Goal: Task Accomplishment & Management: Manage account settings

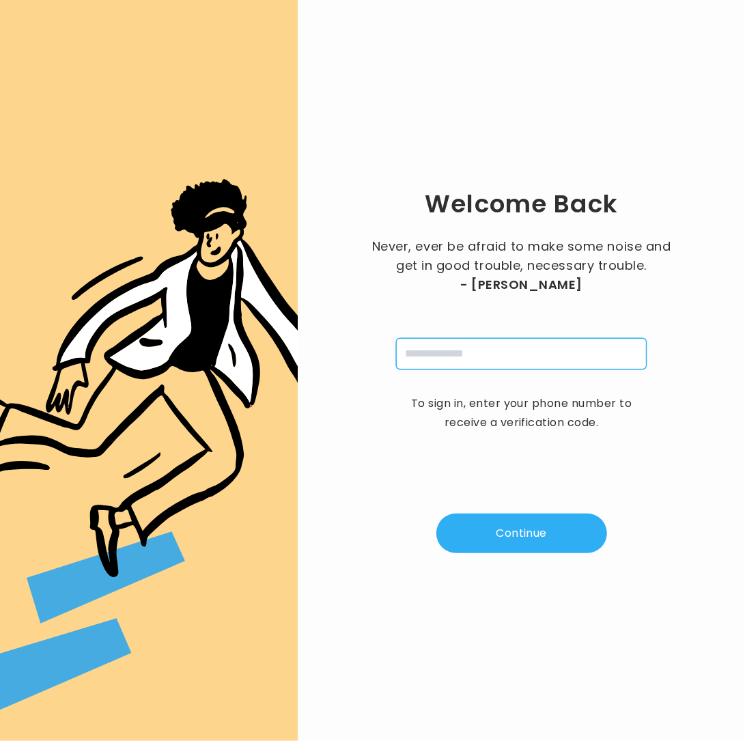
click at [414, 358] on input "tel" at bounding box center [521, 353] width 251 height 31
type input "**********"
click at [554, 530] on button "Continue" at bounding box center [521, 533] width 171 height 40
click at [558, 550] on button "Continue" at bounding box center [521, 533] width 171 height 40
type input "*"
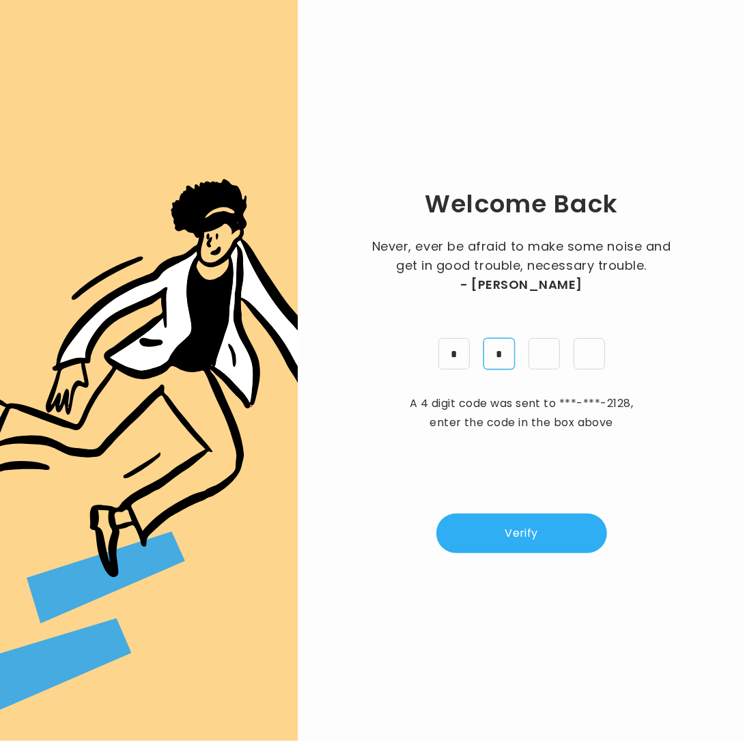
type input "*"
click at [507, 541] on button "Verify" at bounding box center [521, 533] width 171 height 40
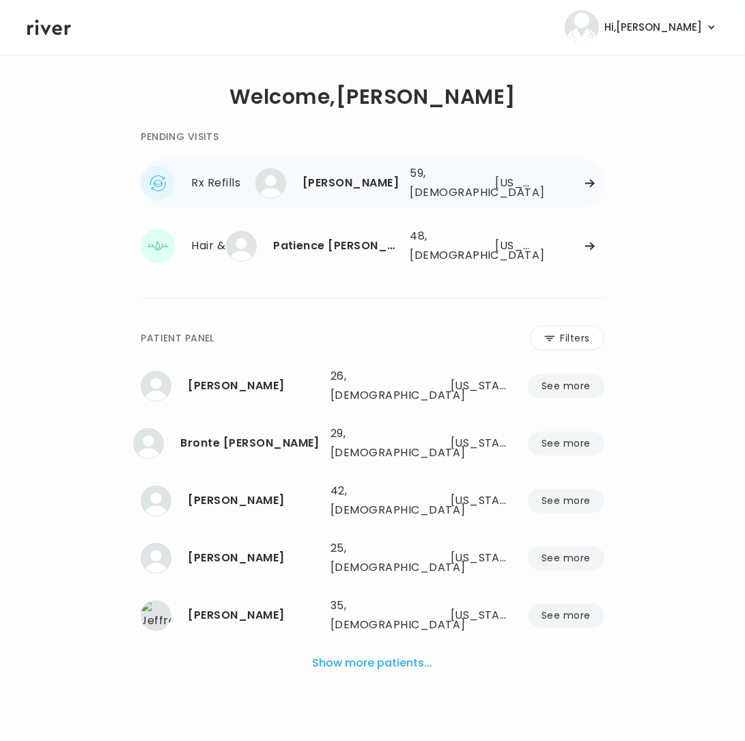
click at [420, 190] on div "59, Female" at bounding box center [438, 183] width 57 height 38
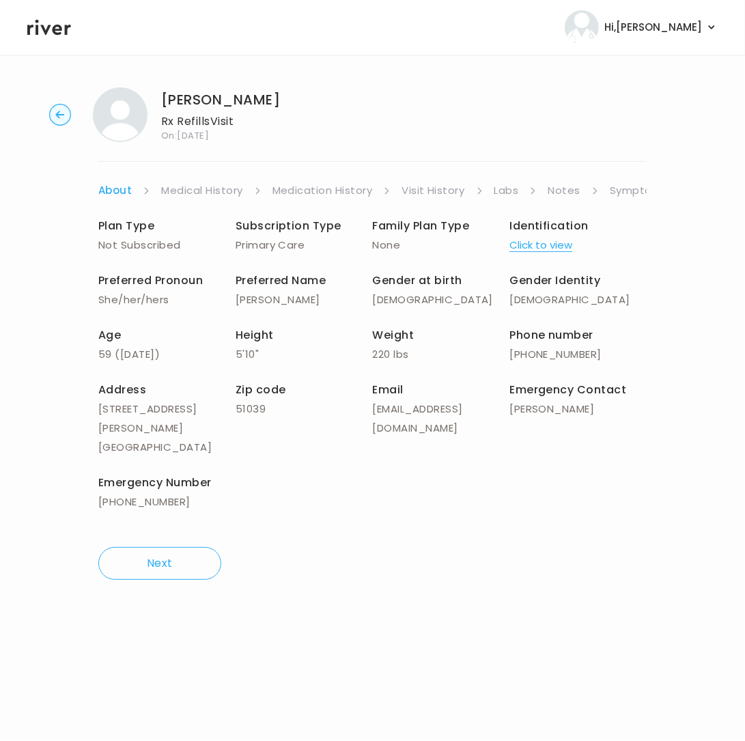
click at [610, 193] on link "Symptoms" at bounding box center [639, 190] width 59 height 19
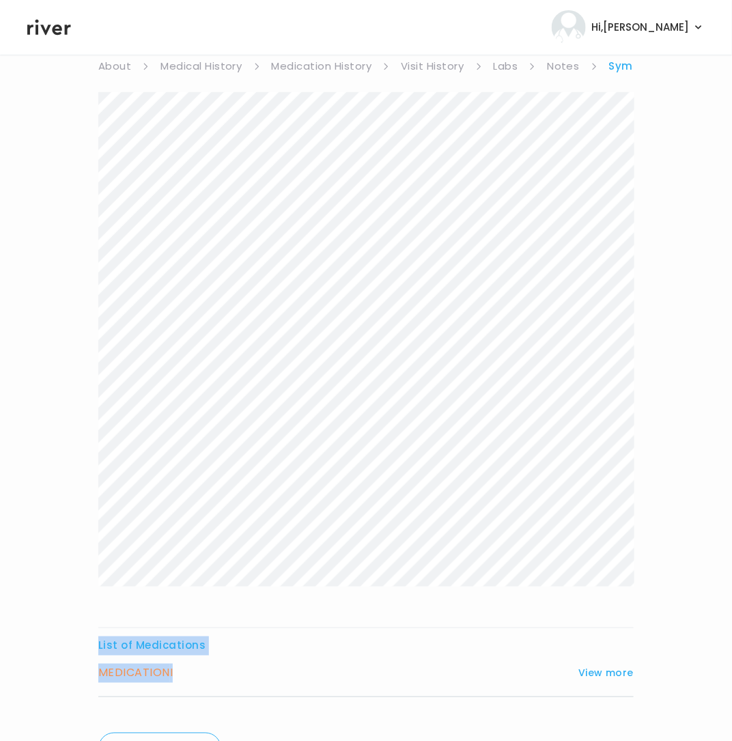
scroll to position [200, 0]
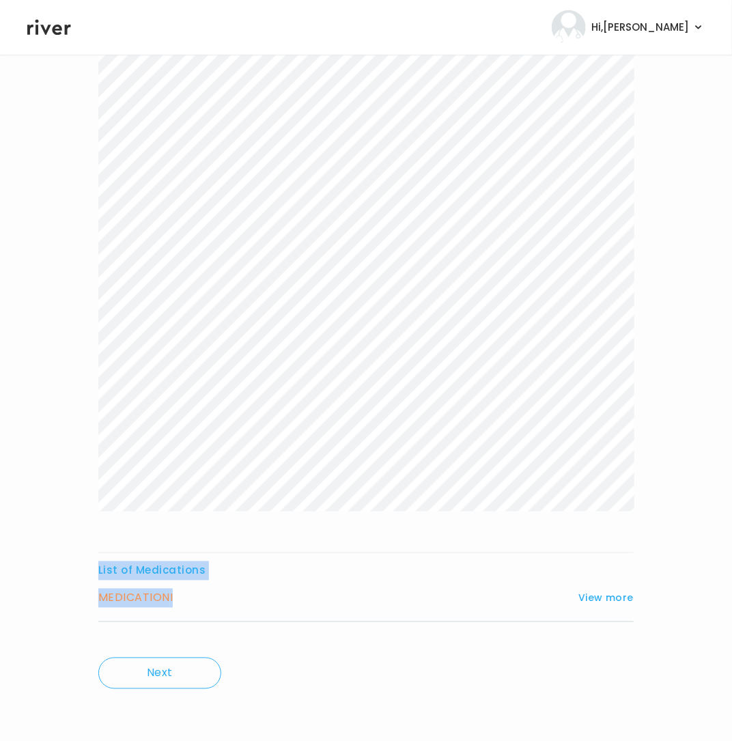
click at [370, 639] on div "List of Medications MEDICATION I View more Who originally prescribed the medica…" at bounding box center [365, 329] width 535 height 624
click at [604, 594] on button "View more" at bounding box center [605, 598] width 55 height 16
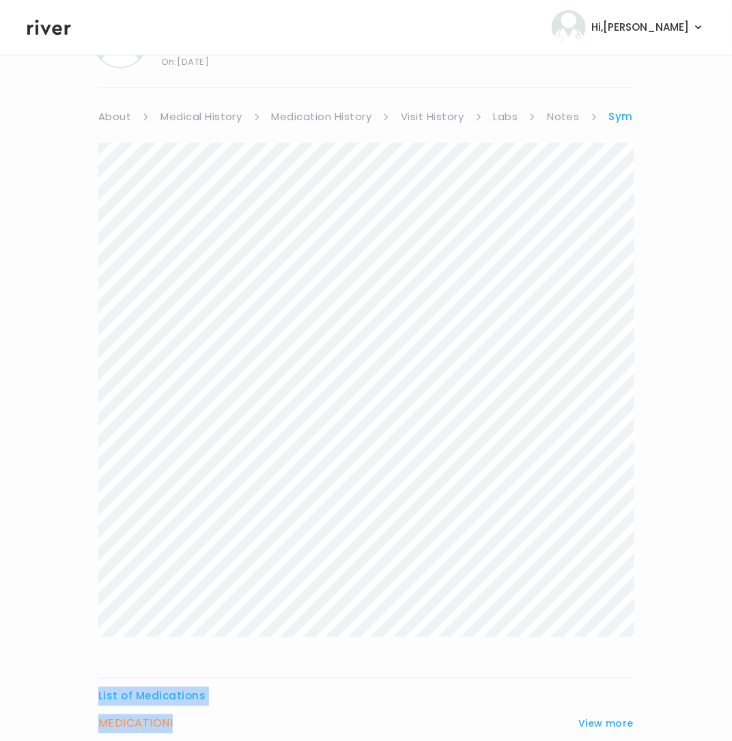
scroll to position [0, 0]
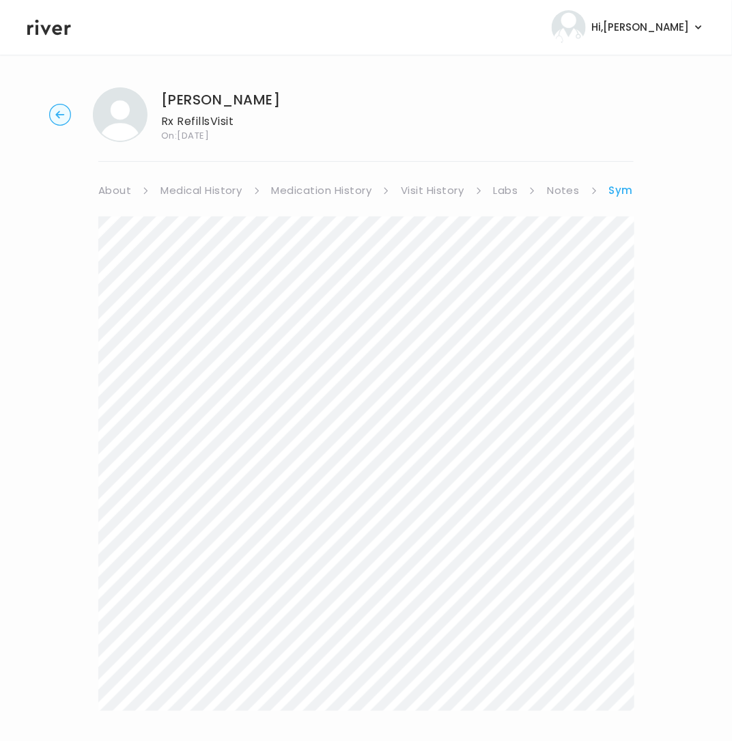
click at [41, 357] on div "MARTHA HARRIS Rx Refills Visit On: 20 Aug 2025 About Medical History Medication…" at bounding box center [366, 706] width 732 height 1261
click at [322, 191] on link "Medication History" at bounding box center [322, 190] width 100 height 19
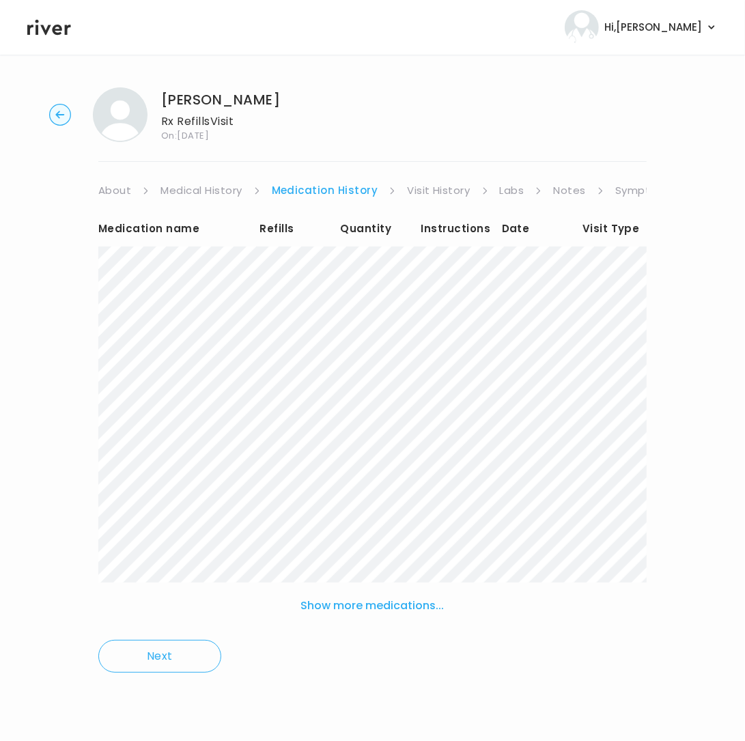
click at [339, 601] on button "Show more medications..." at bounding box center [373, 606] width 154 height 30
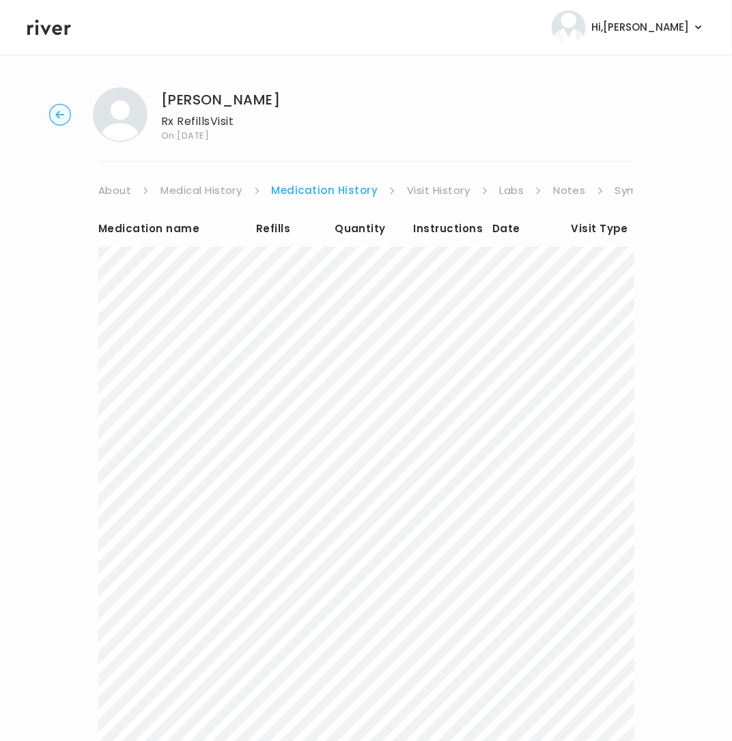
click at [615, 189] on link "Symptoms" at bounding box center [644, 190] width 59 height 19
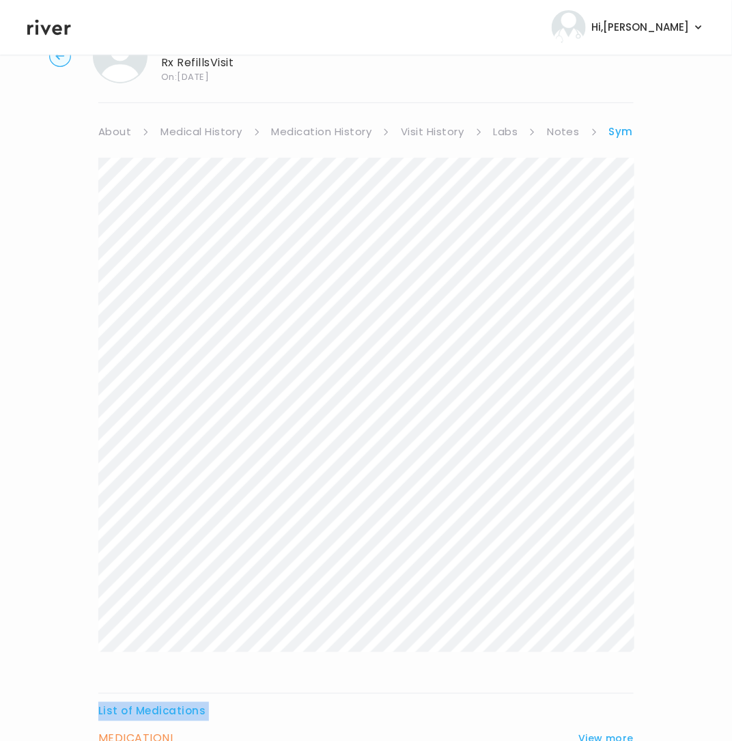
scroll to position [200, 0]
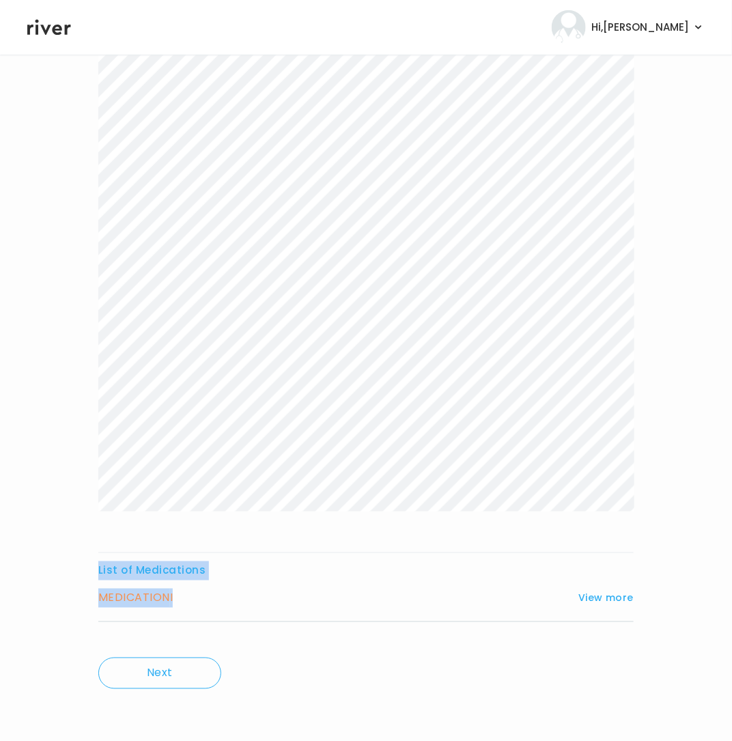
click at [261, 624] on div "List of Medications MEDICATION I View more Who originally prescribed the medica…" at bounding box center [365, 329] width 535 height 624
click at [603, 596] on button "View more" at bounding box center [605, 598] width 55 height 16
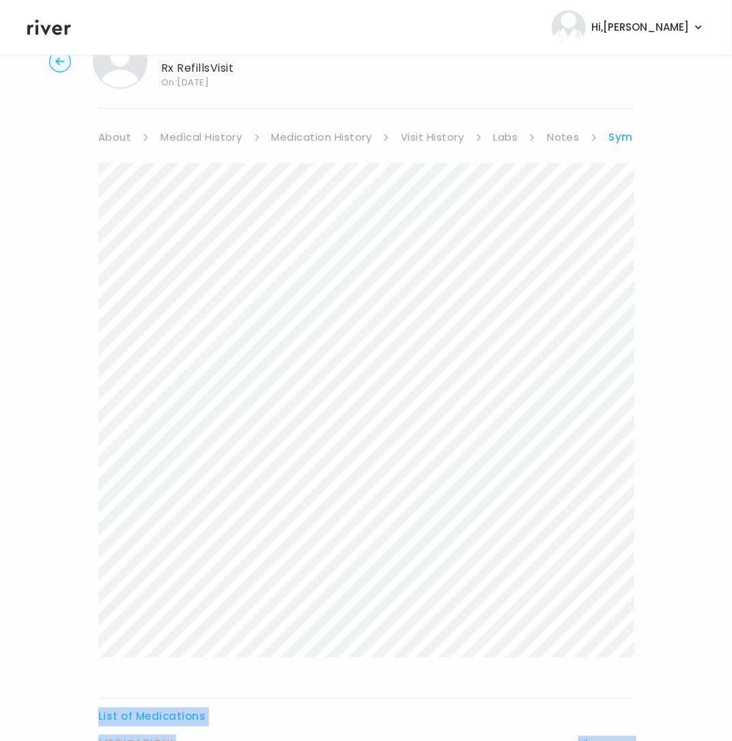
scroll to position [0, 0]
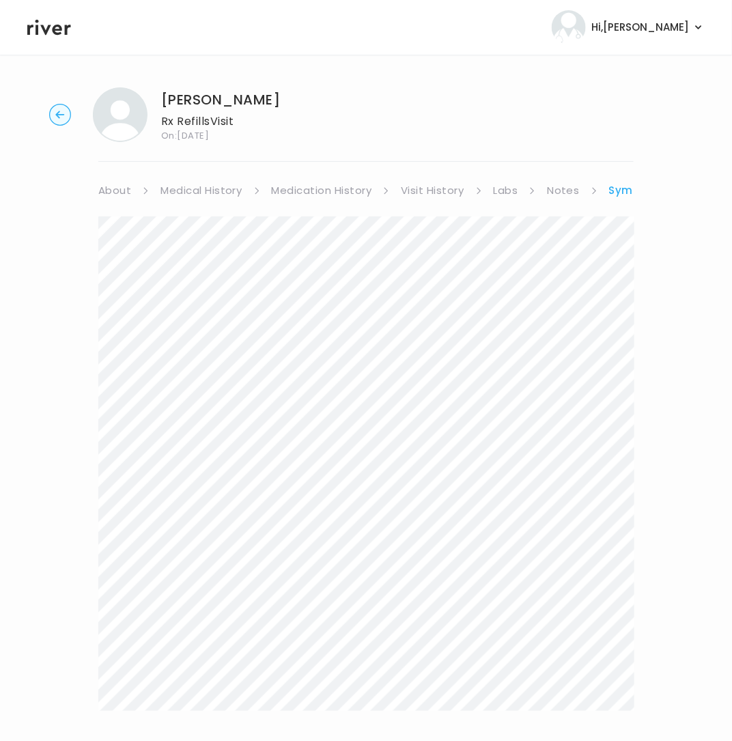
click at [114, 229] on div "List of Medications MEDICATION I View more Who originally prescribed the medica…" at bounding box center [365, 737] width 535 height 1043
copy div "List of Medications MEDICATION I View more Who originally prescribed the medica…"
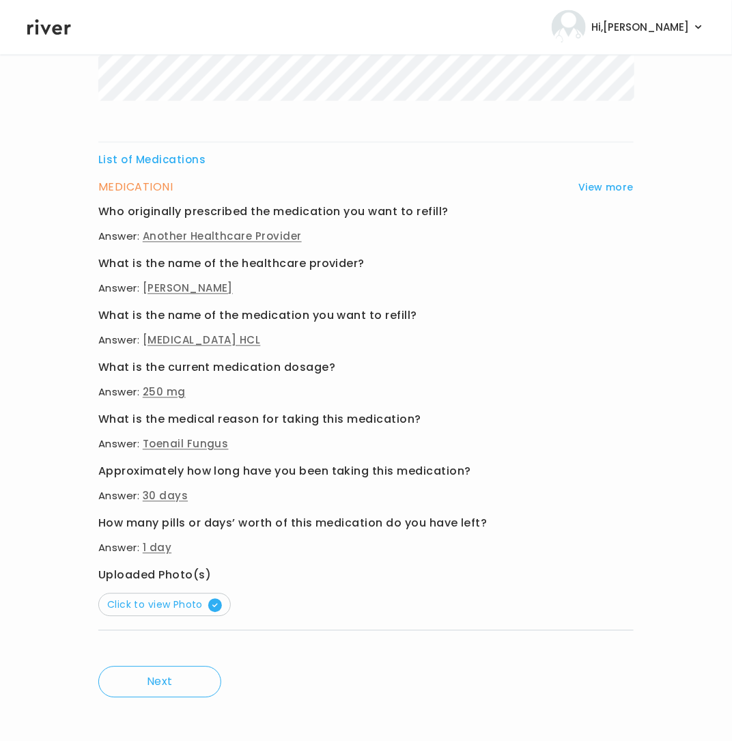
scroll to position [619, 0]
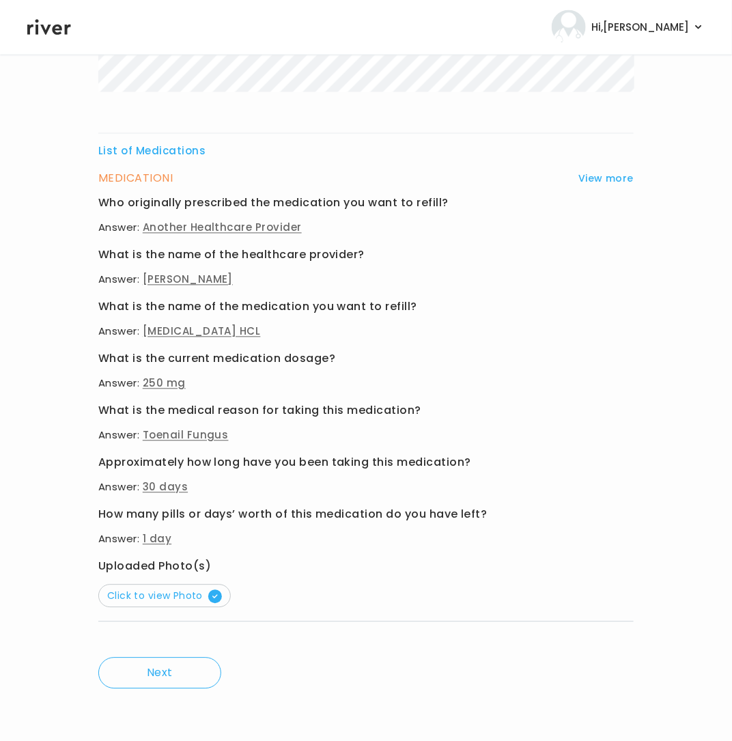
click at [507, 533] on p "Answer: 1 day" at bounding box center [365, 539] width 535 height 19
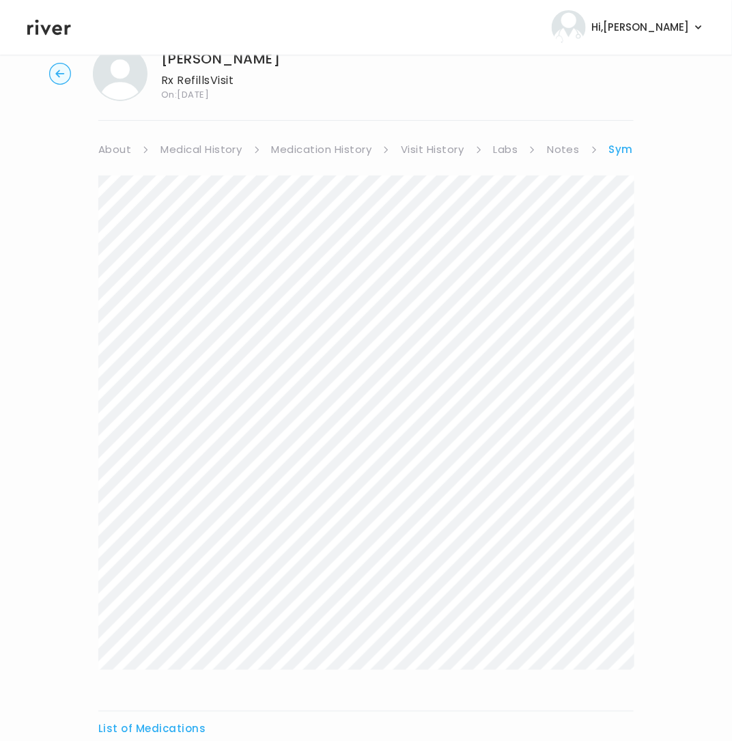
scroll to position [0, 0]
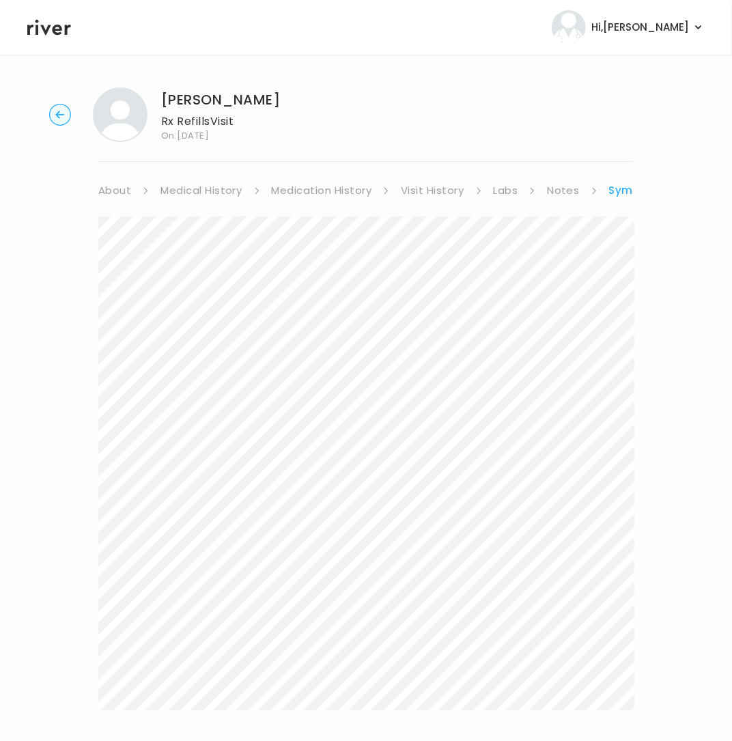
click at [621, 188] on link "Symptoms" at bounding box center [639, 190] width 61 height 19
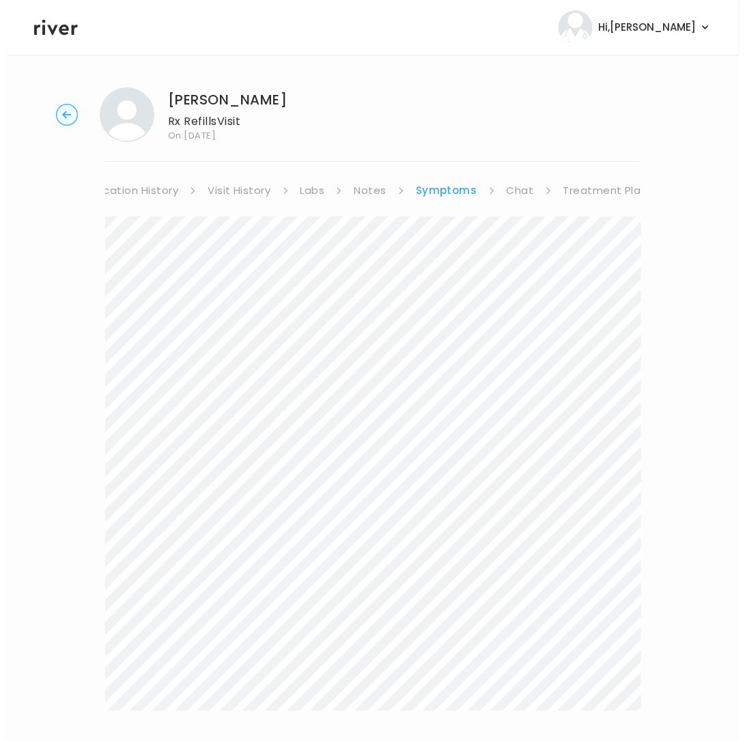
scroll to position [0, 201]
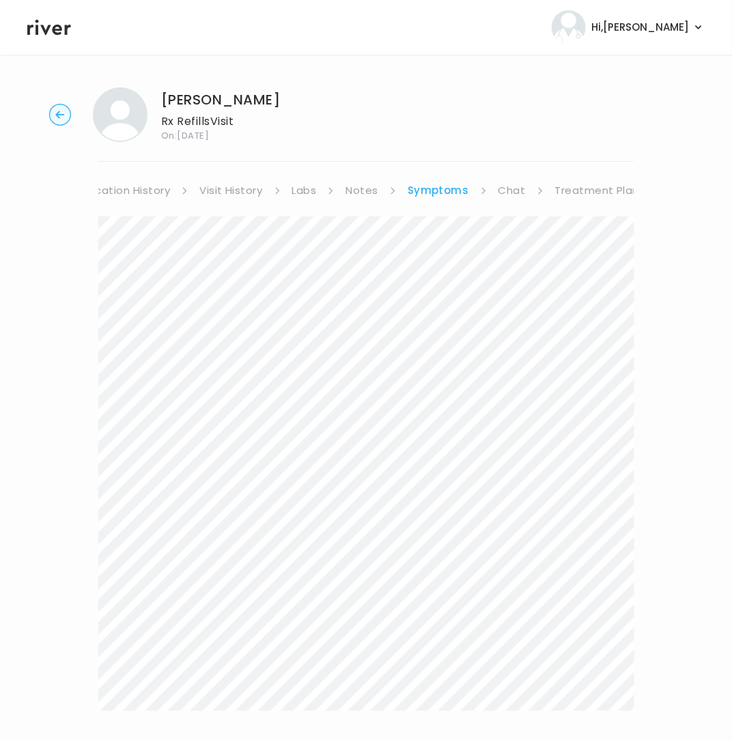
click at [621, 186] on link "Treatment Plan" at bounding box center [597, 190] width 85 height 19
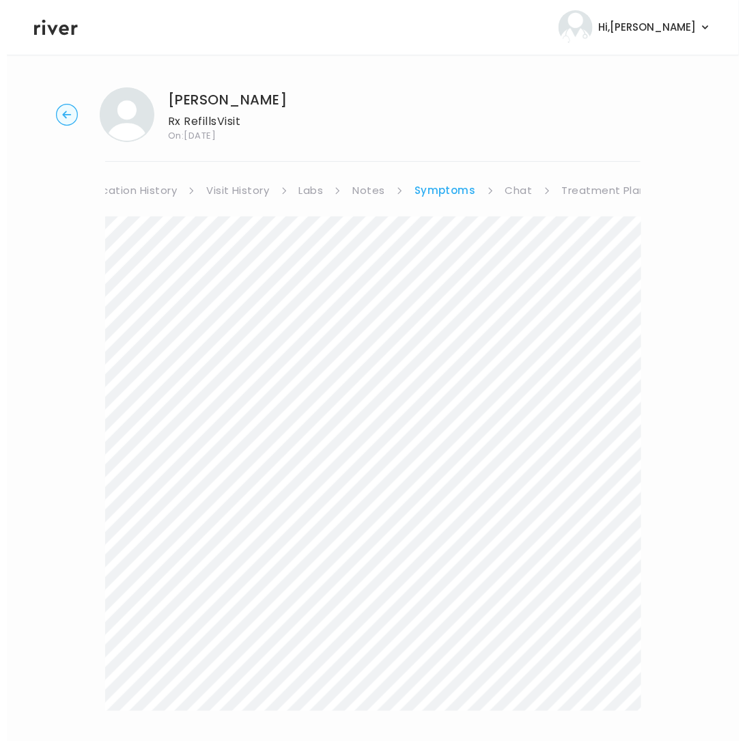
scroll to position [0, 188]
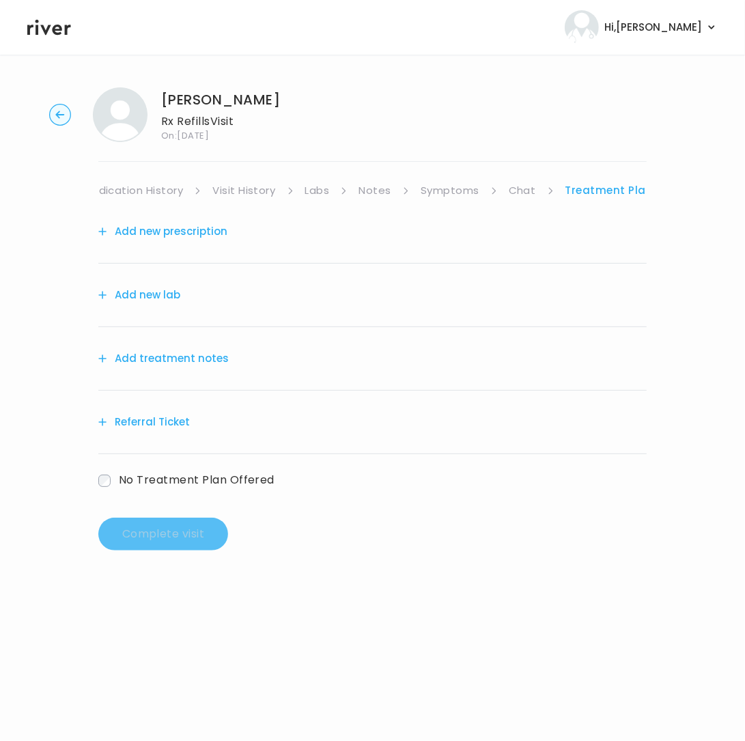
click at [175, 375] on div "Add treatment notes" at bounding box center [372, 358] width 548 height 63
click at [178, 363] on button "Add treatment notes" at bounding box center [163, 358] width 130 height 19
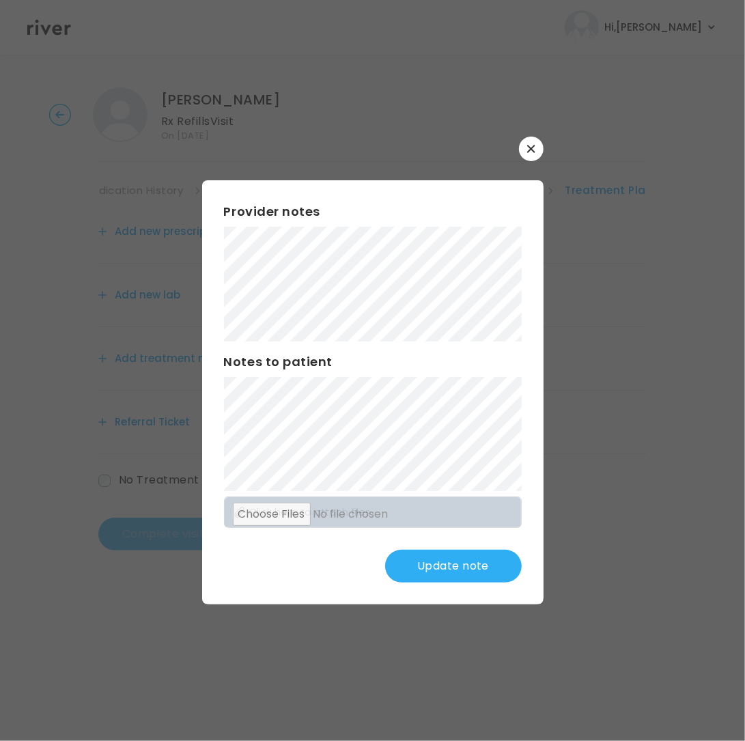
click at [479, 591] on div "Provider notes Notes to patient Click here to attach files Update note" at bounding box center [372, 392] width 341 height 424
click at [454, 556] on button "Update note" at bounding box center [453, 566] width 137 height 33
drag, startPoint x: 439, startPoint y: 565, endPoint x: 504, endPoint y: 543, distance: 68.9
click at [441, 565] on button "Update note" at bounding box center [453, 566] width 137 height 33
click at [452, 559] on button "Update note" at bounding box center [453, 566] width 137 height 33
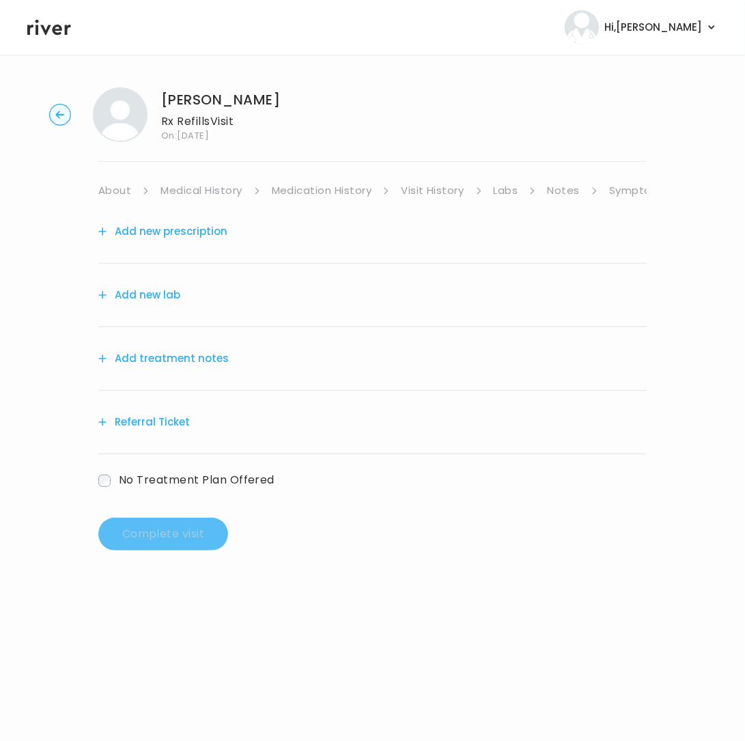
click at [164, 352] on button "Add treatment notes" at bounding box center [163, 358] width 130 height 19
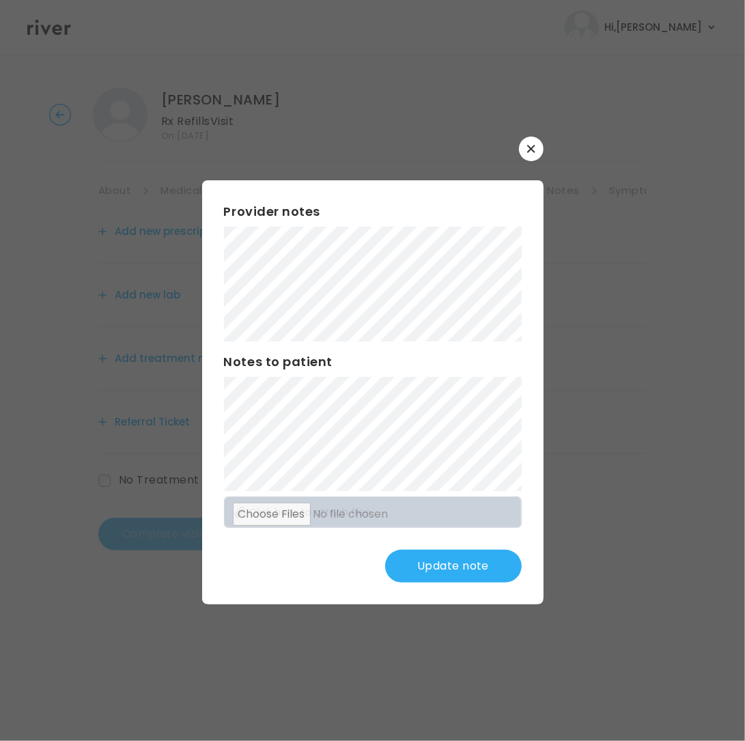
drag, startPoint x: 438, startPoint y: 564, endPoint x: 442, endPoint y: 555, distance: 9.5
click at [438, 563] on button "Update note" at bounding box center [453, 566] width 137 height 33
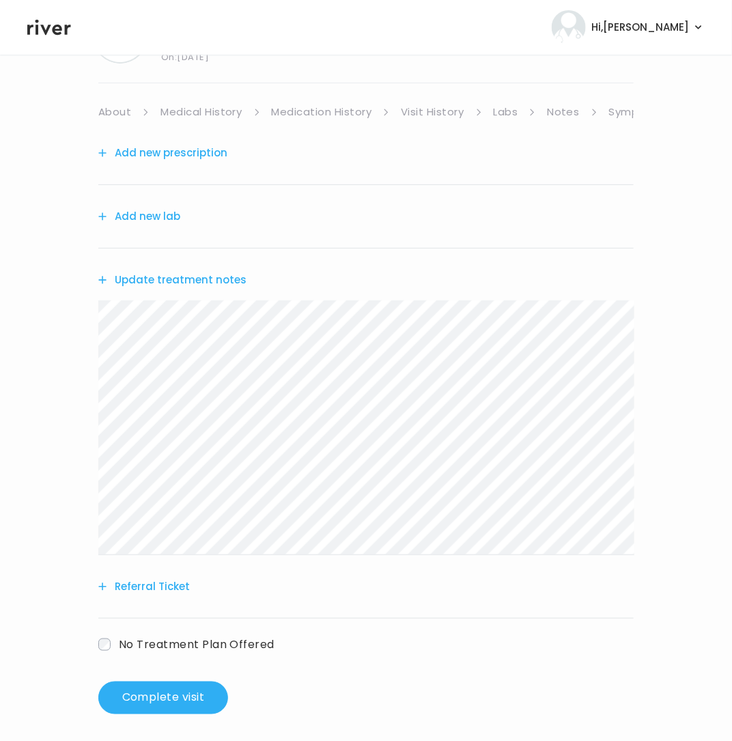
scroll to position [86, 0]
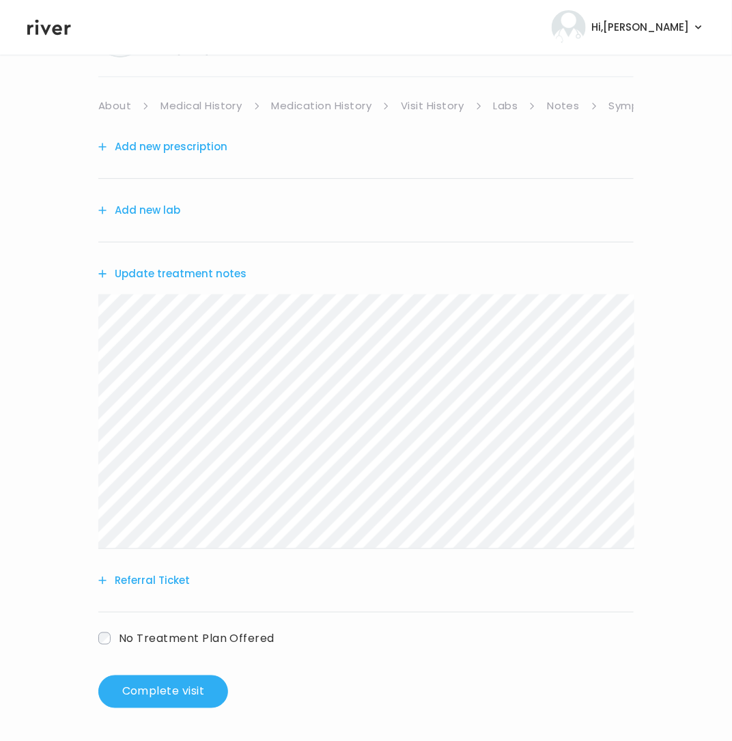
click at [154, 148] on button "Add new prescription" at bounding box center [162, 146] width 129 height 19
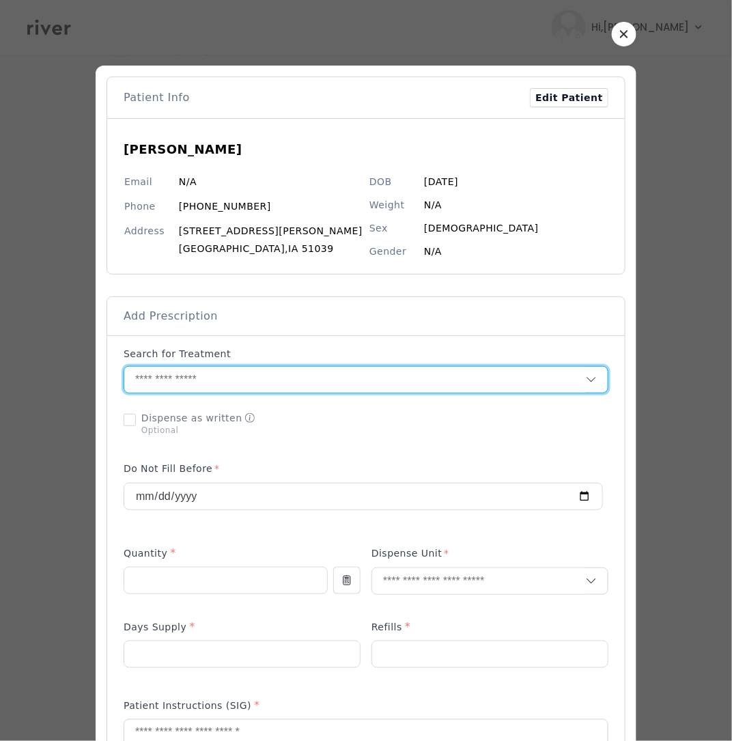
click at [212, 378] on input "text" at bounding box center [354, 380] width 461 height 26
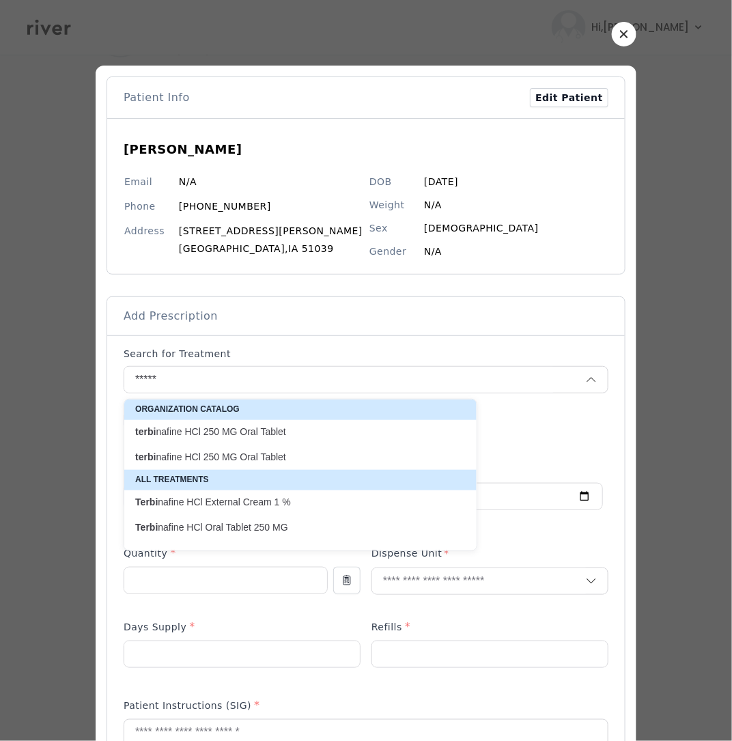
click at [245, 431] on p "terbi nafine HCl 250 MG Oral Tablet" at bounding box center [292, 431] width 314 height 13
type input "**********"
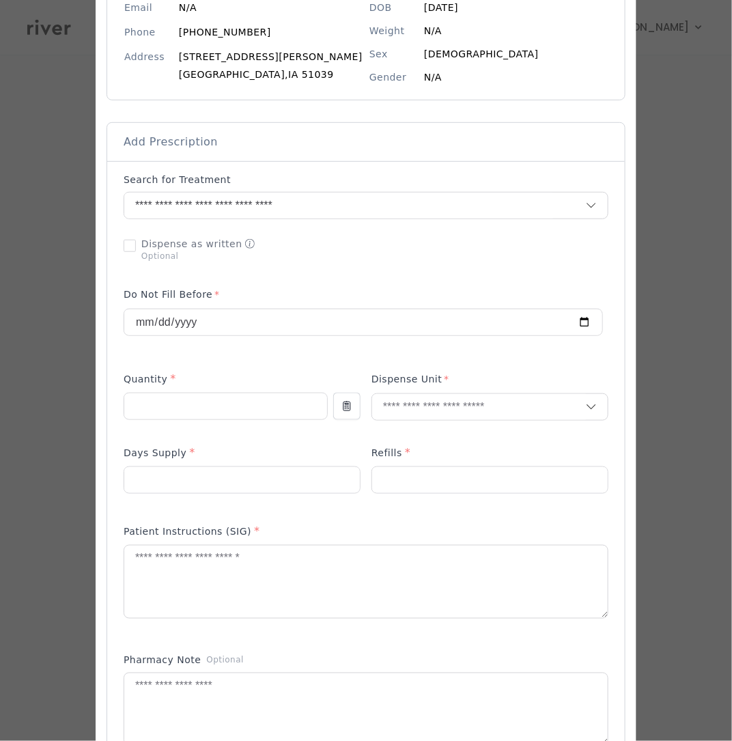
scroll to position [149, 0]
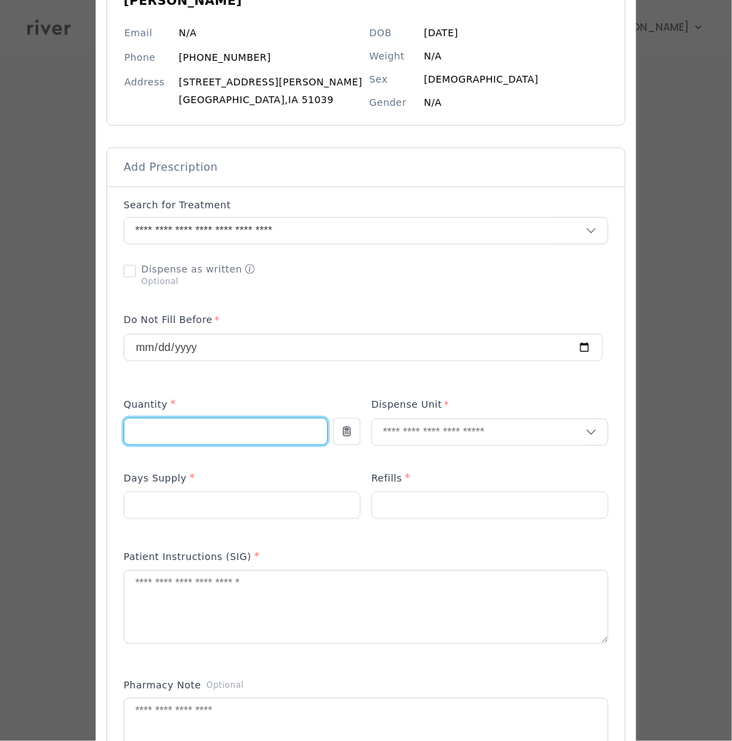
click at [278, 436] on input "number" at bounding box center [225, 431] width 203 height 26
click at [245, 431] on input "number" at bounding box center [225, 431] width 203 height 26
type input "**"
click at [427, 431] on input "text" at bounding box center [479, 432] width 214 height 26
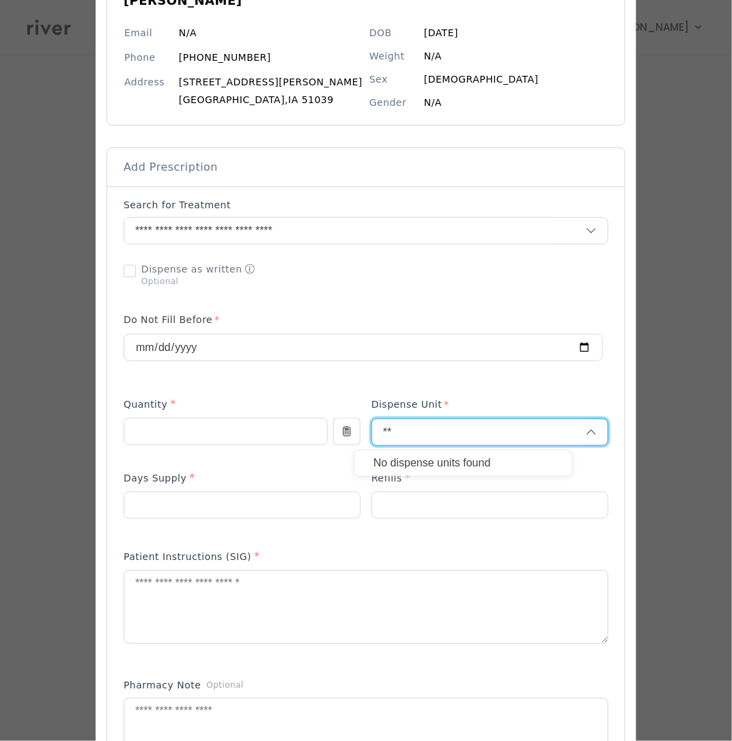
type input "*"
type input "**"
click at [431, 464] on p "Tablet" at bounding box center [463, 463] width 180 height 20
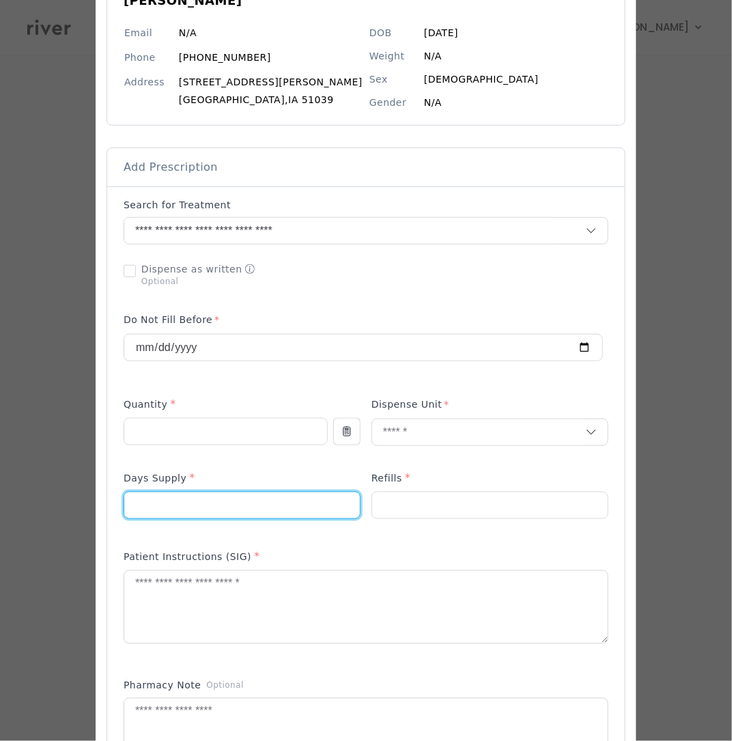
click at [299, 505] on input "number" at bounding box center [242, 505] width 236 height 26
type input "**"
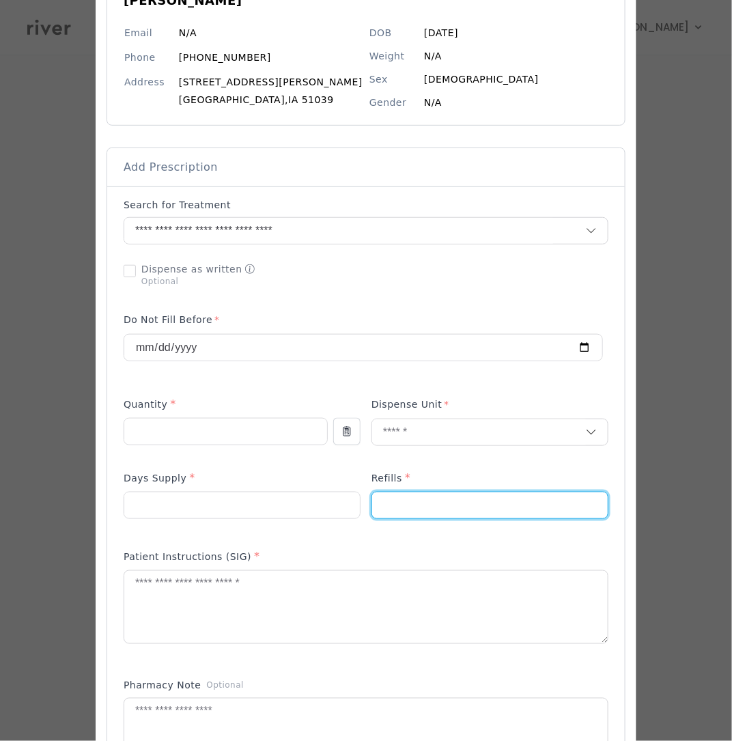
click at [402, 505] on input "number" at bounding box center [490, 505] width 236 height 26
type input "*"
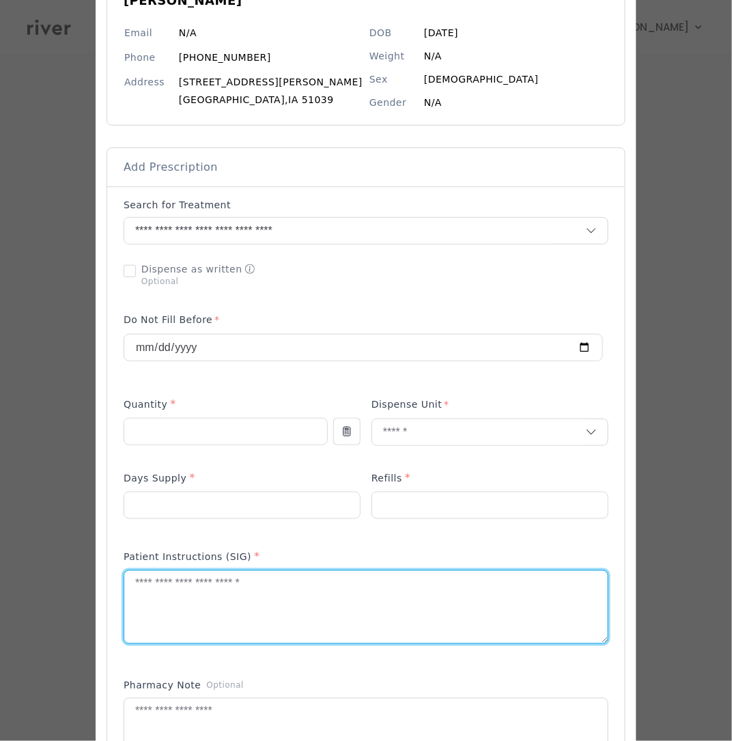
drag, startPoint x: 255, startPoint y: 619, endPoint x: 403, endPoint y: 567, distance: 157.0
click at [259, 619] on textarea at bounding box center [365, 607] width 483 height 72
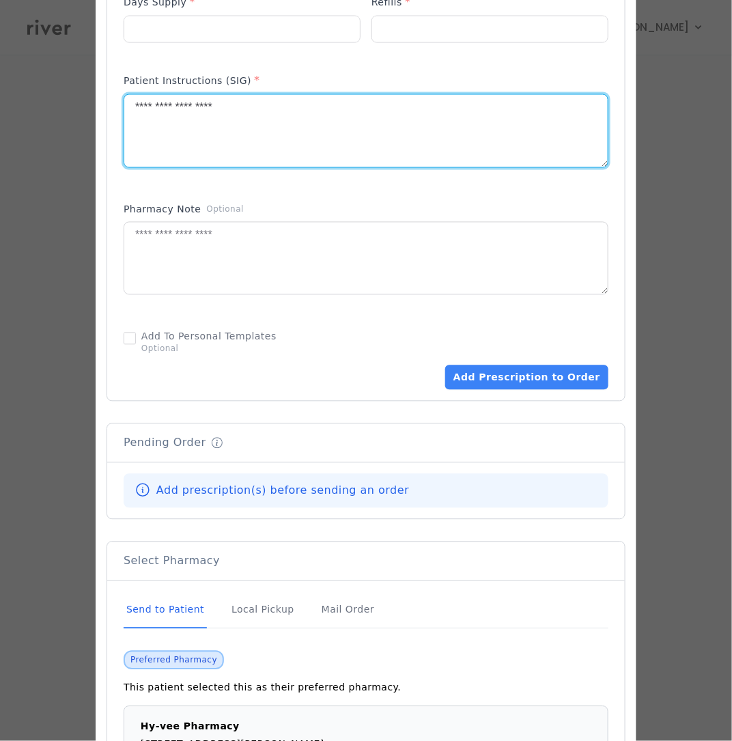
scroll to position [742, 0]
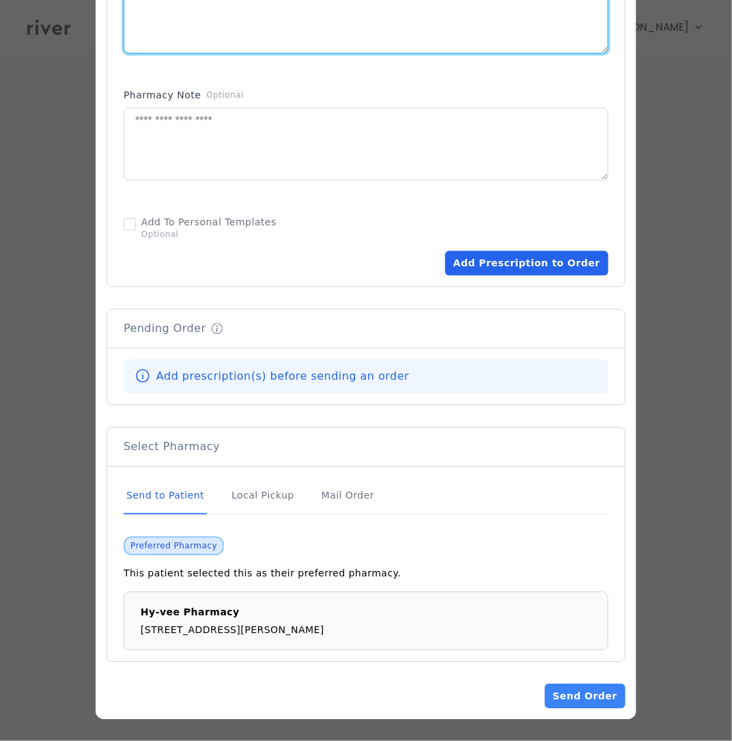
type textarea "**********"
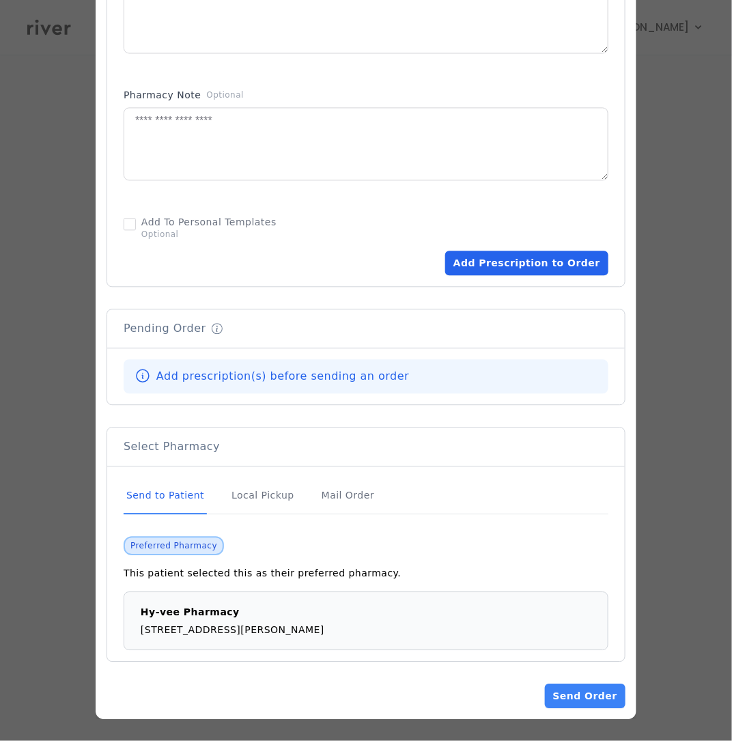
click at [504, 265] on button "Add Prescription to Order" at bounding box center [526, 263] width 163 height 25
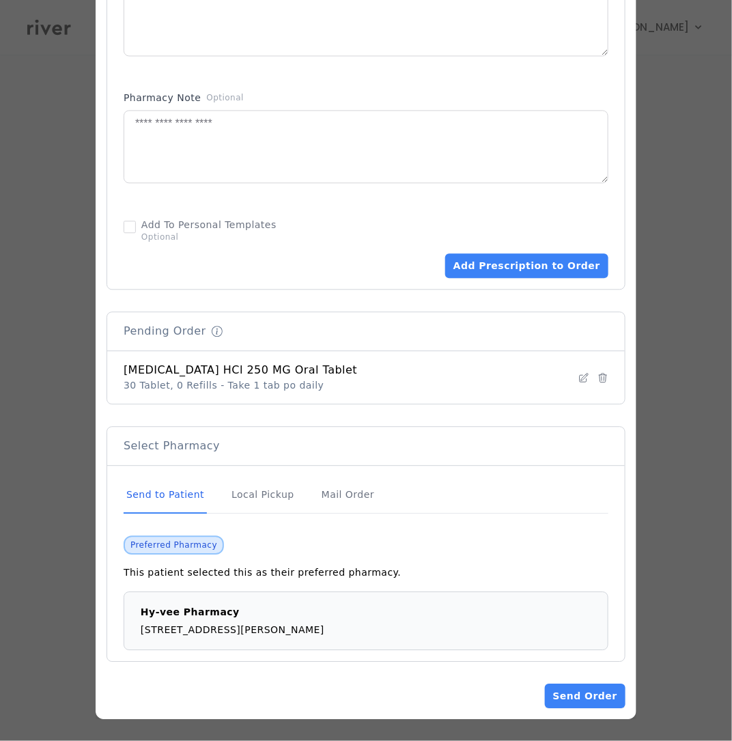
scroll to position [739, 0]
click at [577, 694] on button "Send Order" at bounding box center [585, 695] width 81 height 25
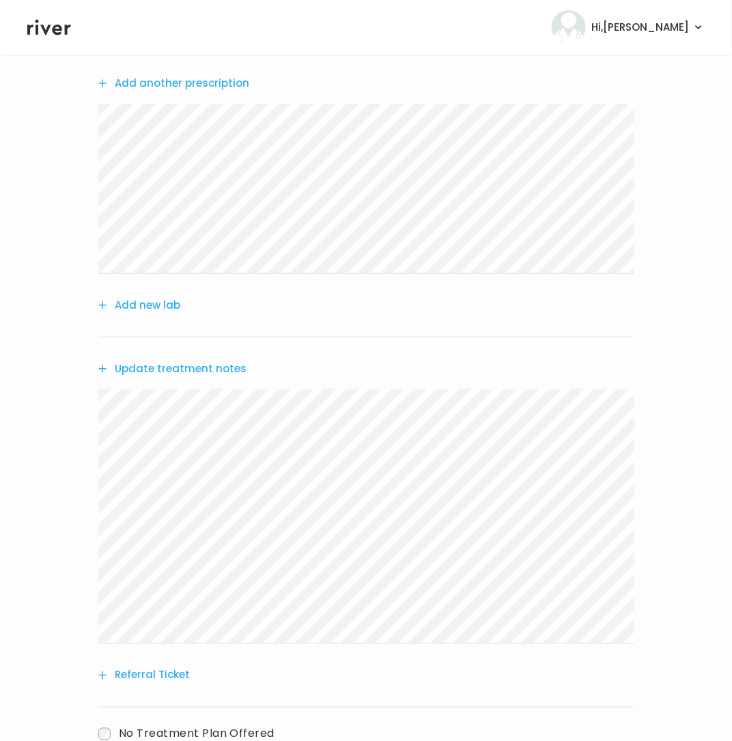
scroll to position [244, 0]
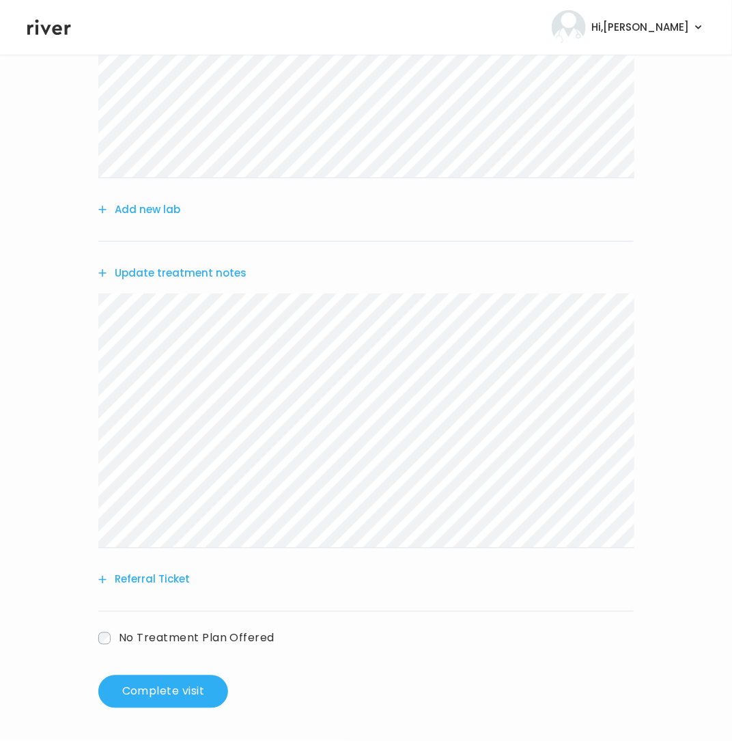
click at [173, 274] on button "Update treatment notes" at bounding box center [172, 273] width 148 height 19
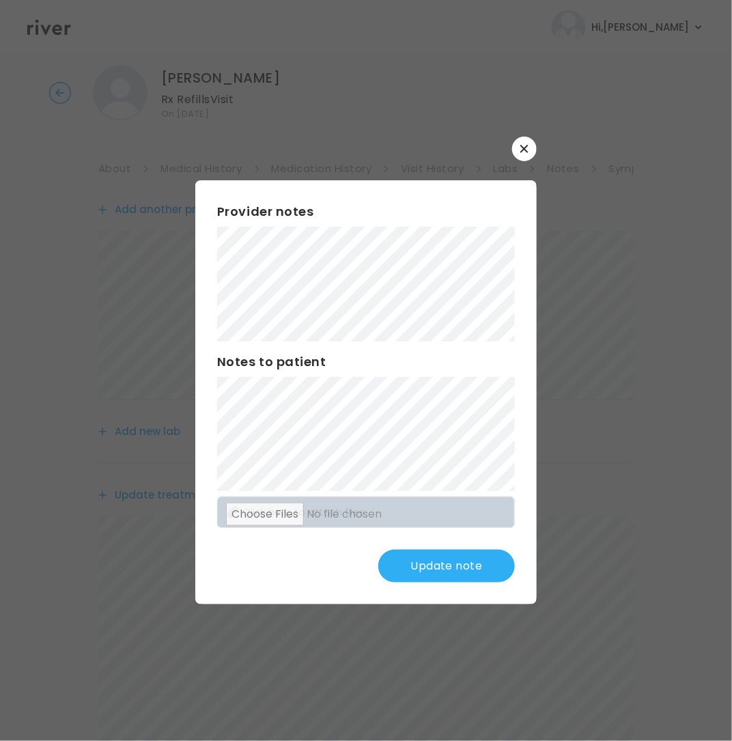
scroll to position [0, 0]
click at [461, 567] on button "Update note" at bounding box center [446, 566] width 137 height 33
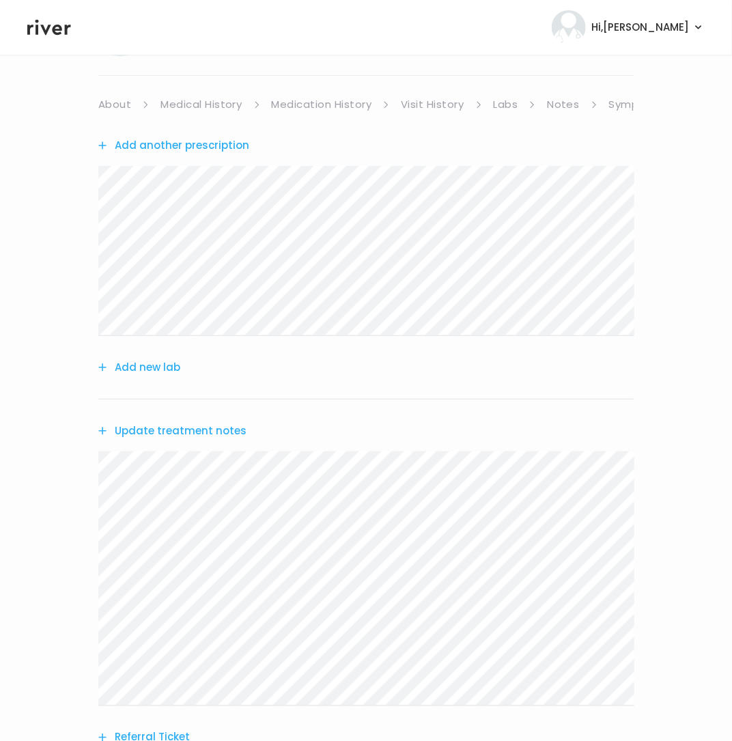
scroll to position [244, 0]
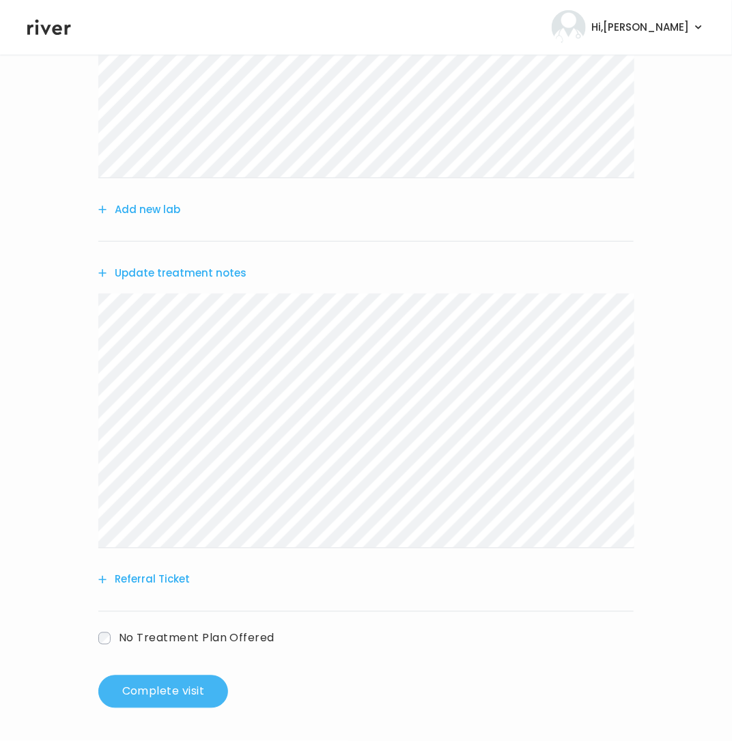
click at [178, 685] on button "Complete visit" at bounding box center [163, 691] width 130 height 33
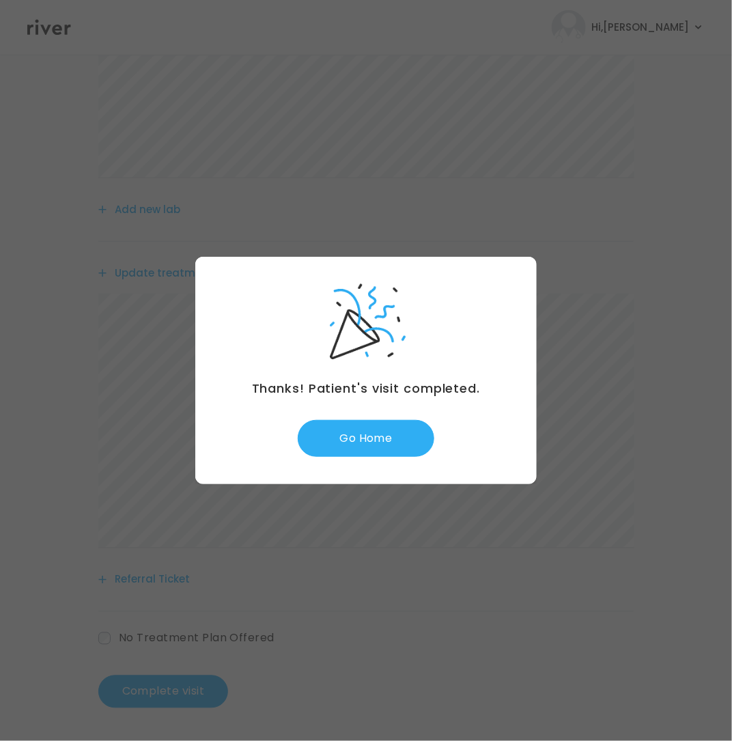
drag, startPoint x: 341, startPoint y: 490, endPoint x: 353, endPoint y: 464, distance: 28.7
click at [342, 489] on div at bounding box center [366, 370] width 732 height 741
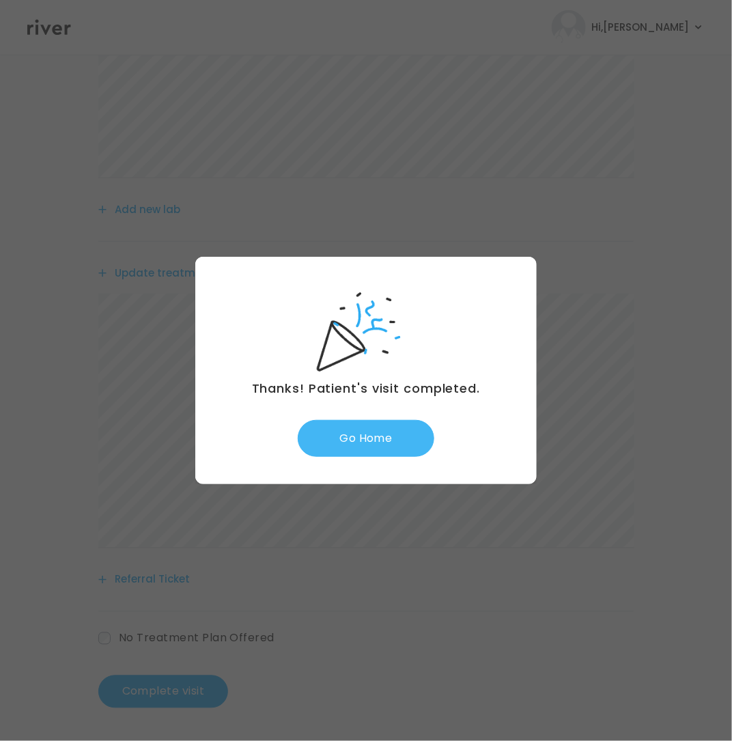
click at [371, 425] on button "Go Home" at bounding box center [366, 438] width 137 height 37
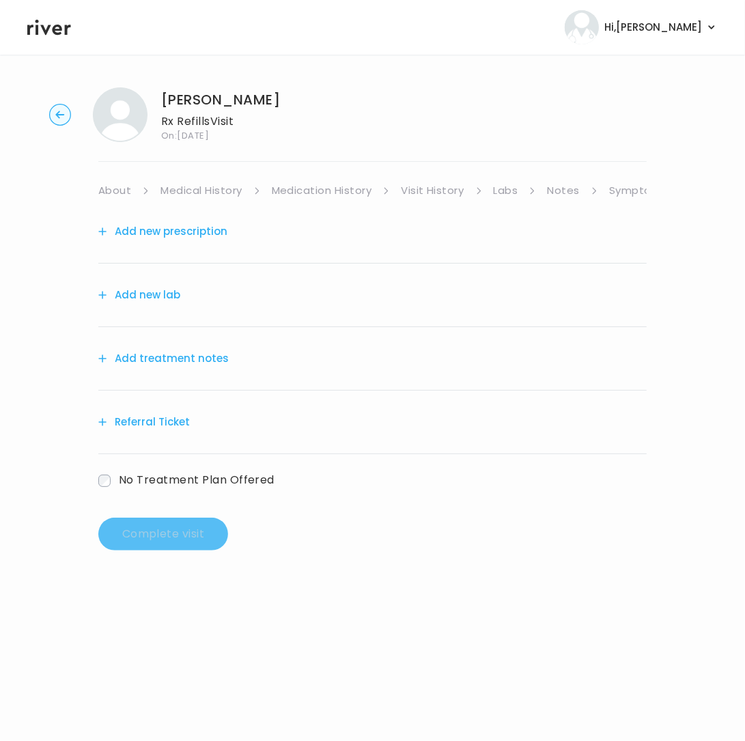
click at [629, 190] on link "Symptoms" at bounding box center [638, 190] width 59 height 19
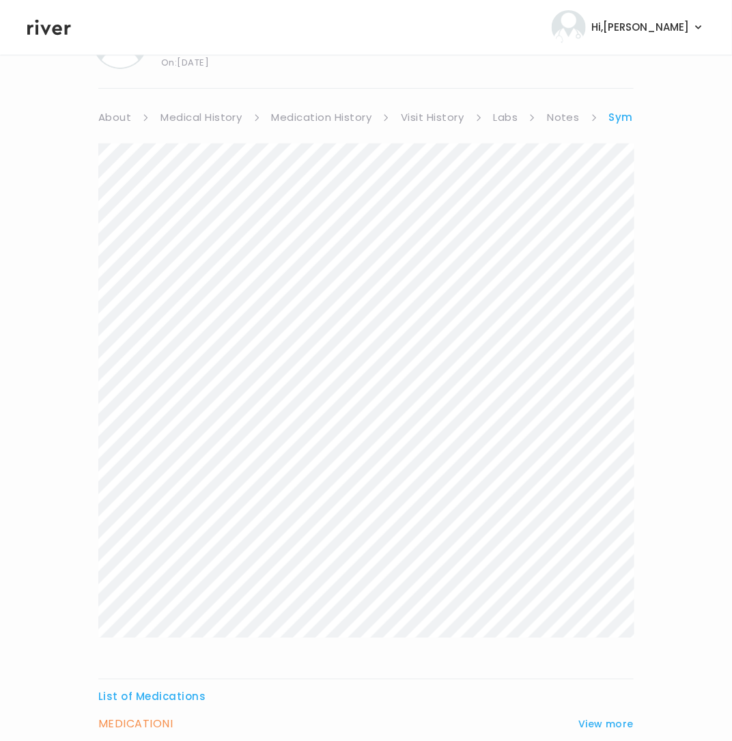
scroll to position [200, 0]
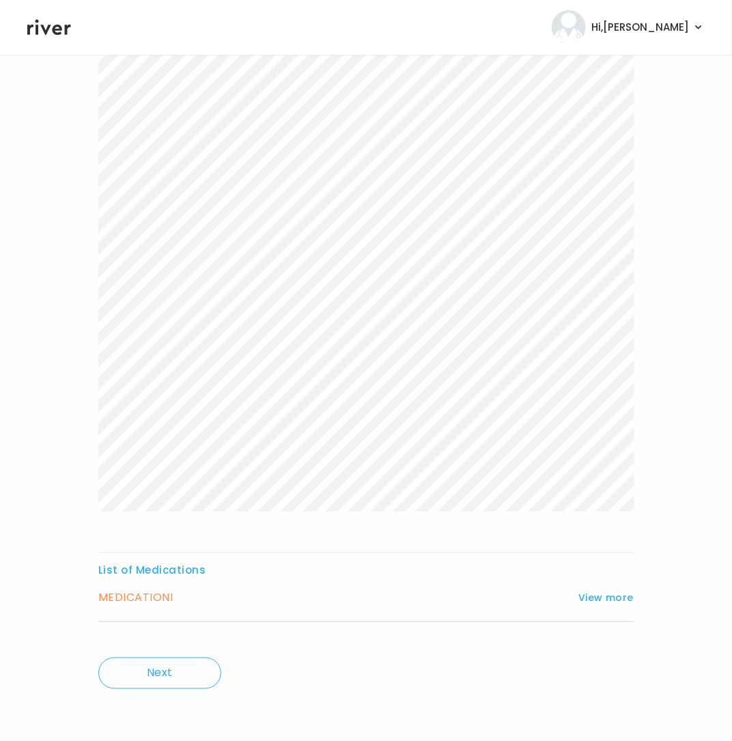
click at [149, 604] on div "MEDICATION I View more Who originally prescribed the medication you want to ref…" at bounding box center [365, 604] width 535 height 33
drag, startPoint x: 150, startPoint y: 597, endPoint x: 339, endPoint y: 597, distance: 189.1
click at [156, 597] on h3 "MEDICATION I" at bounding box center [135, 597] width 74 height 19
click at [605, 592] on button "View more" at bounding box center [605, 598] width 55 height 16
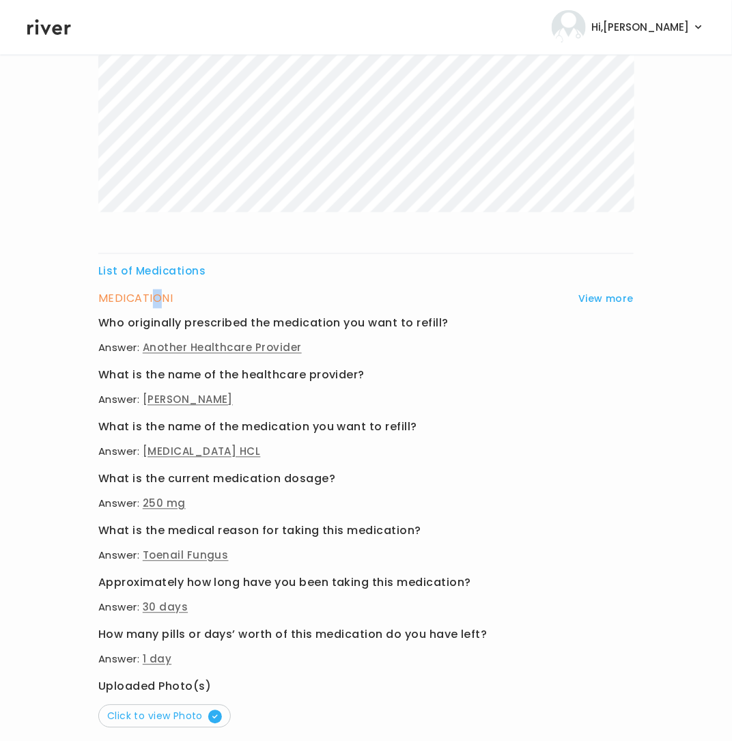
scroll to position [619, 0]
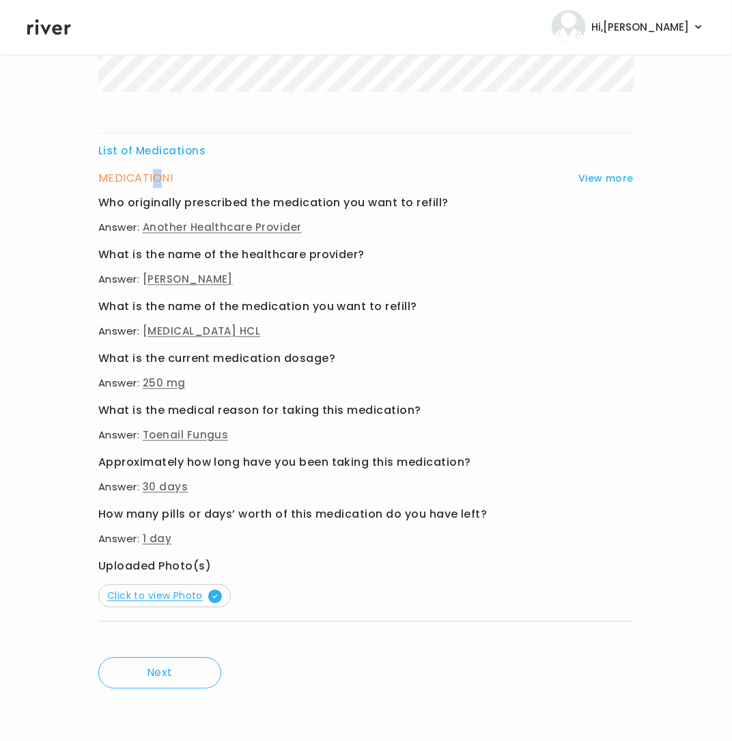
click at [204, 589] on span "Click to view Photo" at bounding box center [164, 596] width 115 height 14
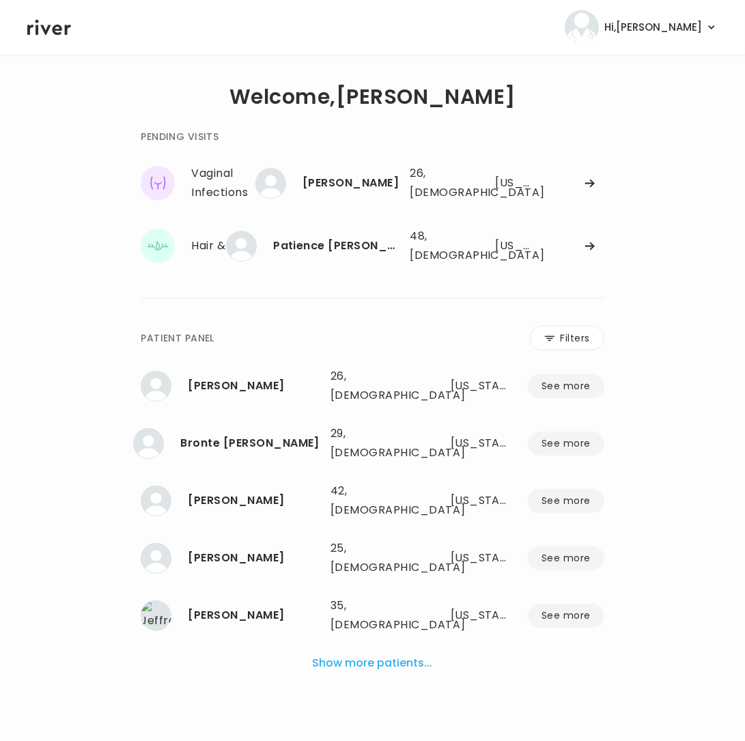
click at [607, 247] on div "**********" at bounding box center [371, 413] width 517 height 615
click at [584, 188] on icon at bounding box center [589, 183] width 11 height 10
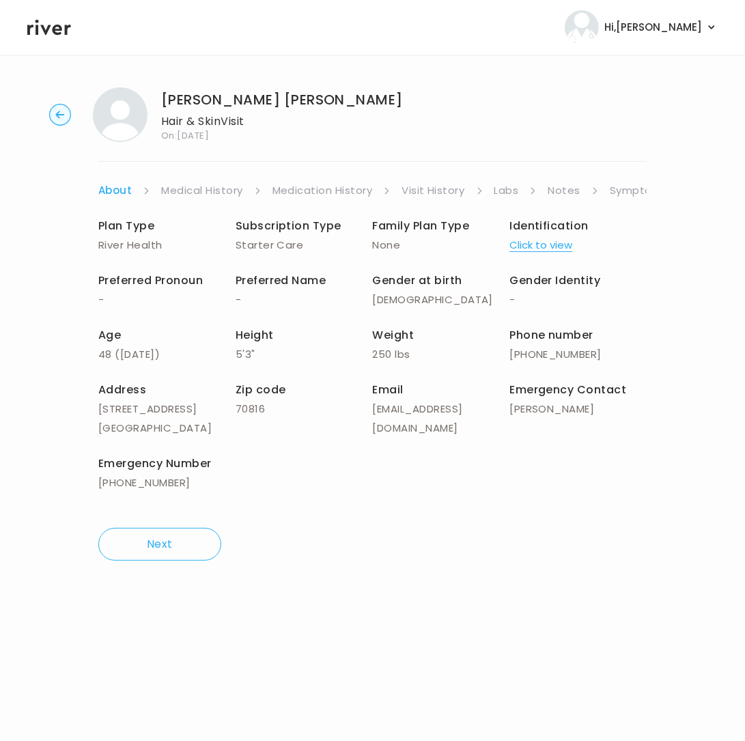
click at [626, 189] on link "Symptoms" at bounding box center [639, 190] width 59 height 19
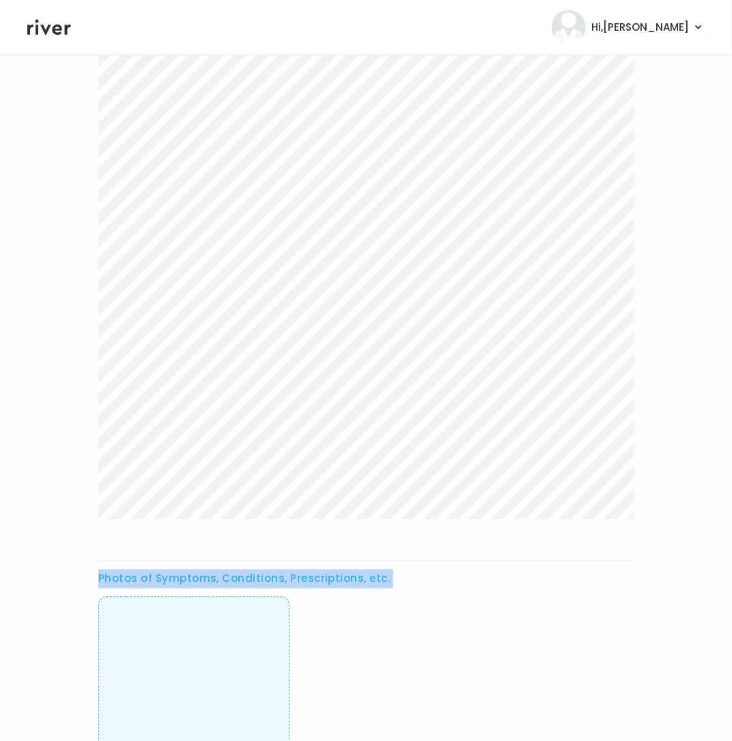
scroll to position [480, 0]
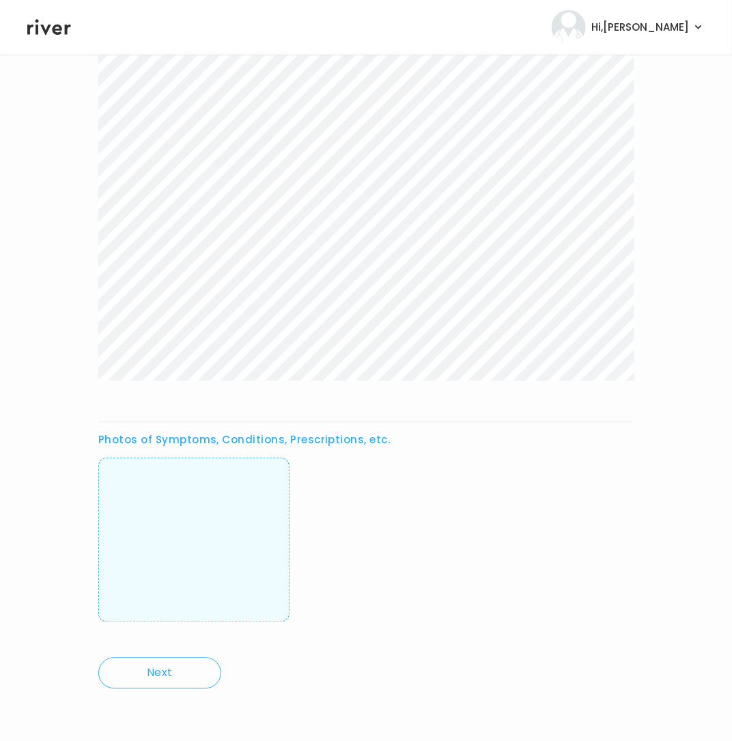
click at [410, 403] on div "Photos of Symptoms, Conditions, Prescriptions, etc." at bounding box center [365, 188] width 535 height 905
click at [194, 557] on img at bounding box center [194, 539] width 0 height 135
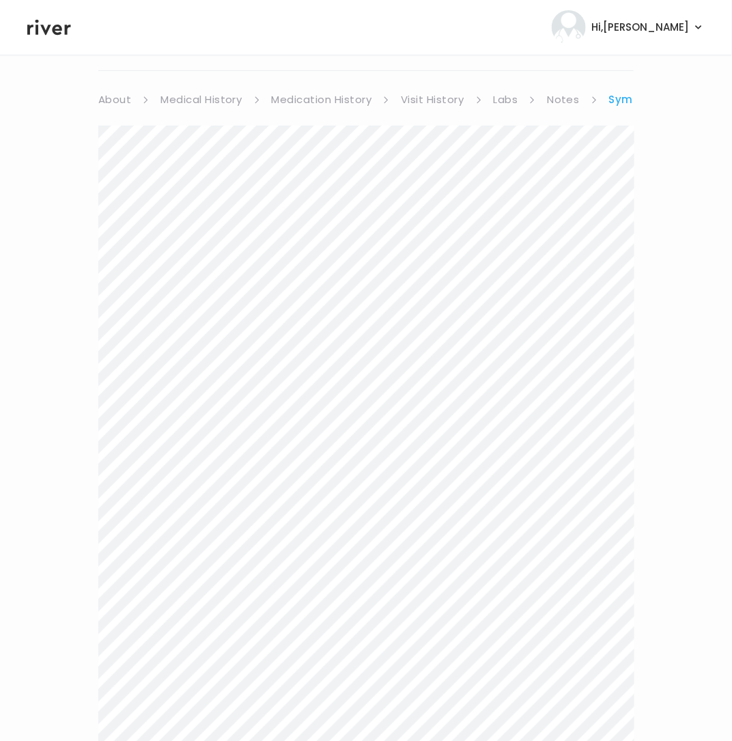
scroll to position [0, 0]
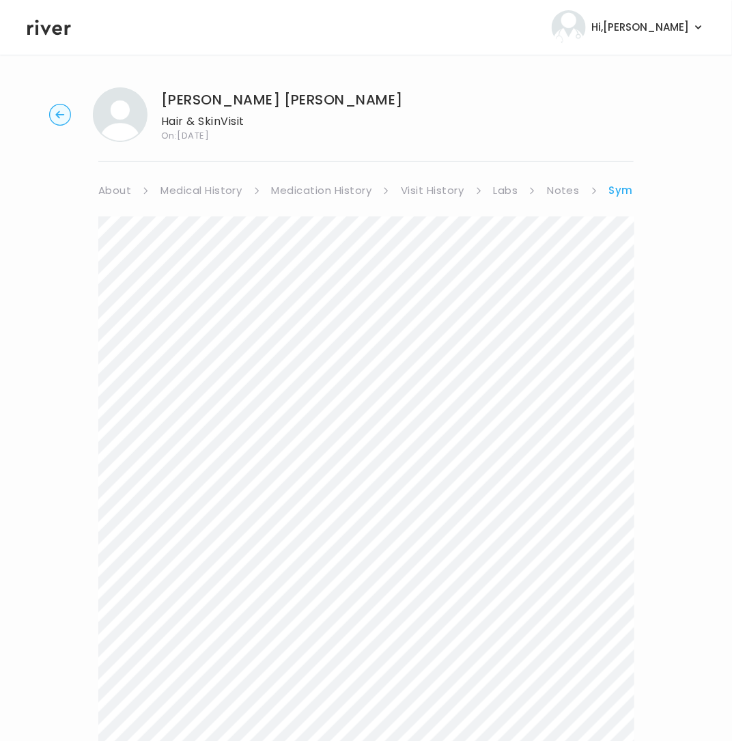
click at [66, 121] on circle "button" at bounding box center [60, 114] width 21 height 21
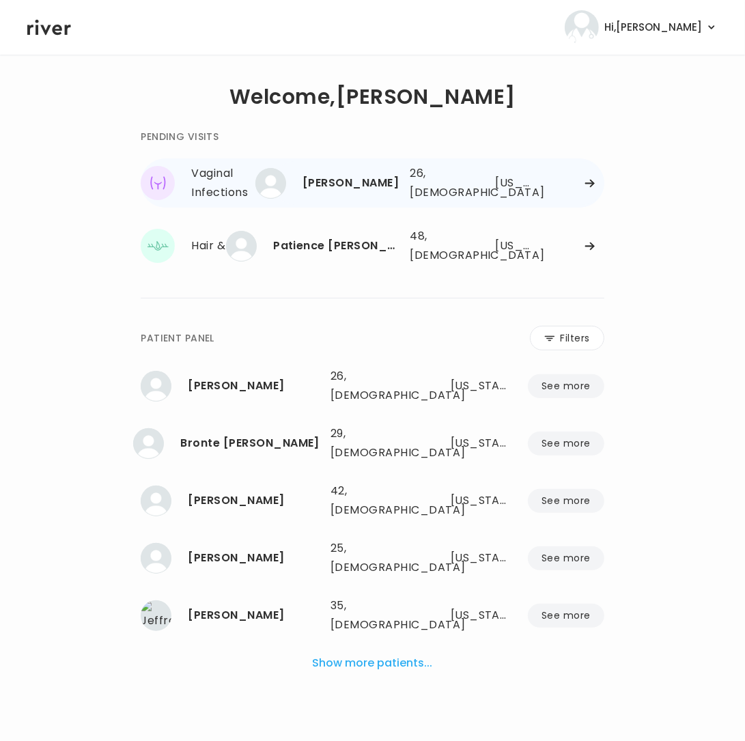
click at [579, 180] on div at bounding box center [575, 183] width 57 height 10
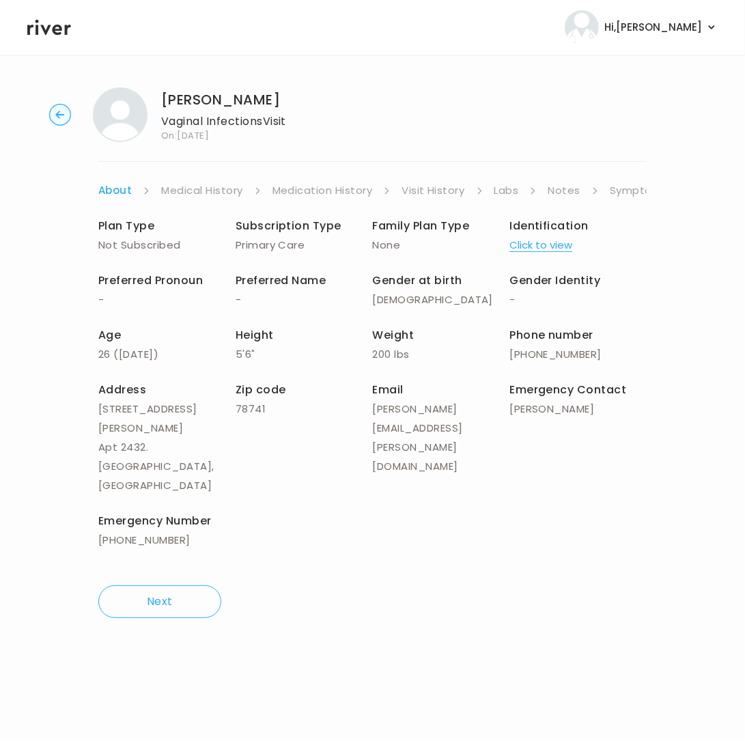
click at [625, 186] on link "Symptoms" at bounding box center [639, 190] width 59 height 19
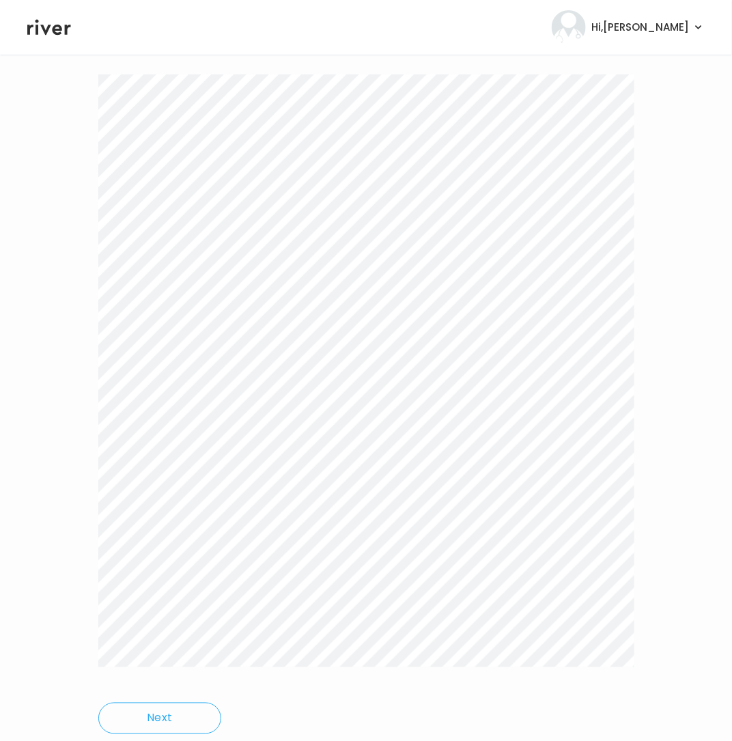
scroll to position [188, 0]
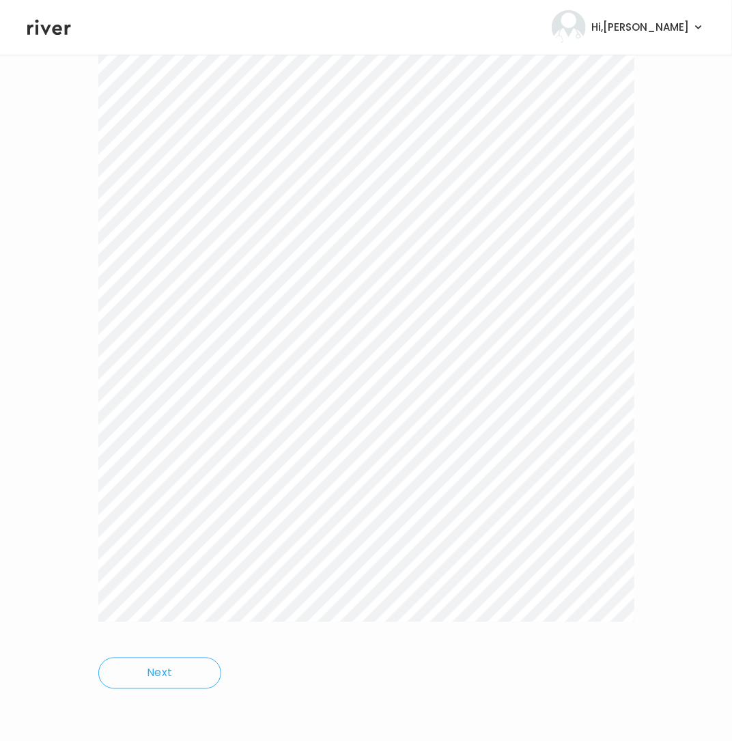
click at [642, 640] on div "Ruth Bennett Vaginal Infections Visit On: 20 Aug 2025 About Medical History Med…" at bounding box center [366, 303] width 732 height 829
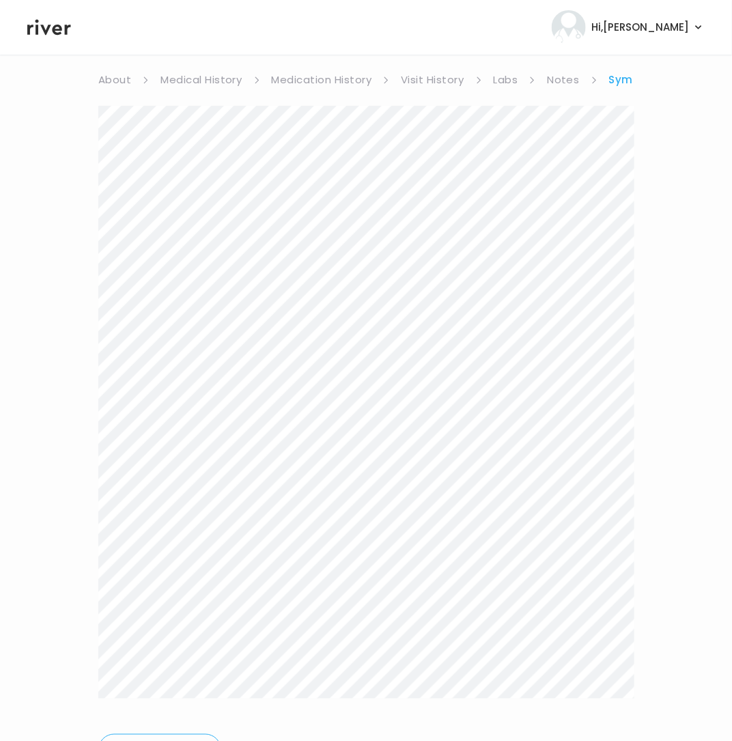
scroll to position [0, 0]
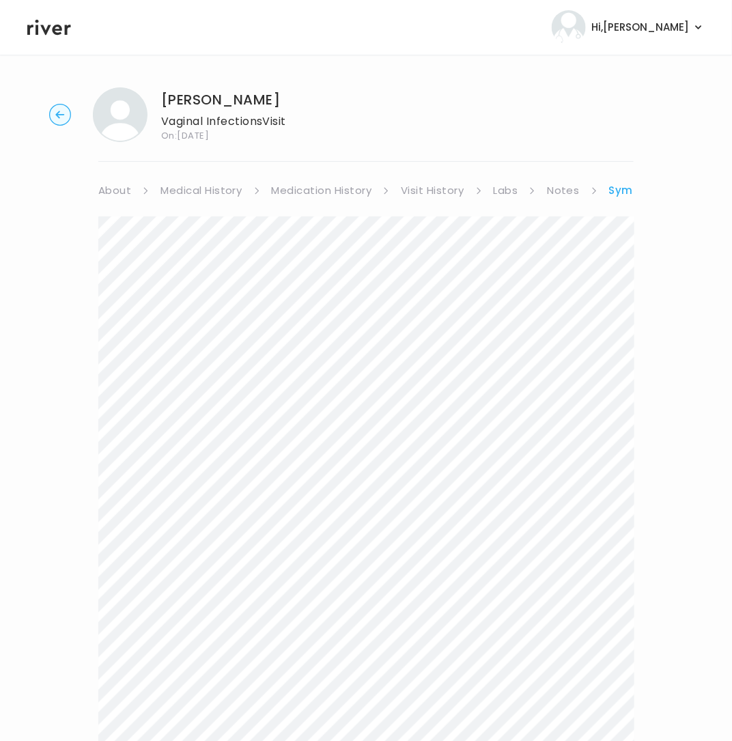
click at [619, 191] on link "Symptoms" at bounding box center [639, 190] width 61 height 19
click at [575, 190] on link "Treatment Plan" at bounding box center [597, 190] width 85 height 19
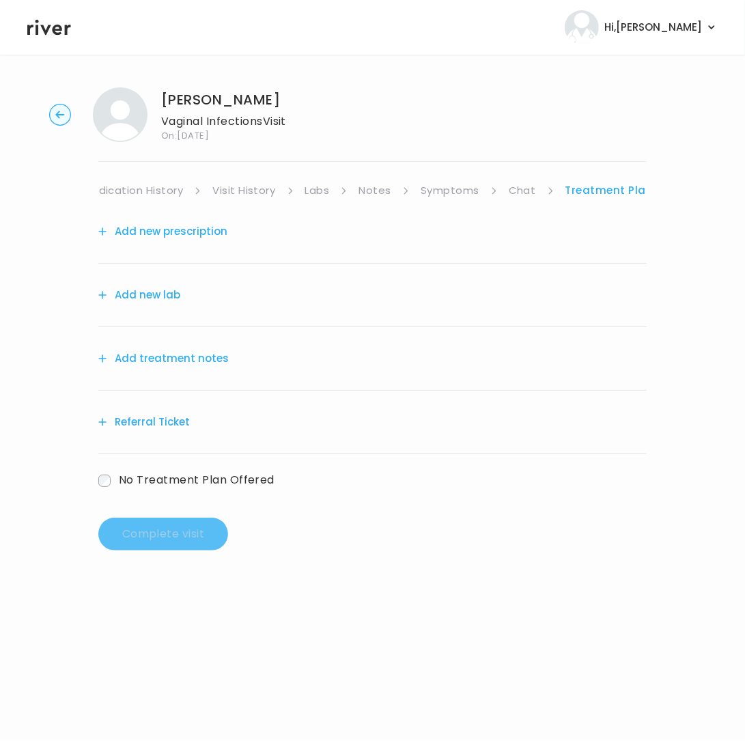
click at [154, 365] on button "Add treatment notes" at bounding box center [163, 358] width 130 height 19
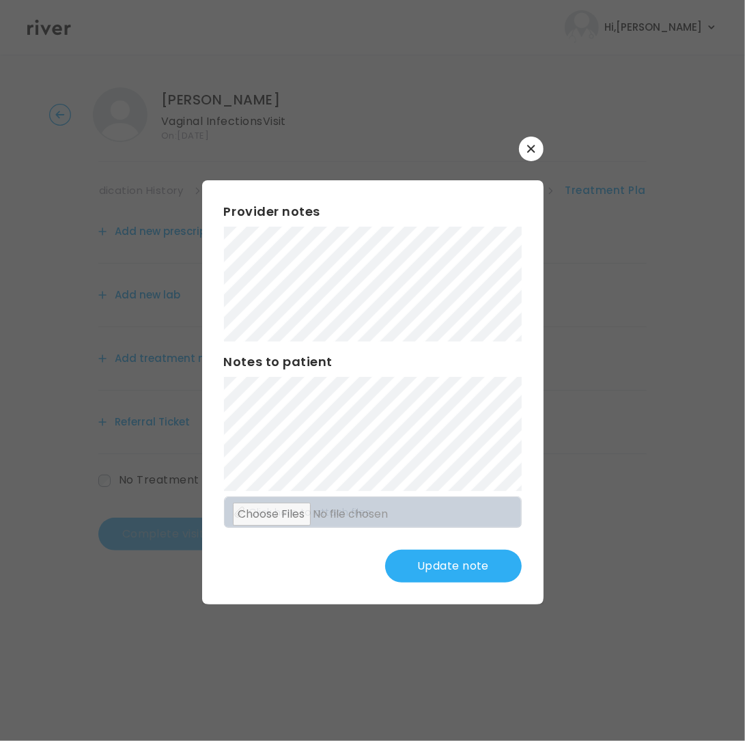
click at [432, 556] on button "Update note" at bounding box center [453, 566] width 137 height 33
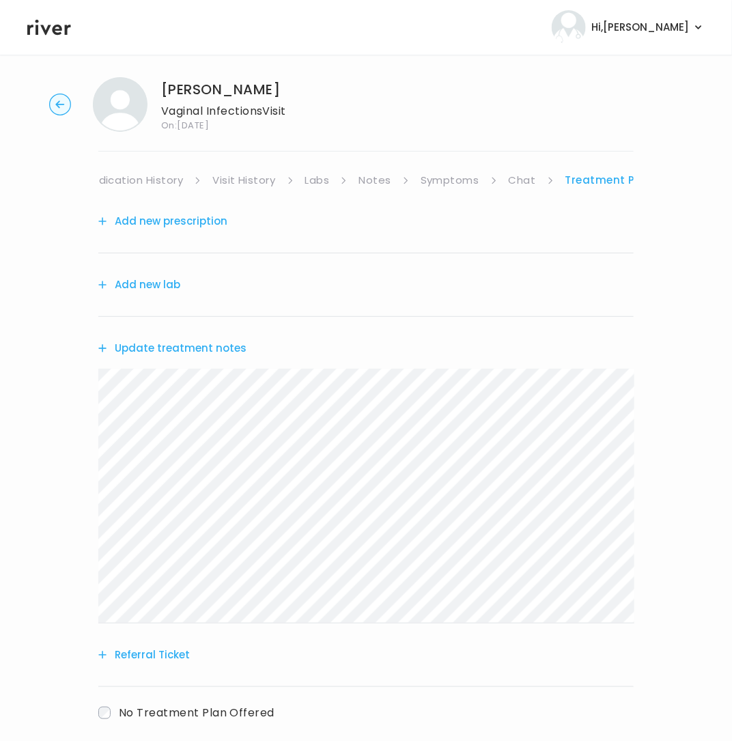
scroll to position [11, 0]
click at [161, 219] on button "Add new prescription" at bounding box center [162, 220] width 129 height 19
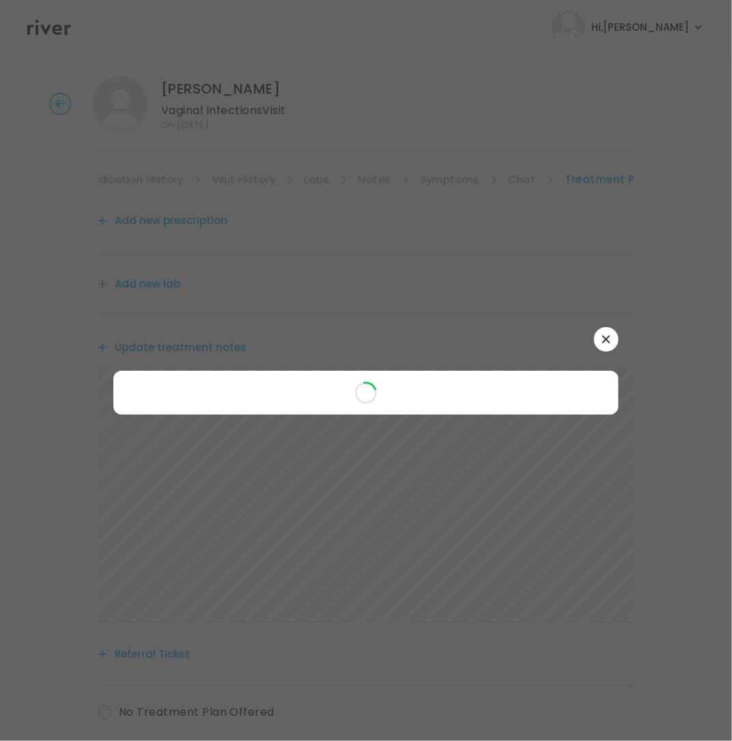
click at [608, 339] on button "button" at bounding box center [606, 339] width 25 height 25
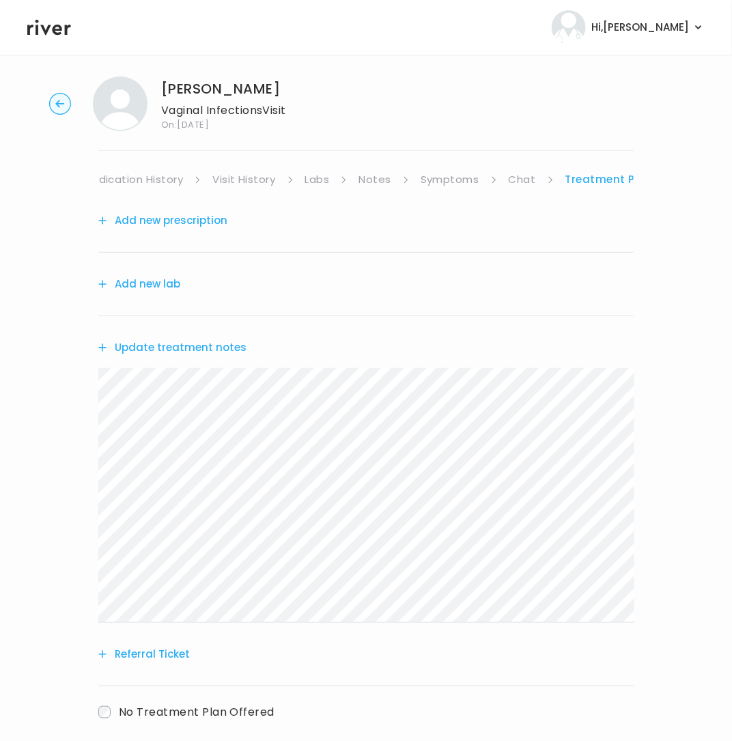
click at [189, 222] on button "Add new prescription" at bounding box center [162, 220] width 129 height 19
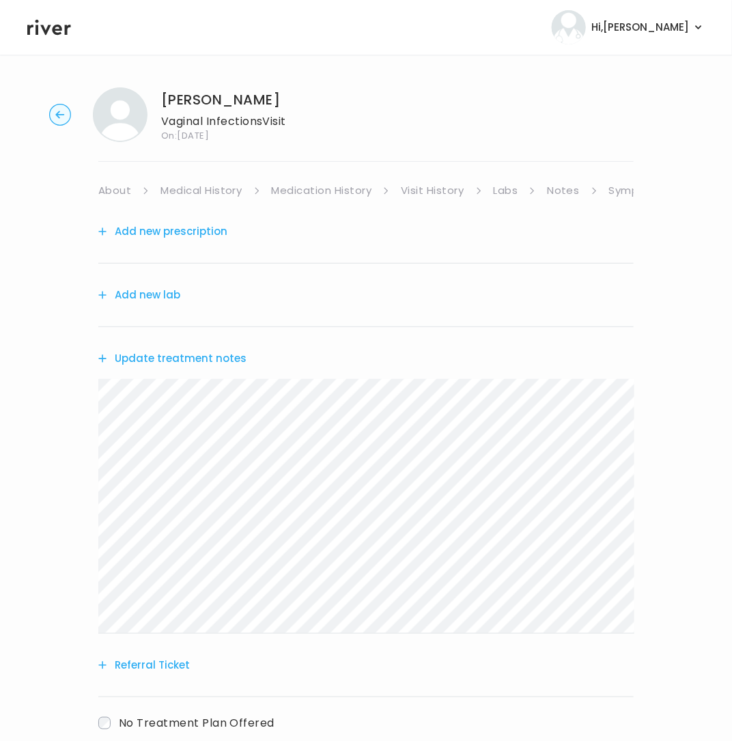
click at [149, 294] on button "Add new lab" at bounding box center [139, 294] width 82 height 19
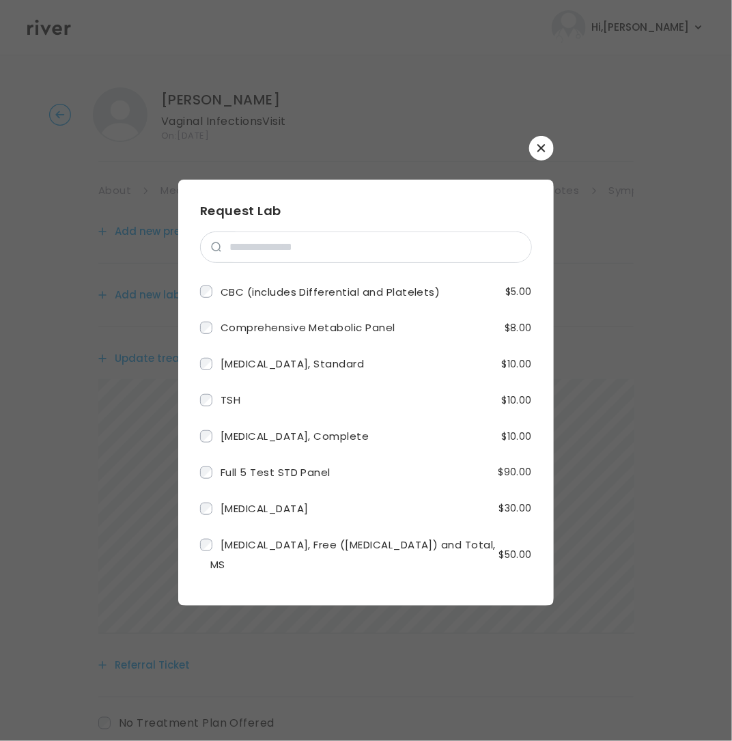
click at [535, 152] on button "button" at bounding box center [541, 148] width 25 height 25
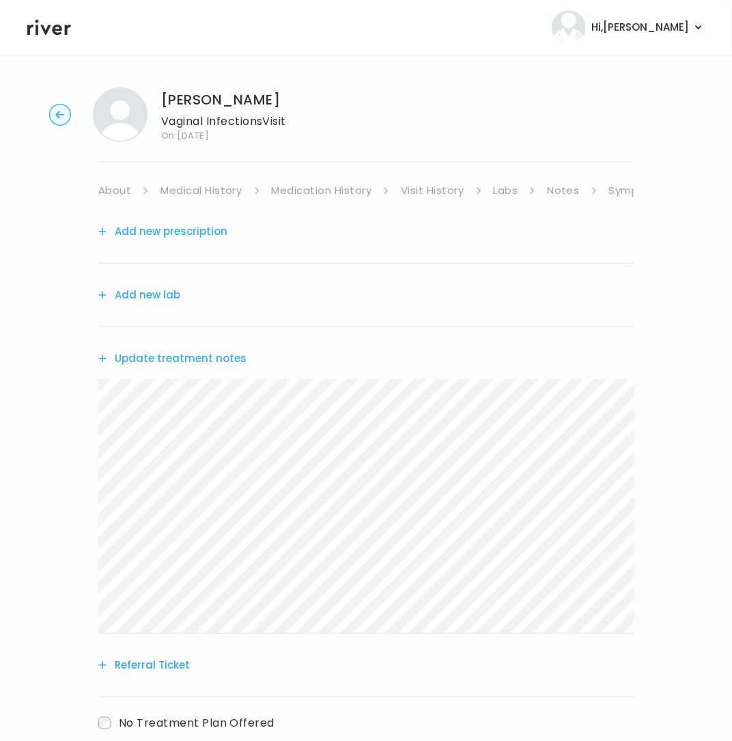
click at [187, 231] on button "Add new prescription" at bounding box center [162, 231] width 129 height 19
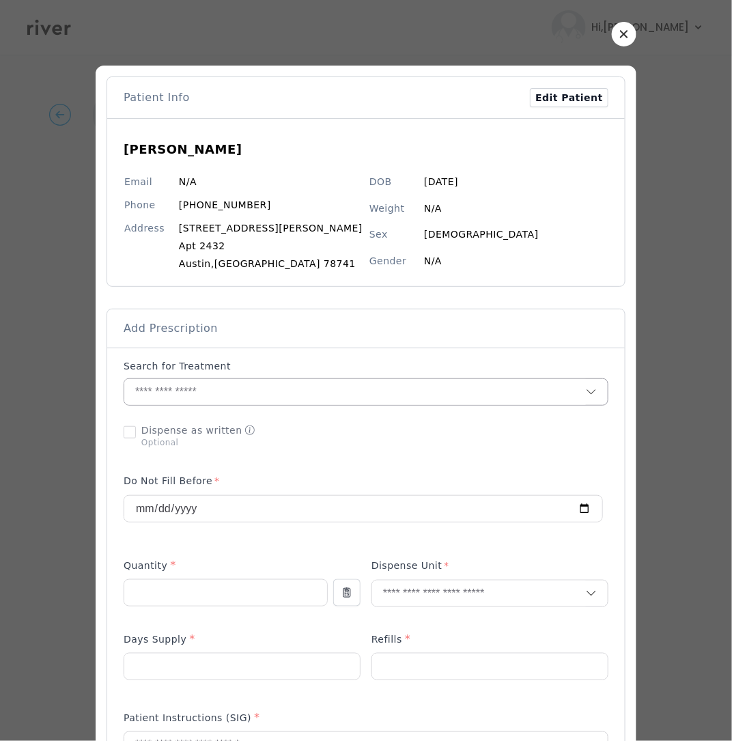
click at [292, 397] on input "text" at bounding box center [354, 392] width 461 height 26
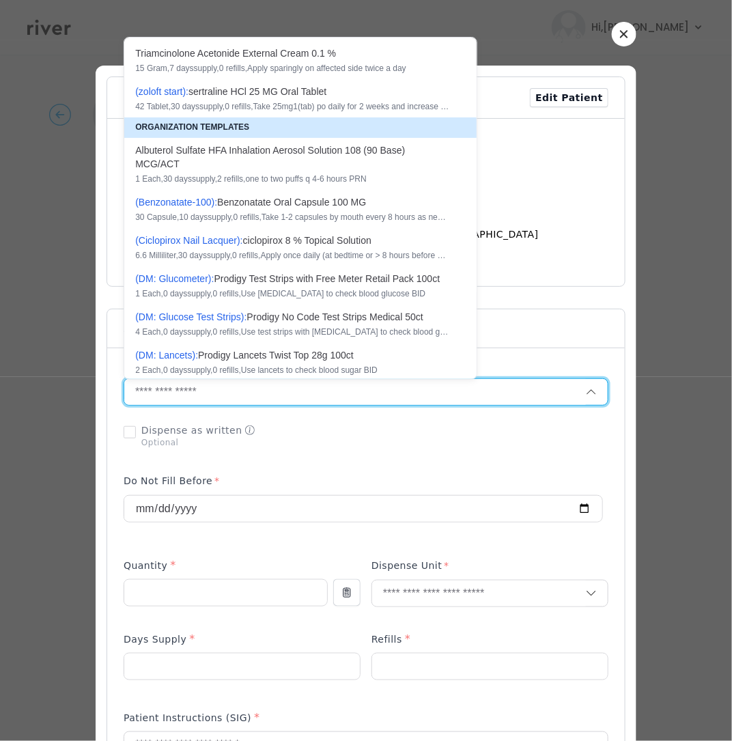
scroll to position [94, 0]
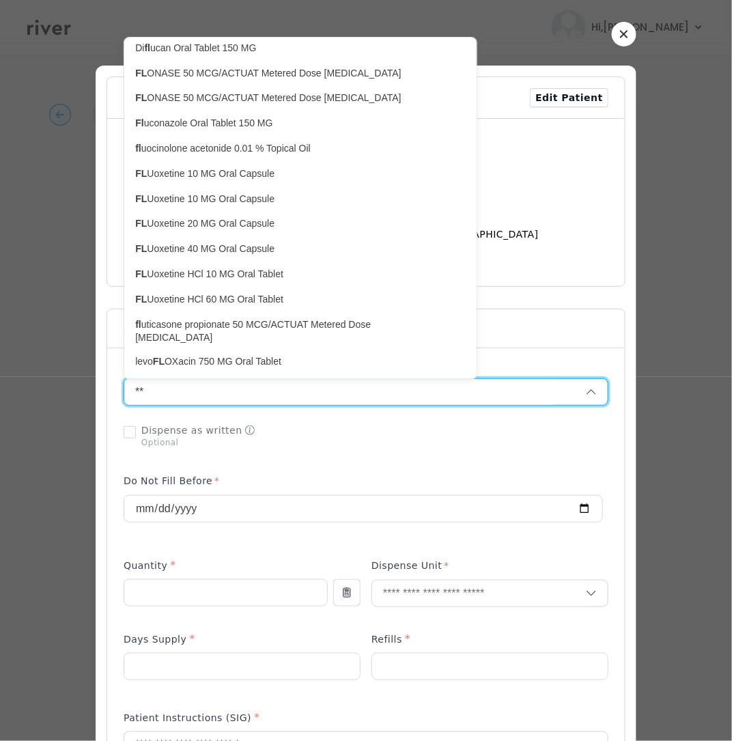
click at [256, 45] on p "Di fl ucan Oral Tablet 150 MG" at bounding box center [292, 48] width 314 height 13
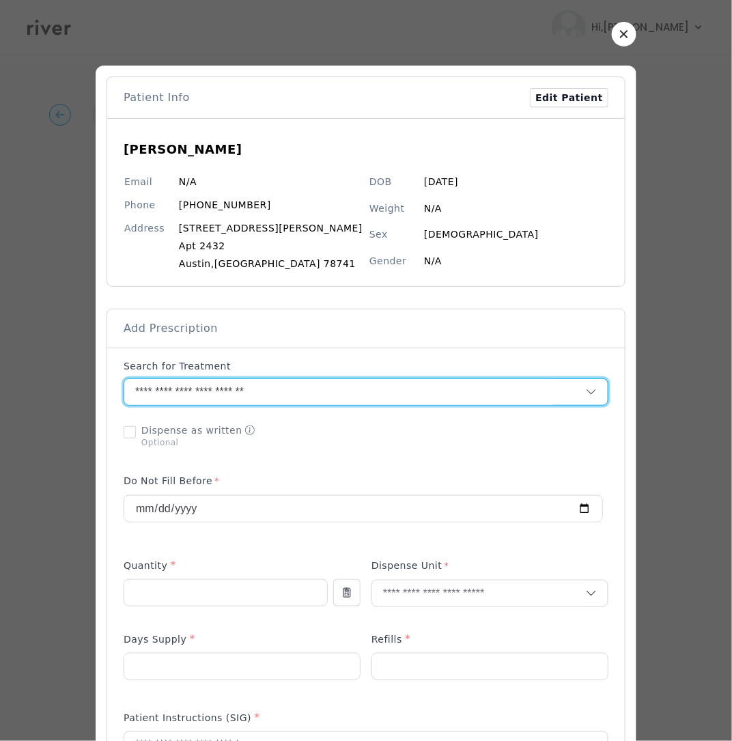
click at [342, 390] on input "**********" at bounding box center [338, 392] width 429 height 26
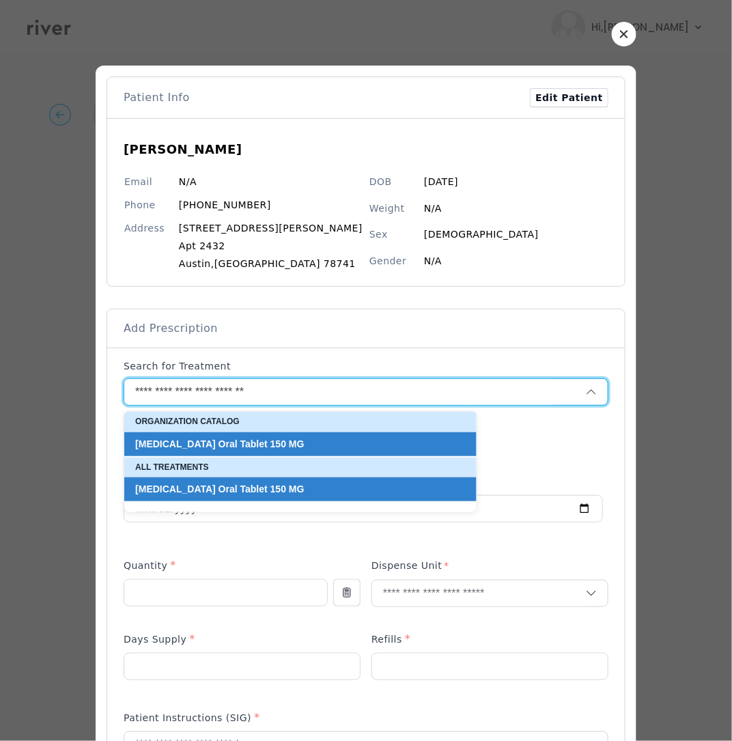
drag, startPoint x: 297, startPoint y: 387, endPoint x: 91, endPoint y: 399, distance: 205.9
click at [91, 399] on div "​" at bounding box center [366, 717] width 732 height 1434
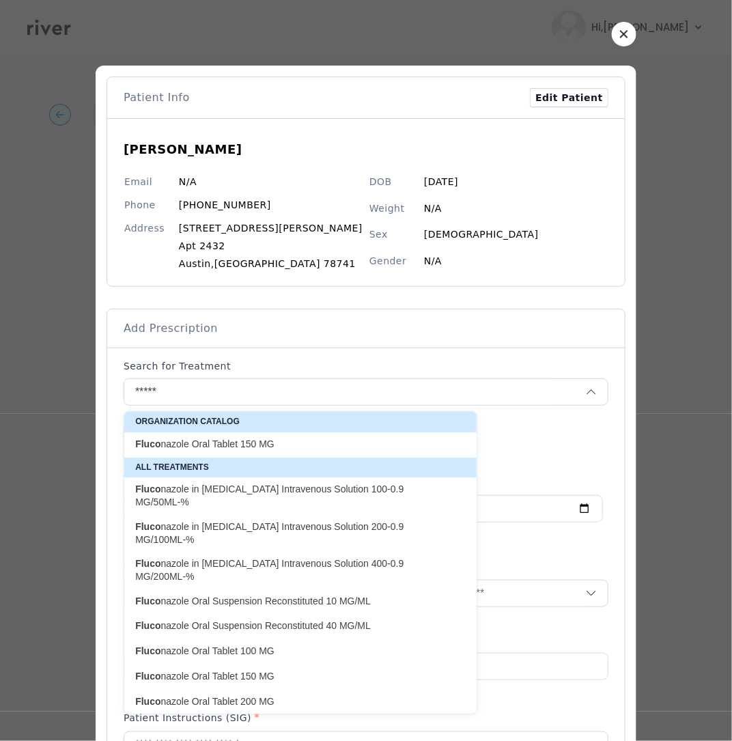
click at [309, 444] on p "Fluco nazole Oral Tablet 150 MG" at bounding box center [292, 444] width 314 height 13
type input "**********"
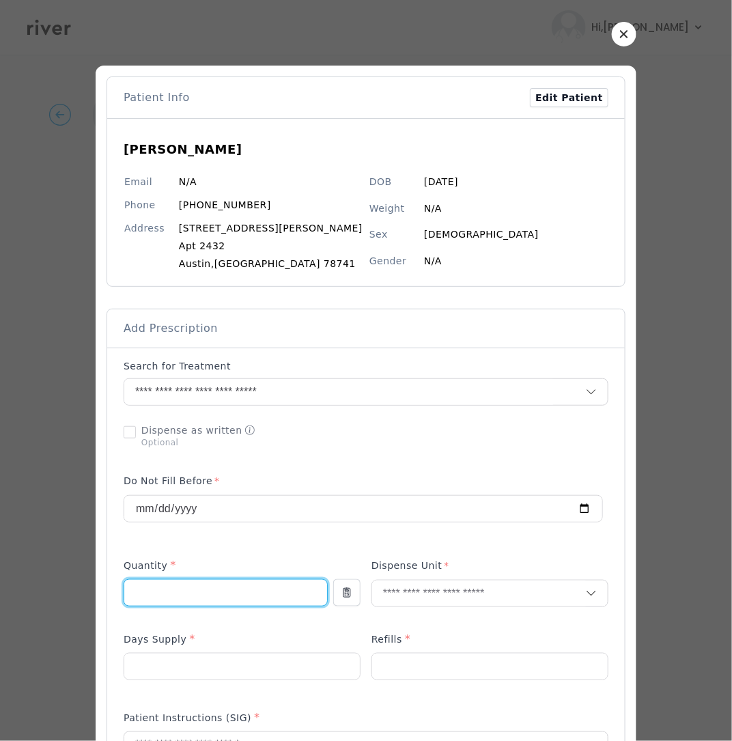
click at [233, 603] on input "number" at bounding box center [225, 593] width 203 height 26
type input "*"
click at [408, 593] on input "text" at bounding box center [479, 593] width 214 height 26
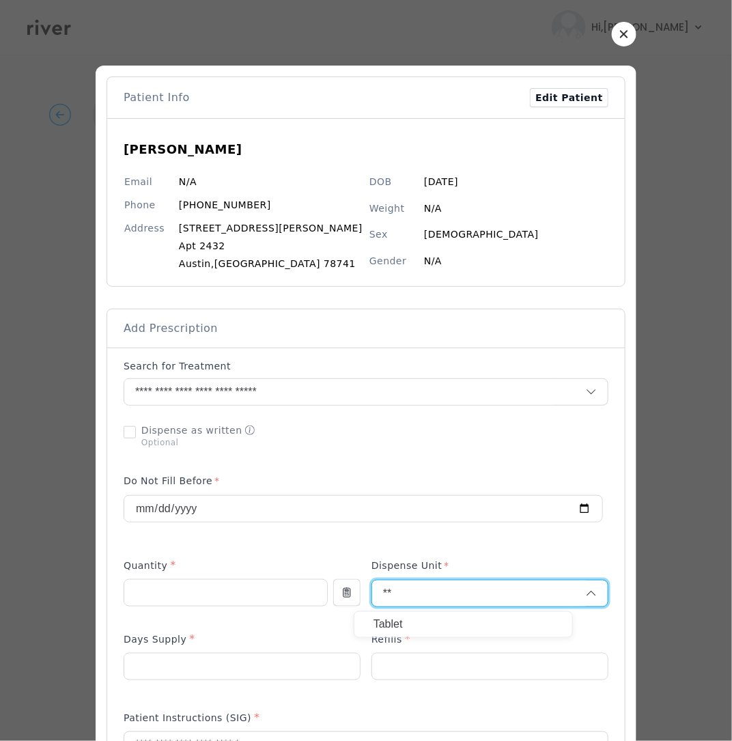
type input "**"
drag, startPoint x: 395, startPoint y: 624, endPoint x: 408, endPoint y: 599, distance: 28.1
click at [395, 624] on p "Tablet" at bounding box center [463, 624] width 180 height 20
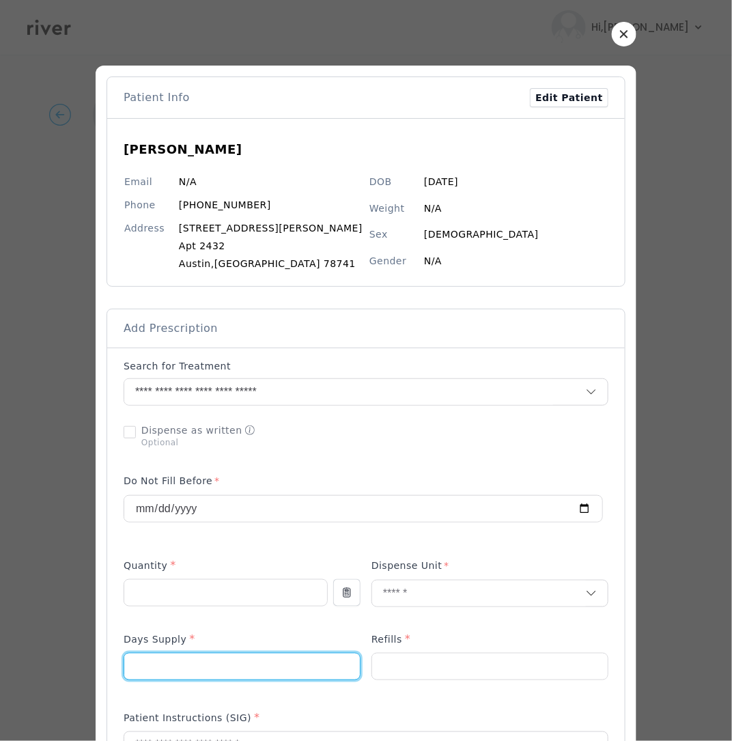
click at [215, 657] on input "number" at bounding box center [242, 666] width 236 height 26
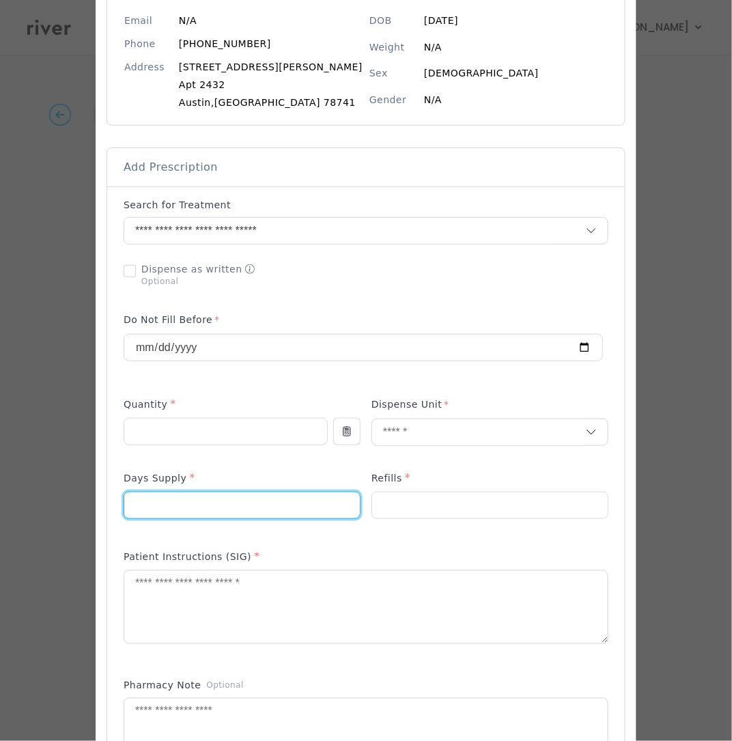
scroll to position [171, 0]
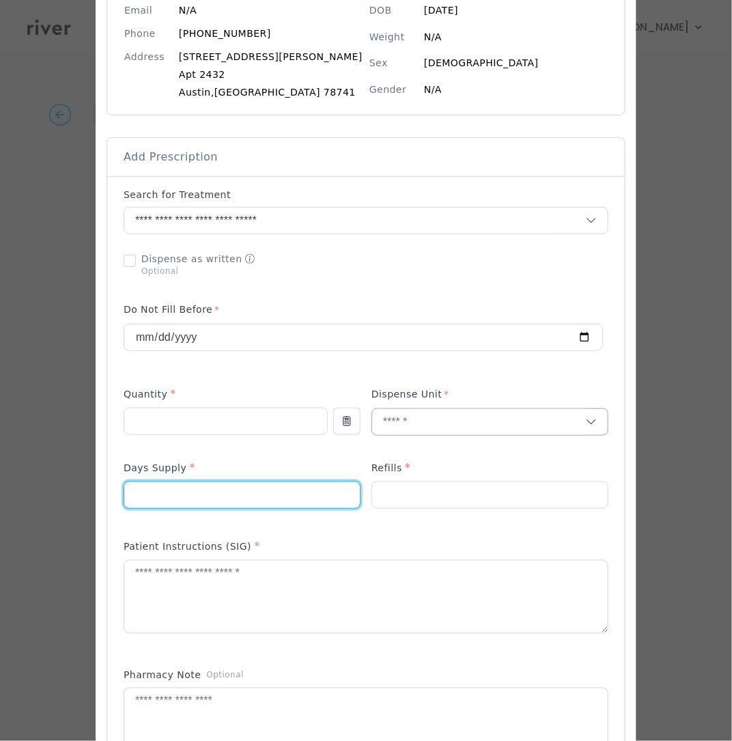
type input "*"
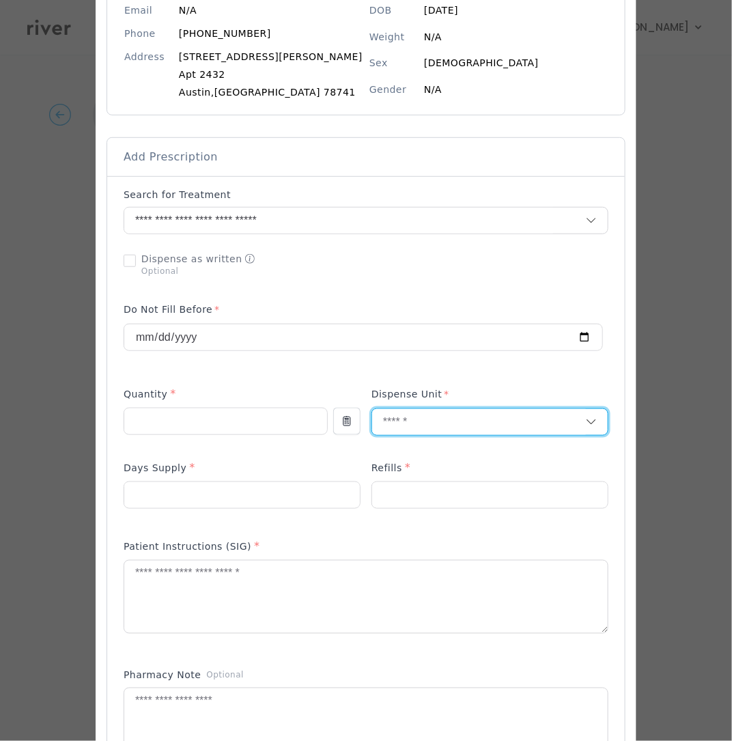
click at [399, 423] on input "text" at bounding box center [479, 422] width 214 height 26
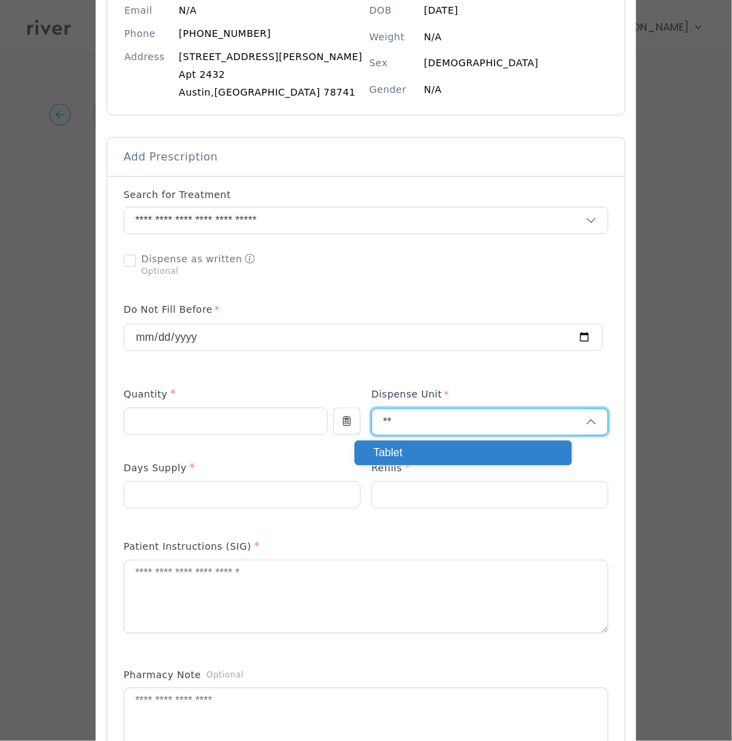
type input "**"
click at [414, 457] on p "Tablet" at bounding box center [463, 453] width 180 height 20
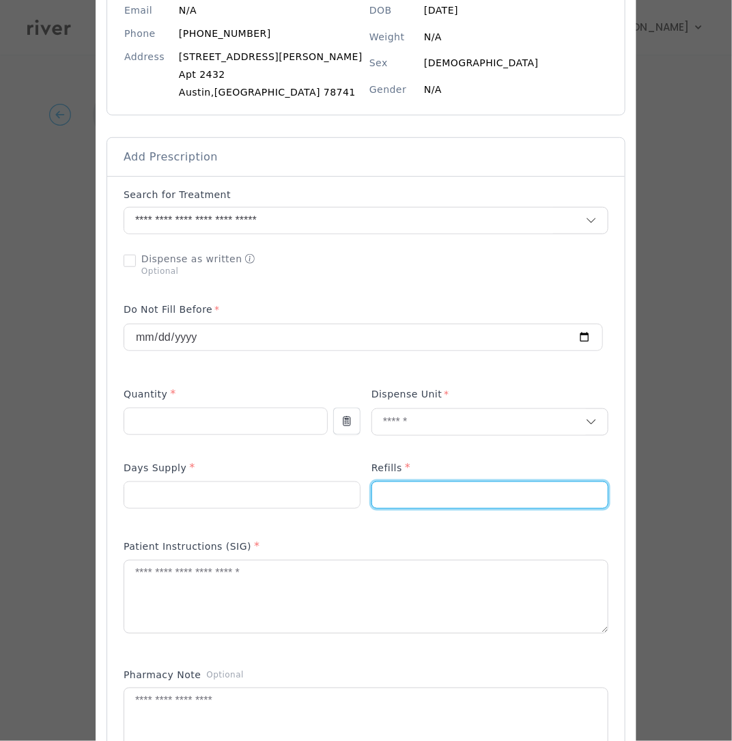
click at [415, 487] on input "number" at bounding box center [490, 495] width 236 height 26
type input "*"
click at [495, 562] on textarea at bounding box center [365, 596] width 483 height 72
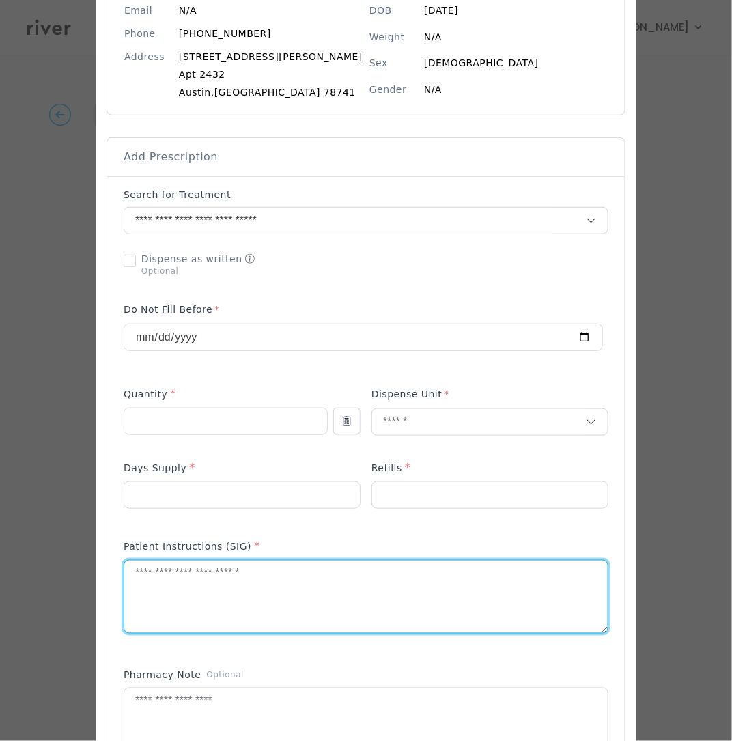
click at [238, 593] on textarea at bounding box center [365, 596] width 483 height 72
paste textarea "**********"
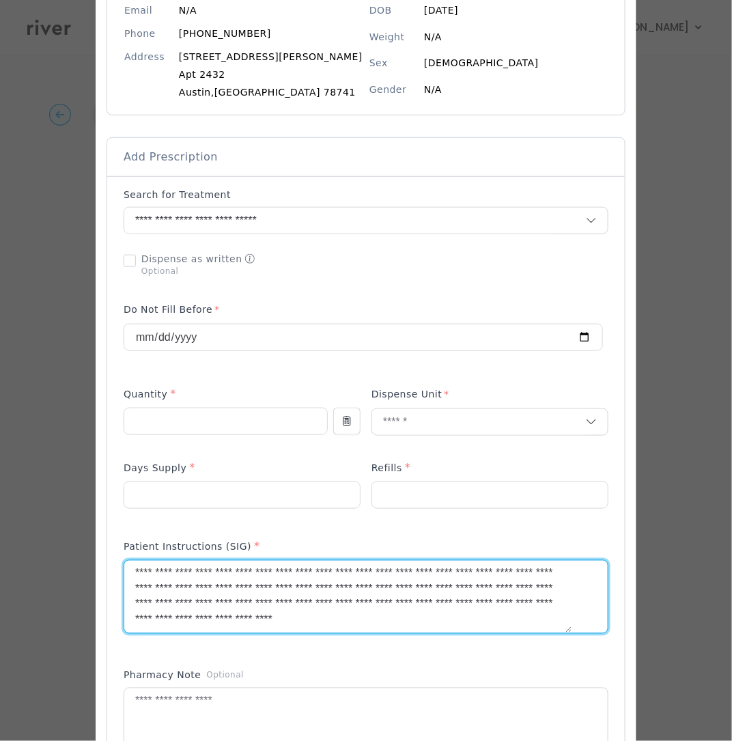
scroll to position [0, 0]
drag, startPoint x: 433, startPoint y: 629, endPoint x: 81, endPoint y: 508, distance: 373.1
click at [81, 508] on div "​" at bounding box center [366, 546] width 732 height 1434
type textarea "*"
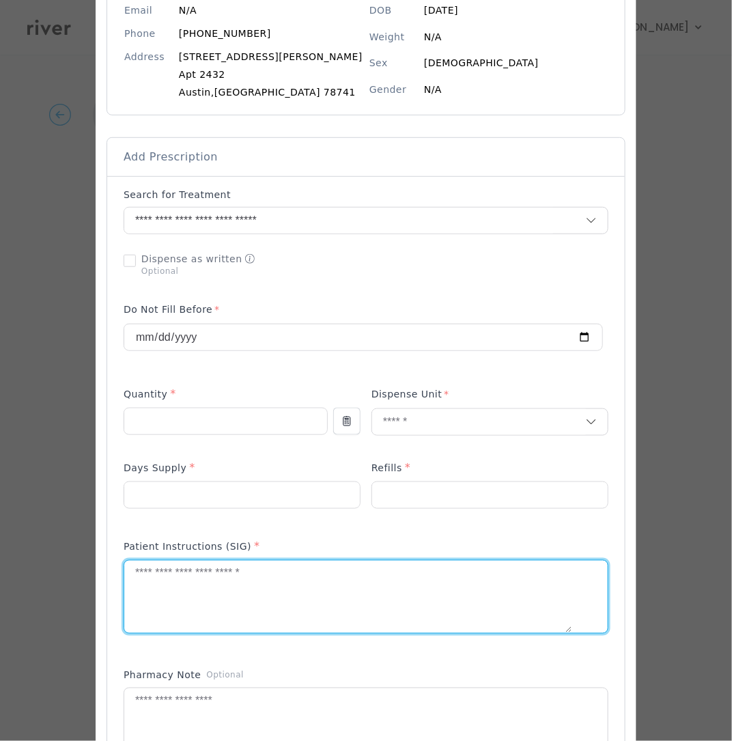
paste textarea "**********"
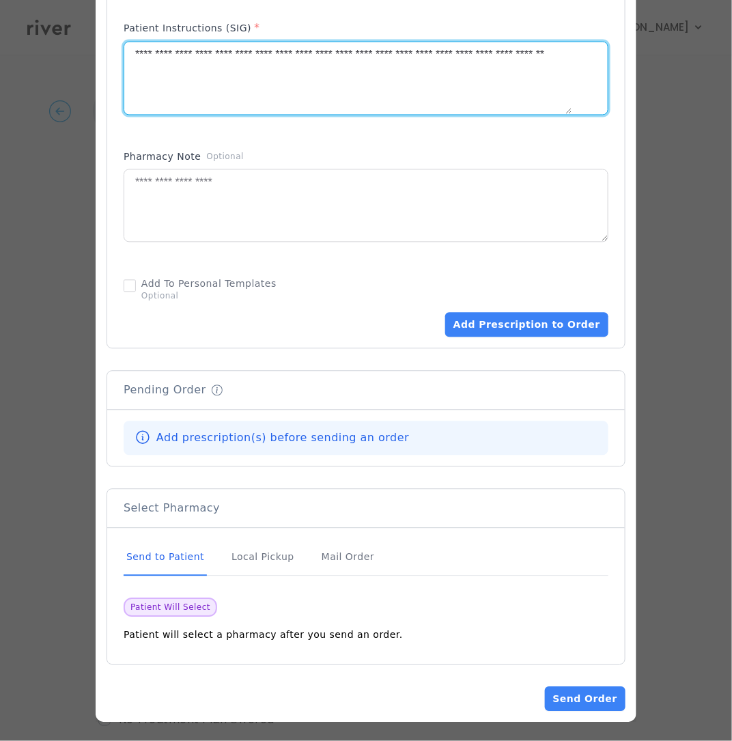
scroll to position [696, 0]
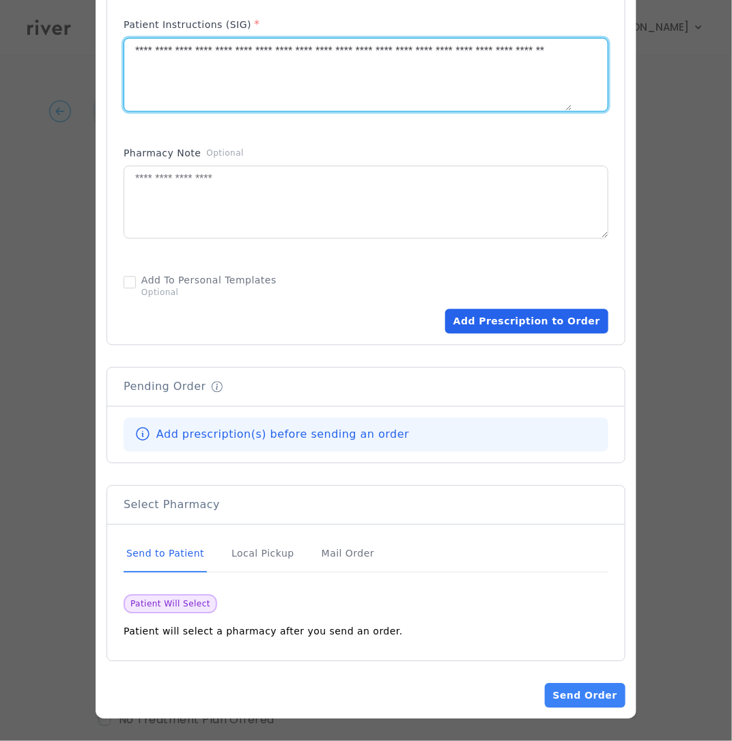
type textarea "**********"
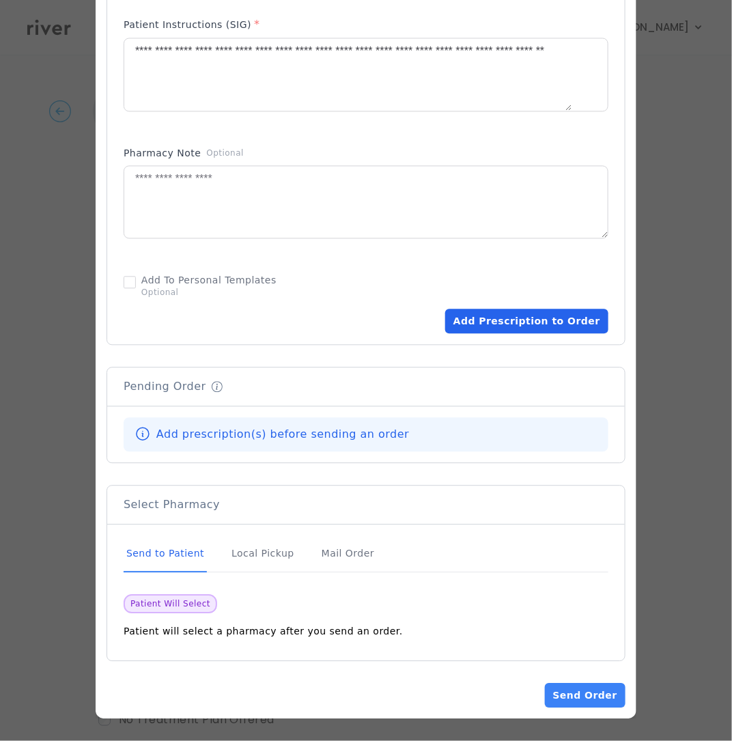
click at [534, 332] on button "Add Prescription to Order" at bounding box center [526, 321] width 163 height 25
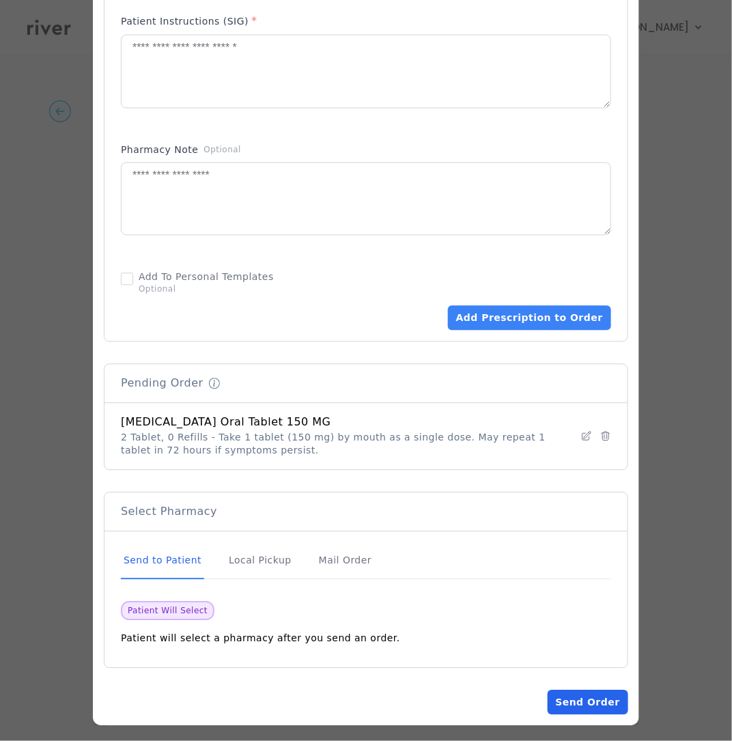
click at [585, 708] on button "Send Order" at bounding box center [588, 702] width 81 height 25
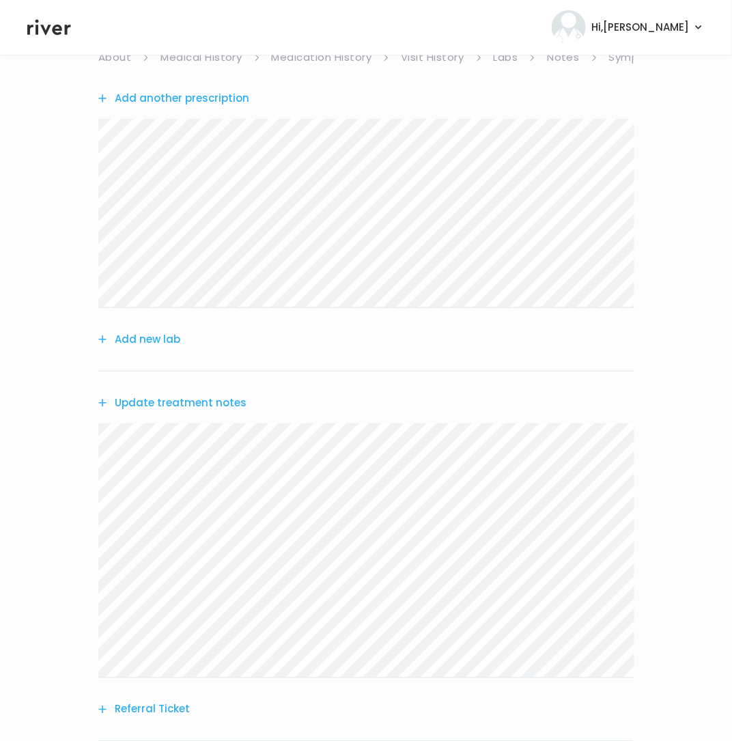
scroll to position [264, 0]
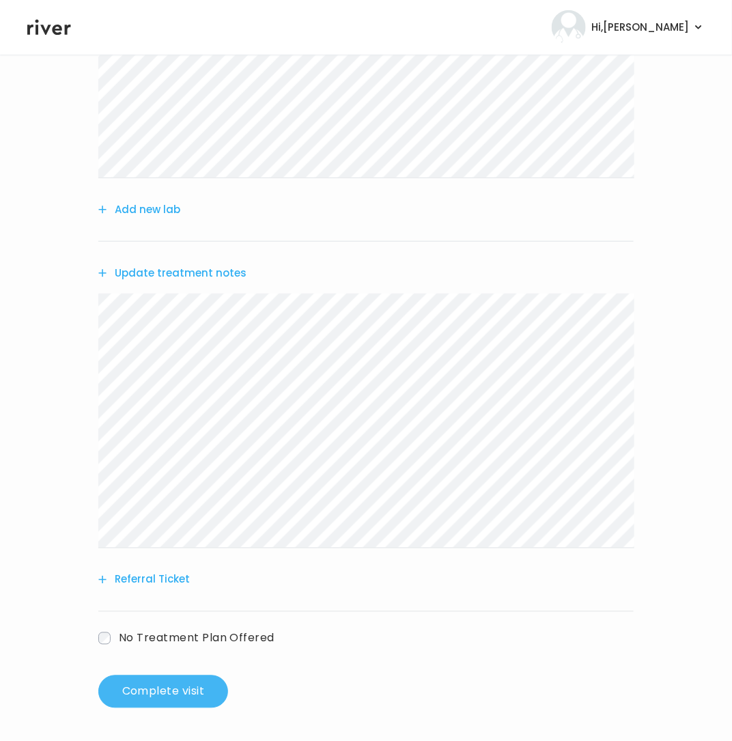
click at [150, 692] on button "Complete visit" at bounding box center [163, 691] width 130 height 33
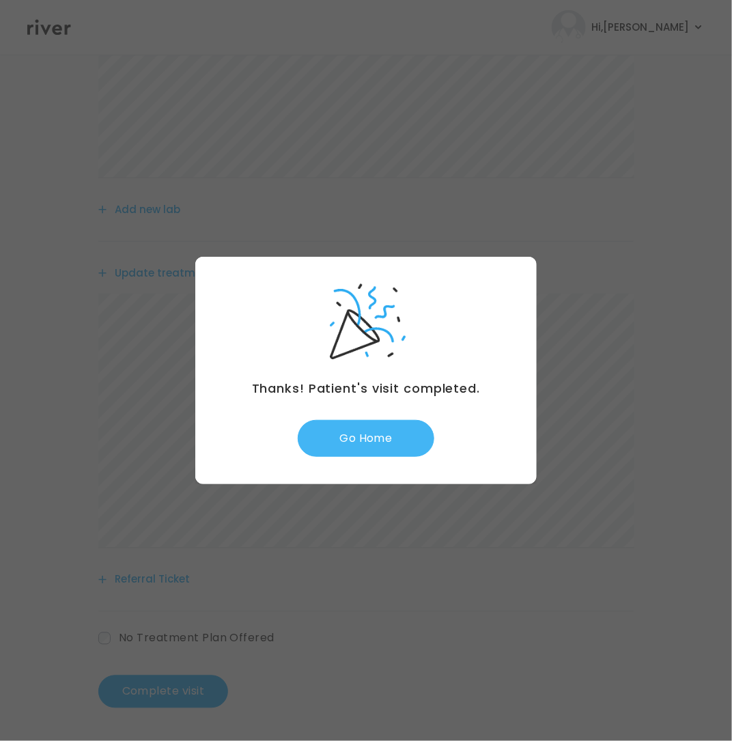
click at [387, 441] on button "Go Home" at bounding box center [366, 438] width 137 height 37
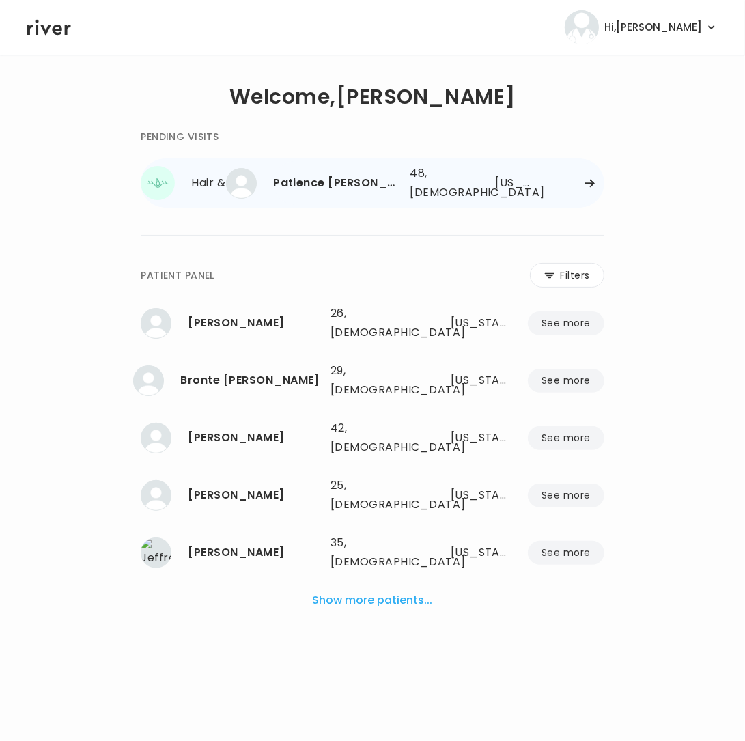
click at [591, 183] on icon at bounding box center [589, 184] width 9 height 8
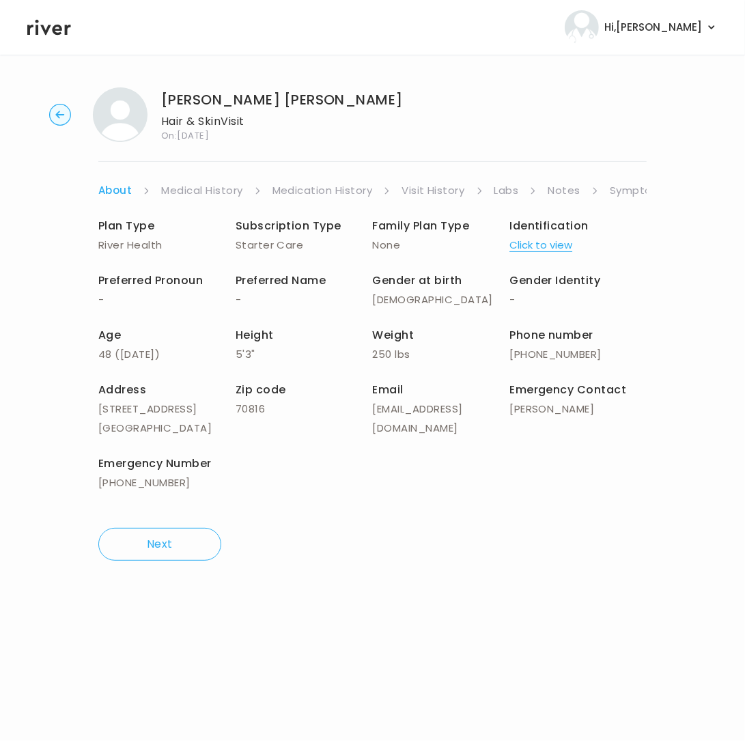
click at [638, 188] on link "Symptoms" at bounding box center [639, 190] width 59 height 19
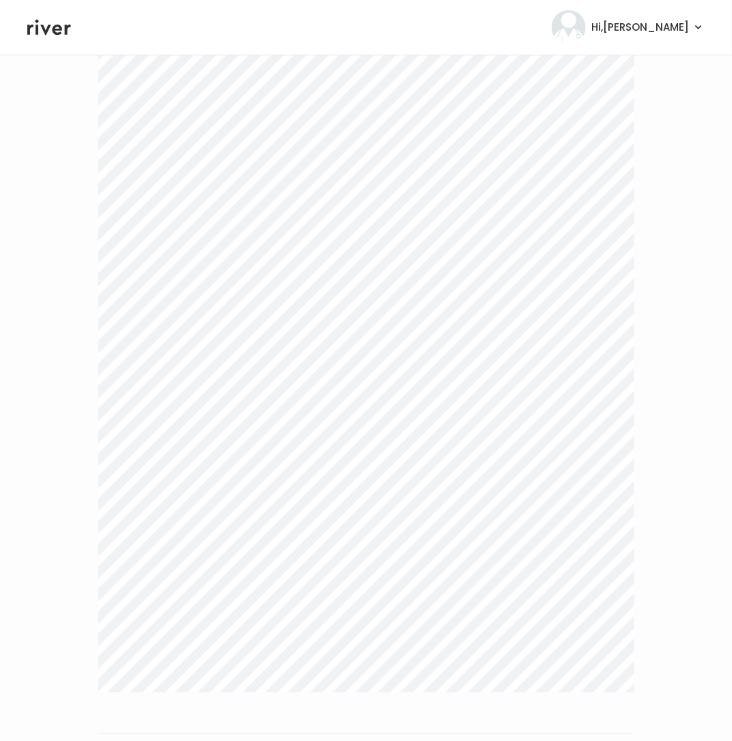
scroll to position [365, 0]
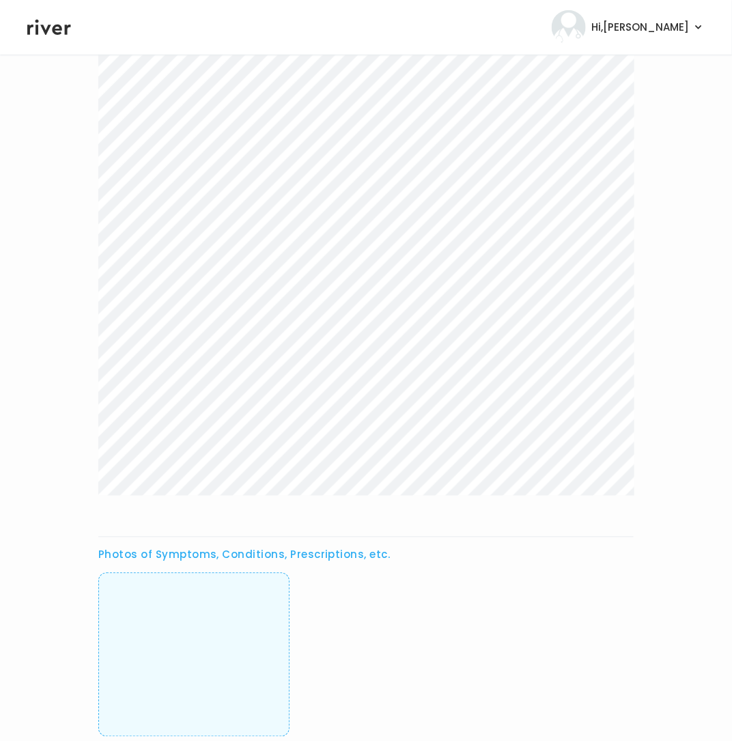
click at [510, 534] on div "Photos of Symptoms, Conditions, Prescriptions, etc." at bounding box center [365, 303] width 535 height 905
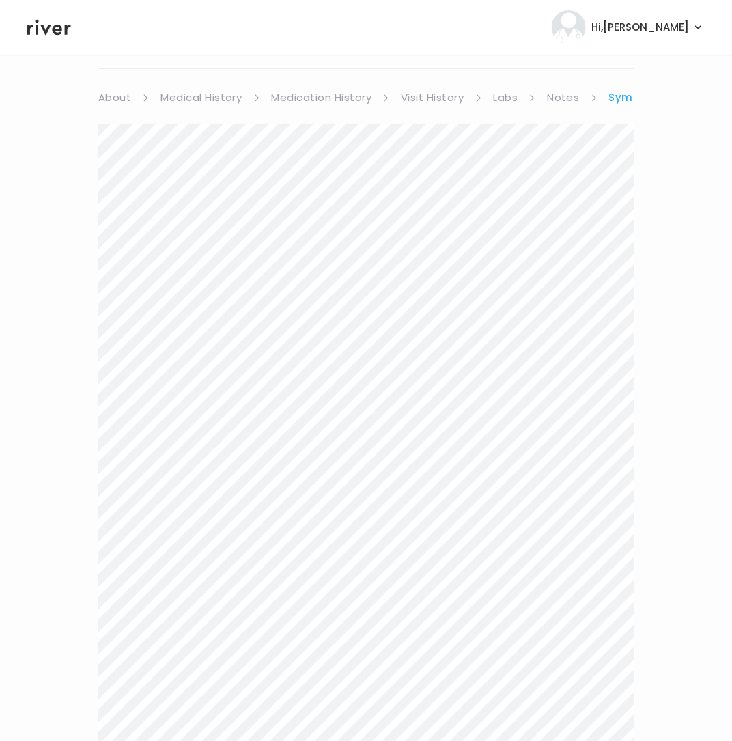
scroll to position [0, 0]
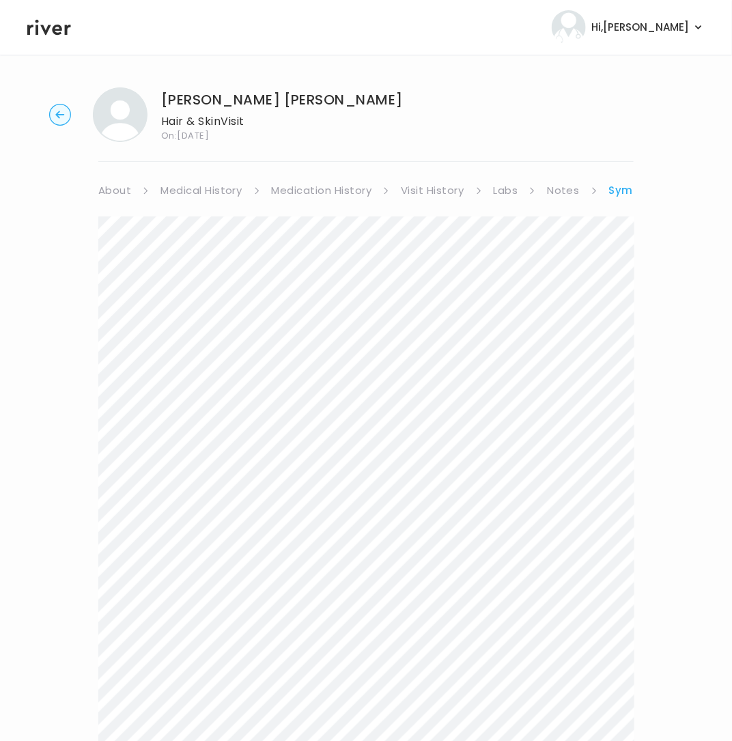
click at [613, 192] on link "Symptoms" at bounding box center [639, 190] width 61 height 19
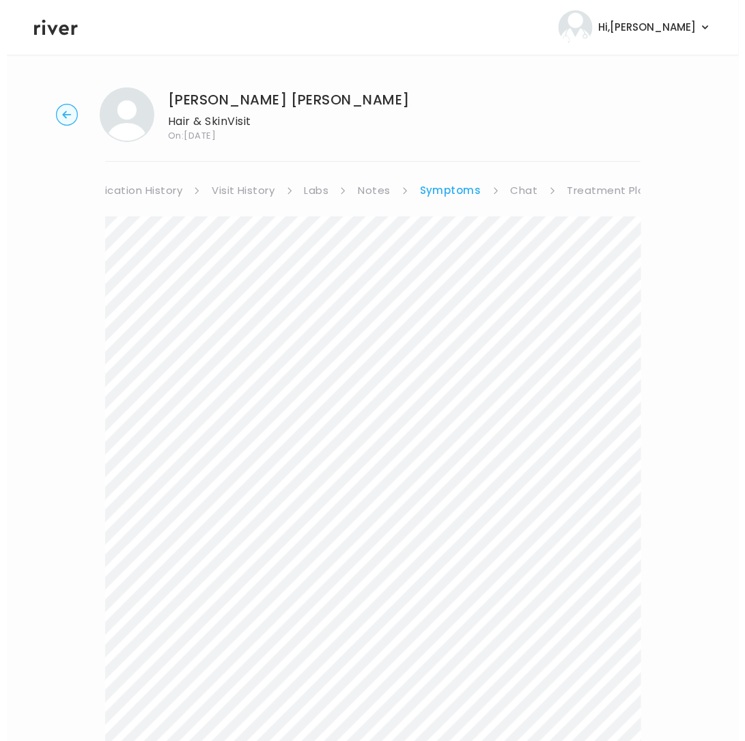
scroll to position [0, 201]
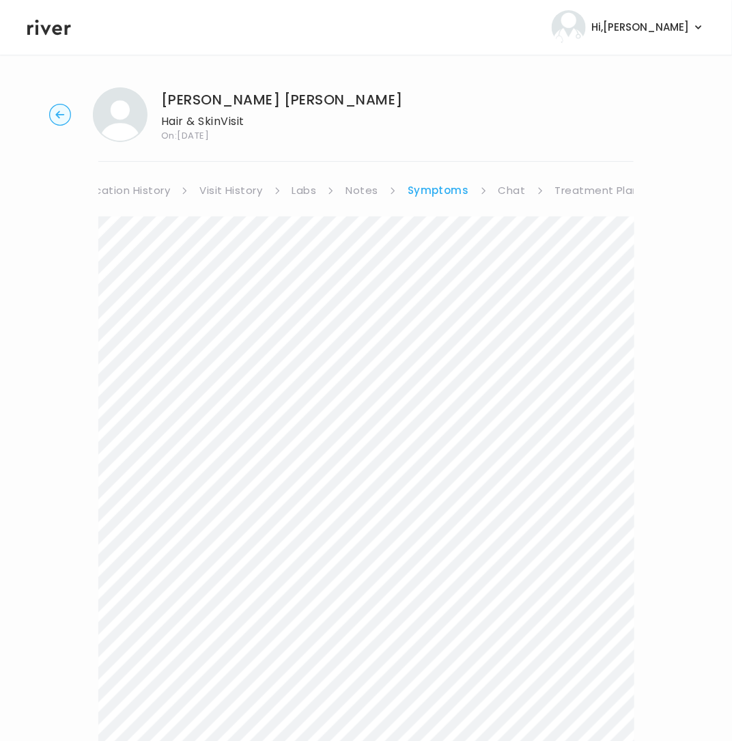
click at [617, 190] on link "Treatment Plan" at bounding box center [597, 190] width 85 height 19
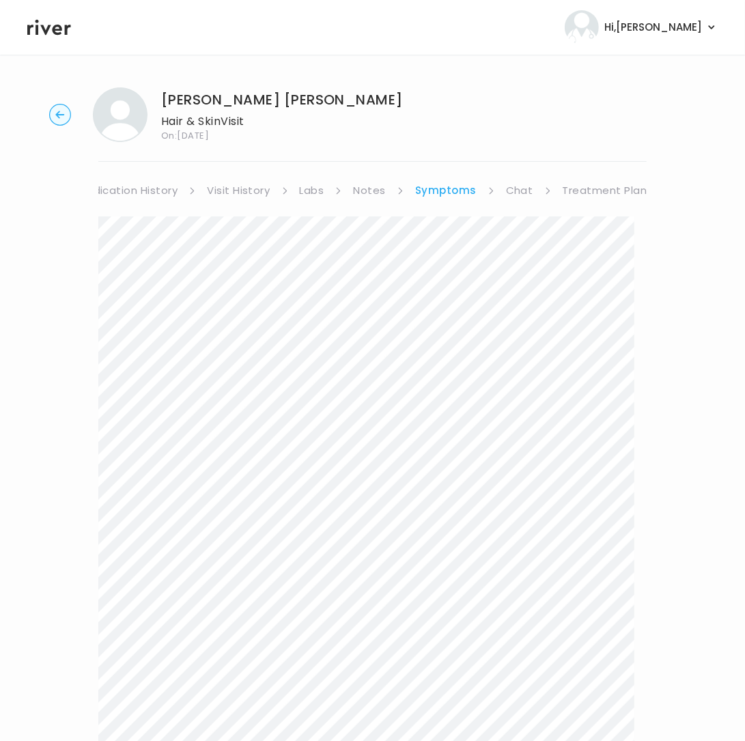
scroll to position [0, 188]
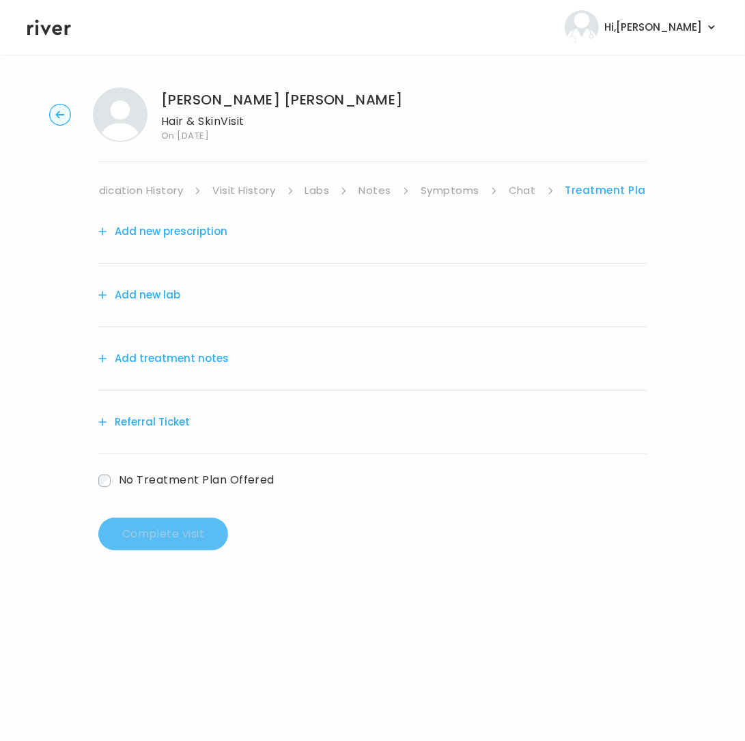
click at [173, 357] on button "Add treatment notes" at bounding box center [163, 358] width 130 height 19
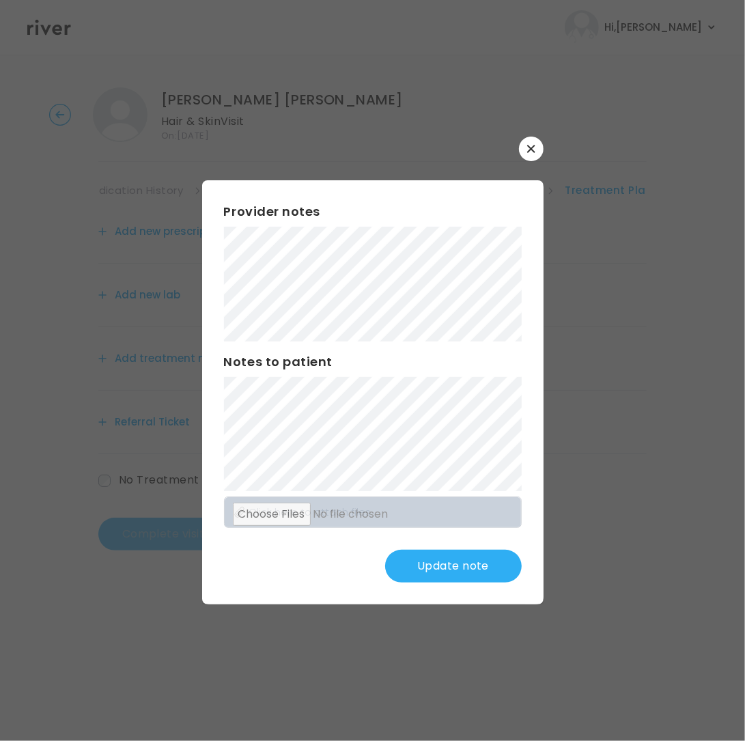
click at [461, 565] on button "Update note" at bounding box center [453, 566] width 137 height 33
click at [465, 556] on button "Update note" at bounding box center [453, 566] width 137 height 33
click at [463, 565] on button "Update note" at bounding box center [453, 566] width 137 height 33
click at [464, 555] on button "Update note" at bounding box center [453, 566] width 137 height 33
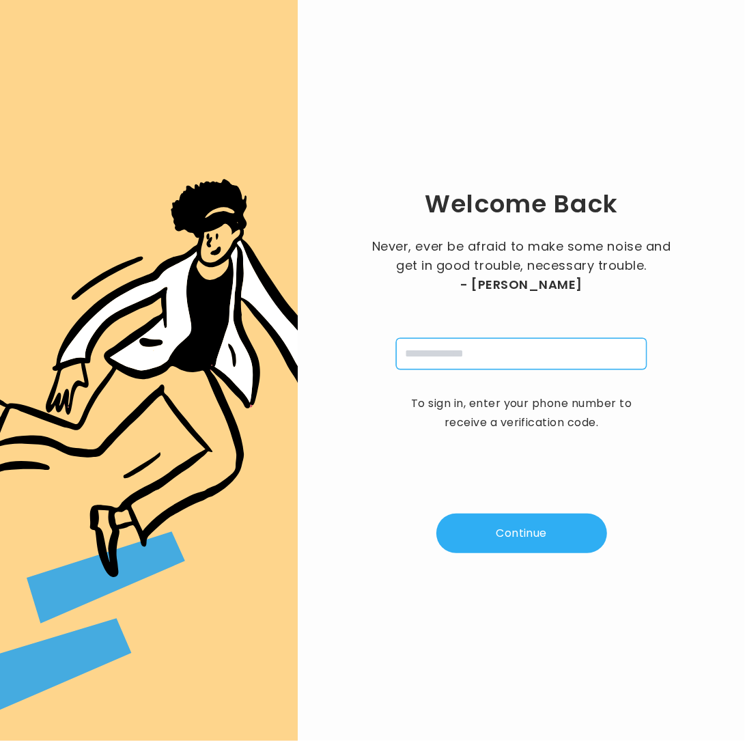
drag, startPoint x: 436, startPoint y: 343, endPoint x: 439, endPoint y: 350, distance: 7.6
click at [436, 343] on input "tel" at bounding box center [521, 353] width 251 height 31
type input "**********"
click at [515, 532] on button "Continue" at bounding box center [521, 533] width 171 height 40
type input "*"
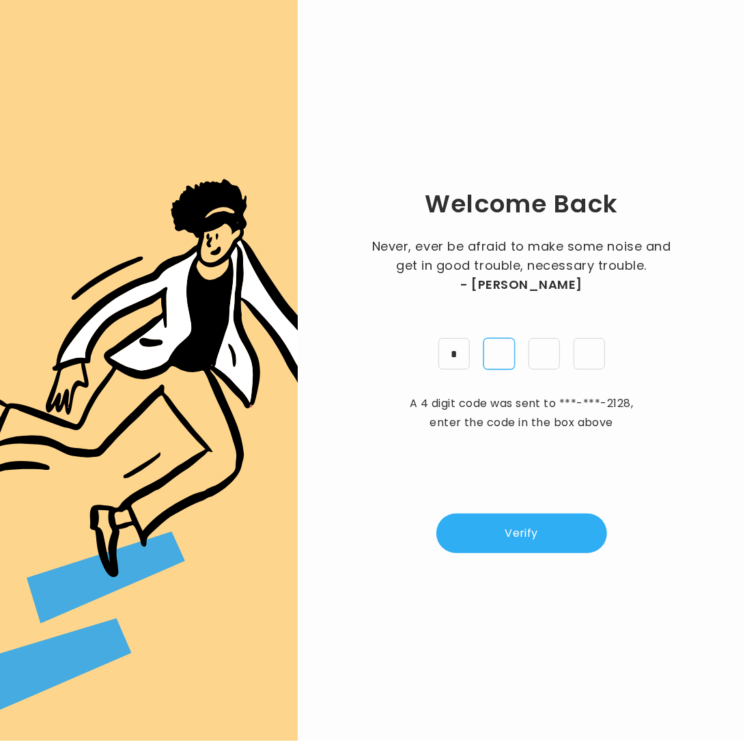
type input "*"
click at [511, 535] on button "Verify" at bounding box center [521, 533] width 171 height 40
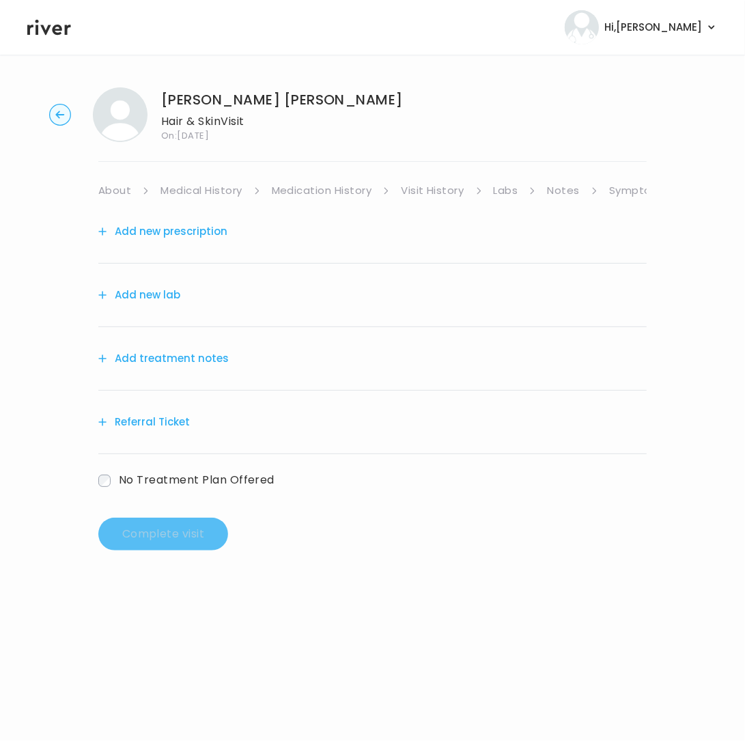
click at [173, 360] on button "Add treatment notes" at bounding box center [163, 358] width 130 height 19
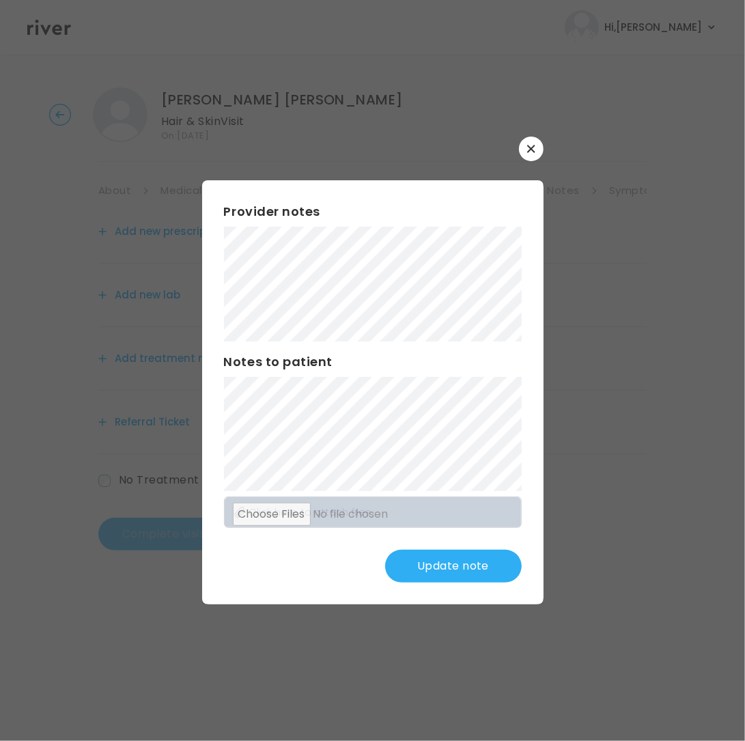
click at [451, 571] on button "Update note" at bounding box center [453, 566] width 137 height 33
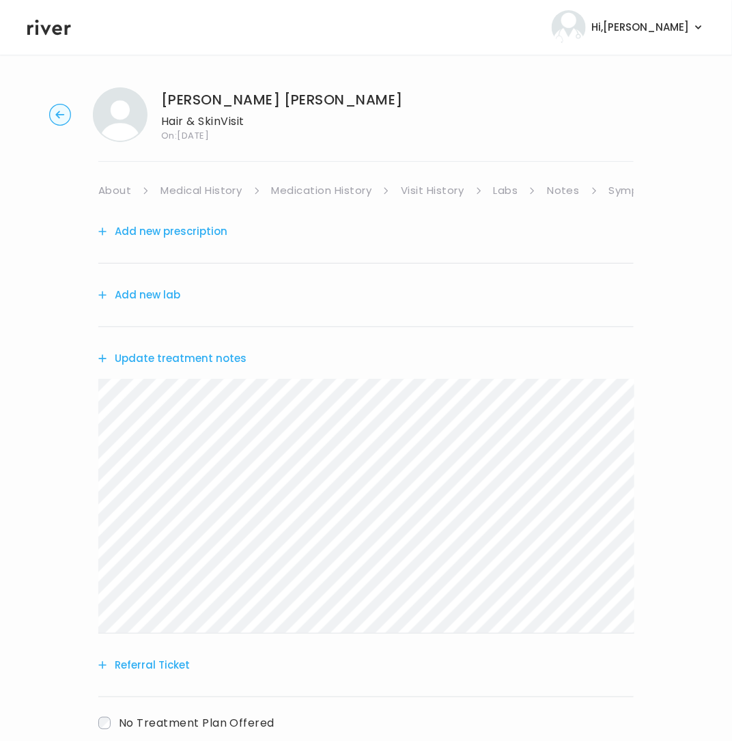
click at [153, 230] on button "Add new prescription" at bounding box center [162, 231] width 129 height 19
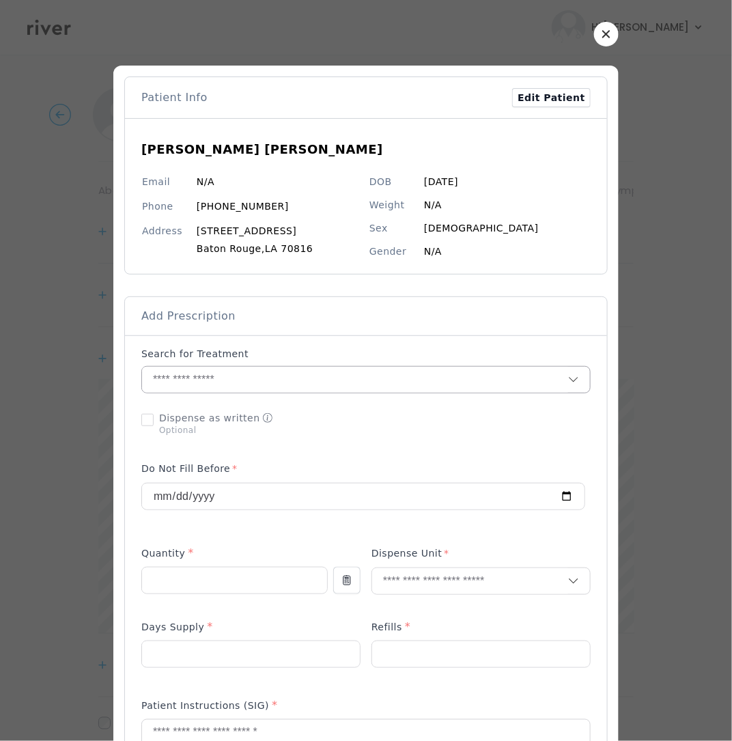
click at [239, 384] on input "text" at bounding box center [355, 380] width 426 height 26
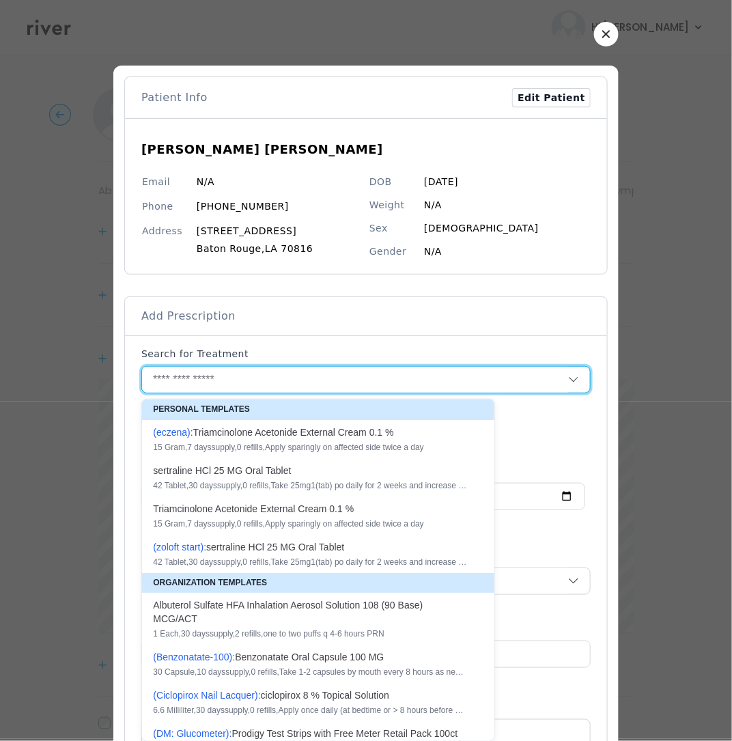
click at [239, 384] on input "text" at bounding box center [355, 380] width 426 height 26
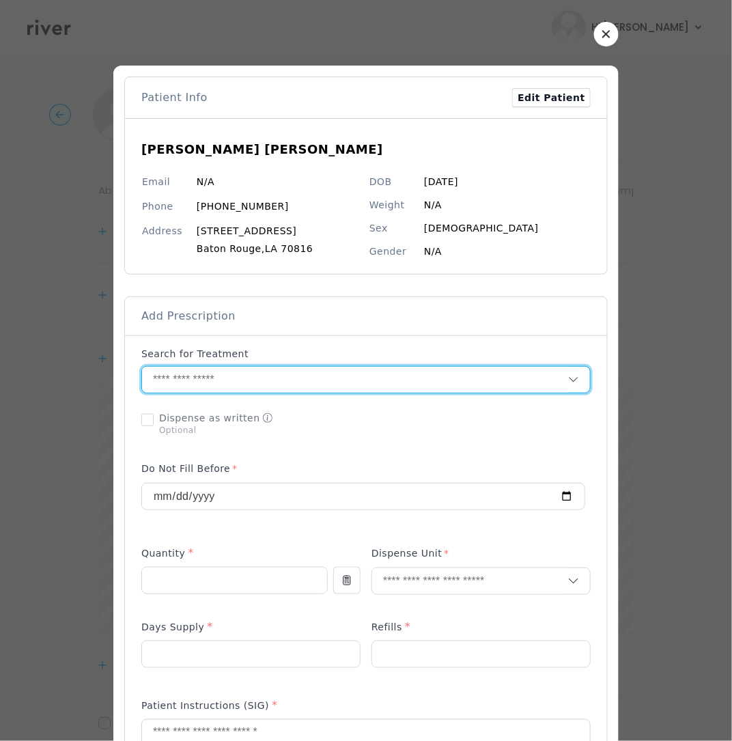
paste input "**********"
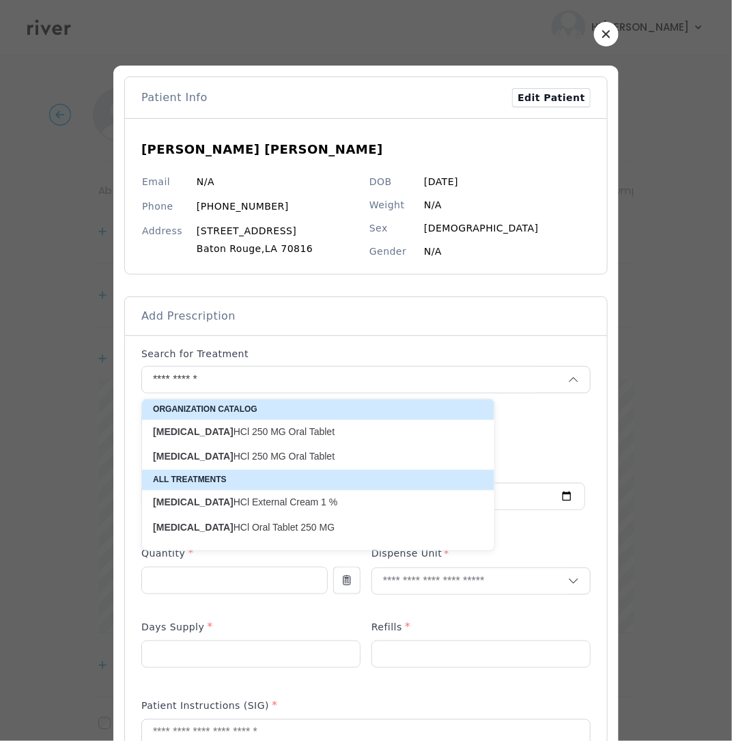
click at [257, 509] on p "[MEDICAL_DATA] HCl External Cream 1 %" at bounding box center [310, 502] width 330 height 18
type input "**********"
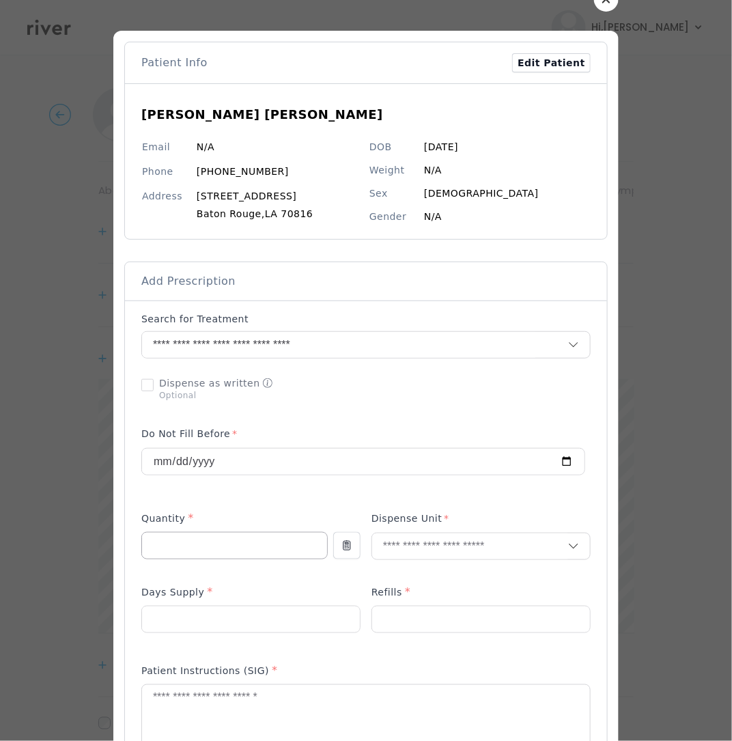
scroll to position [35, 0]
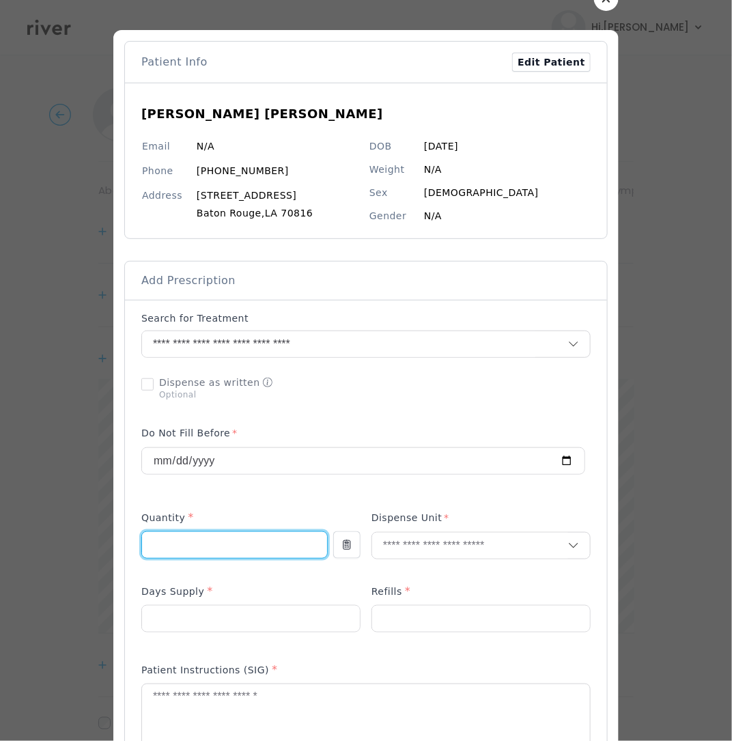
click at [194, 544] on input "number" at bounding box center [234, 545] width 185 height 26
type input "**"
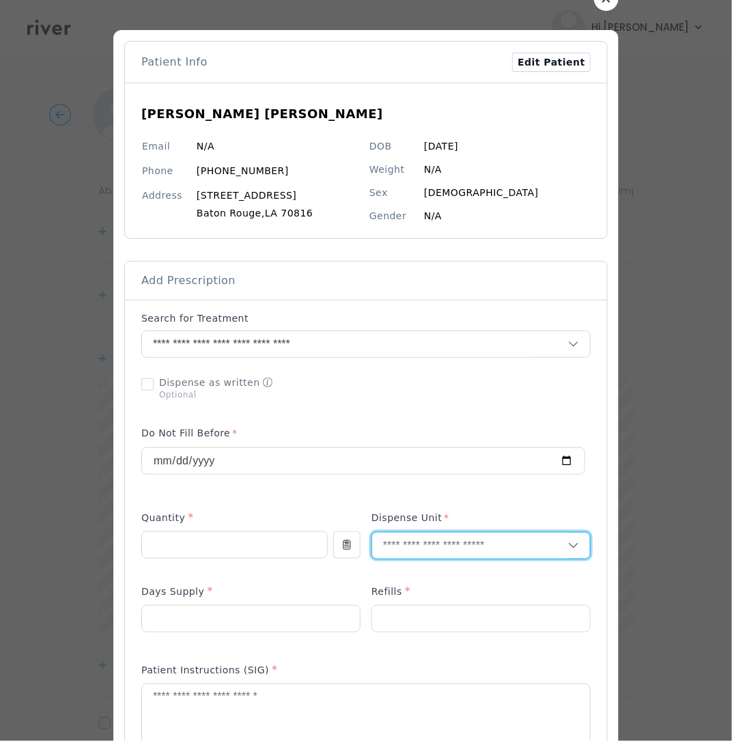
click at [436, 542] on input "text" at bounding box center [470, 545] width 196 height 26
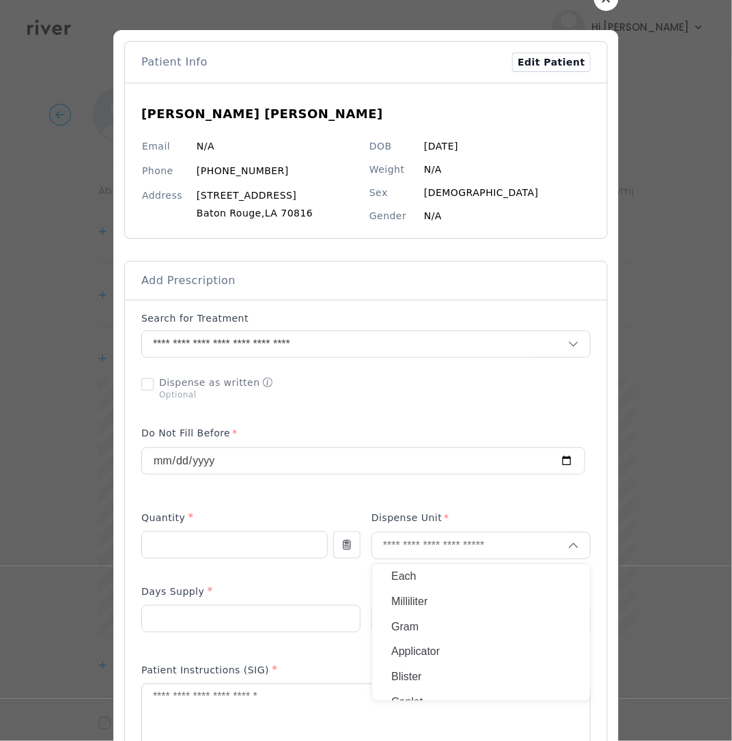
click at [419, 623] on p "Gram" at bounding box center [481, 627] width 180 height 20
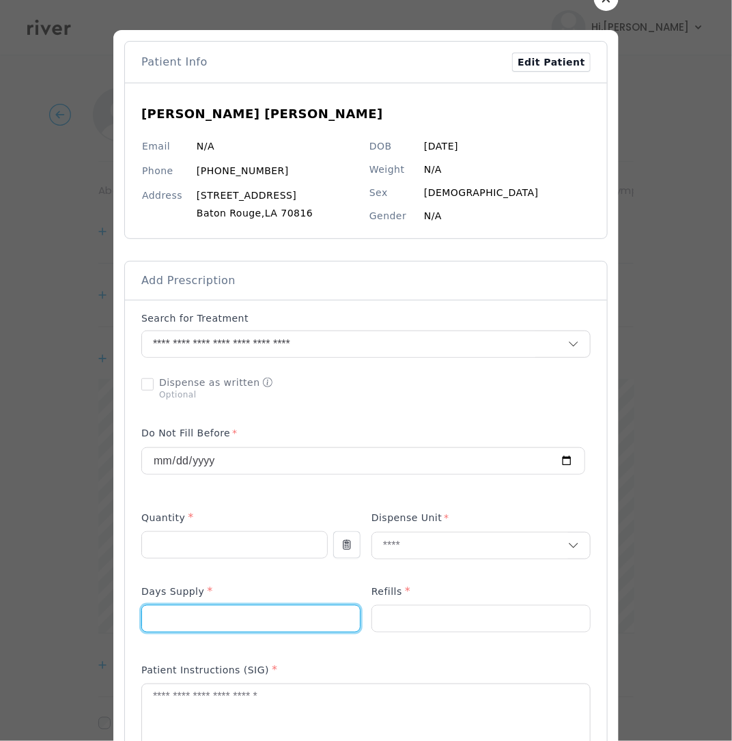
click at [247, 625] on input "number" at bounding box center [251, 619] width 218 height 26
type input "**"
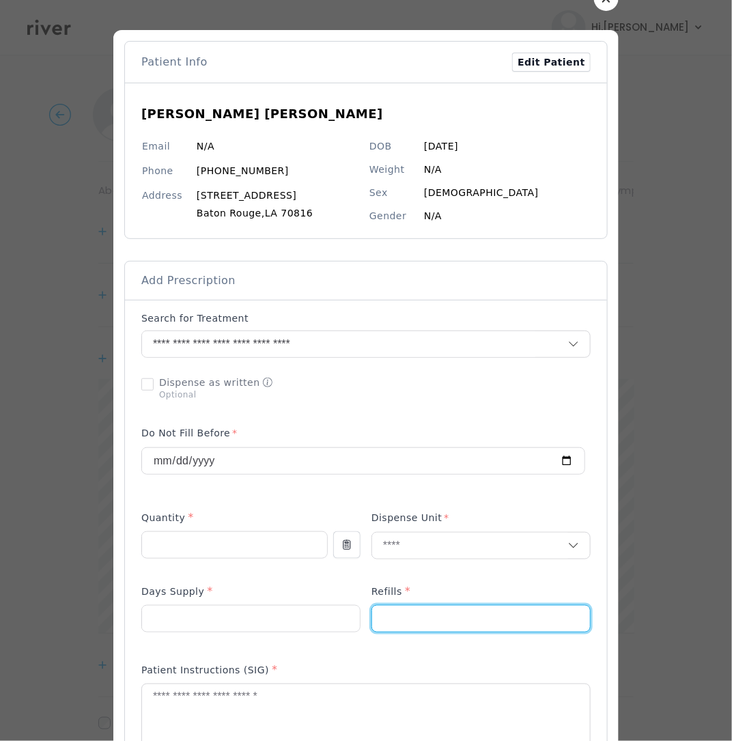
click at [433, 619] on input "number" at bounding box center [481, 619] width 218 height 26
type input "*"
drag, startPoint x: 561, startPoint y: 581, endPoint x: 533, endPoint y: 578, distance: 28.2
click at [558, 581] on div "Add Prescription to Order" at bounding box center [365, 645] width 449 height 668
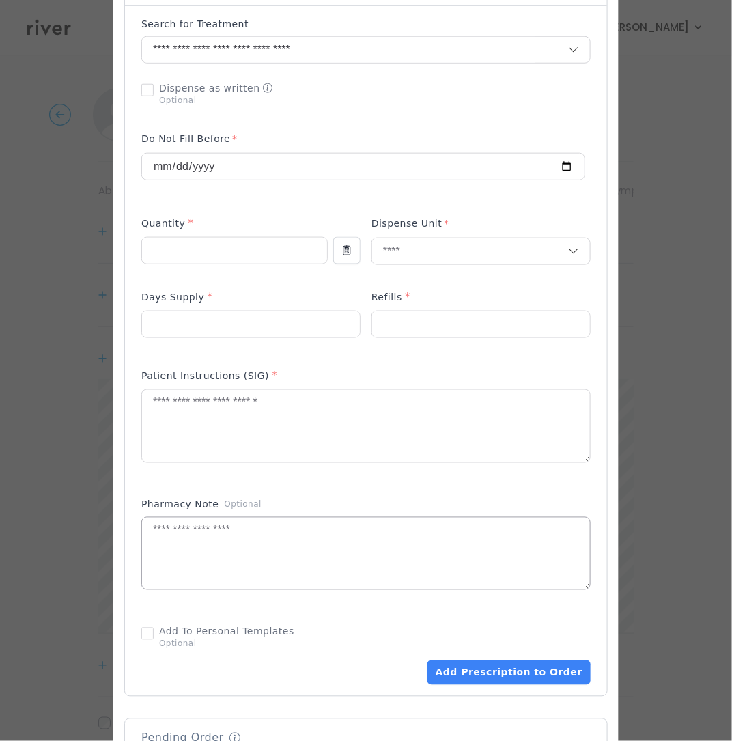
scroll to position [336, 0]
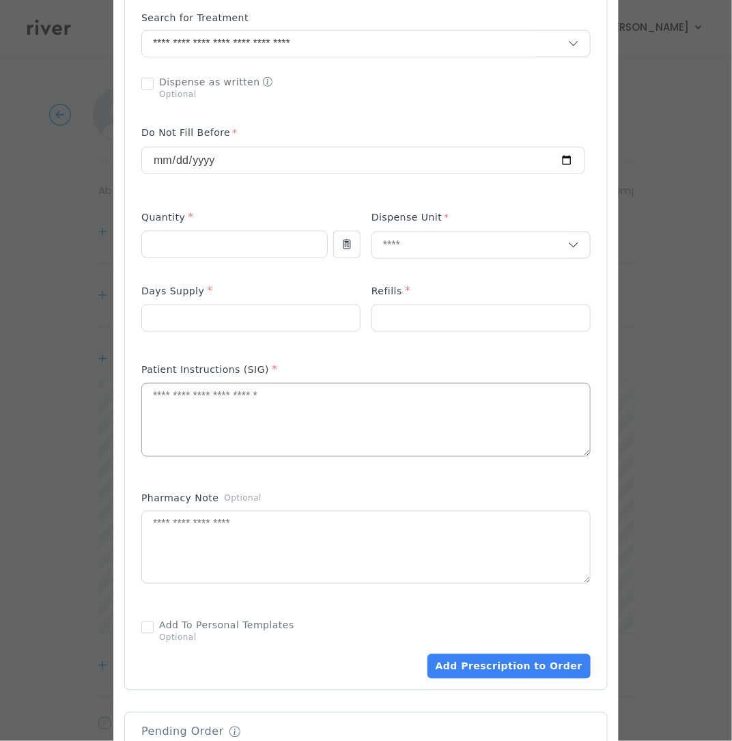
click at [289, 421] on textarea at bounding box center [366, 420] width 448 height 72
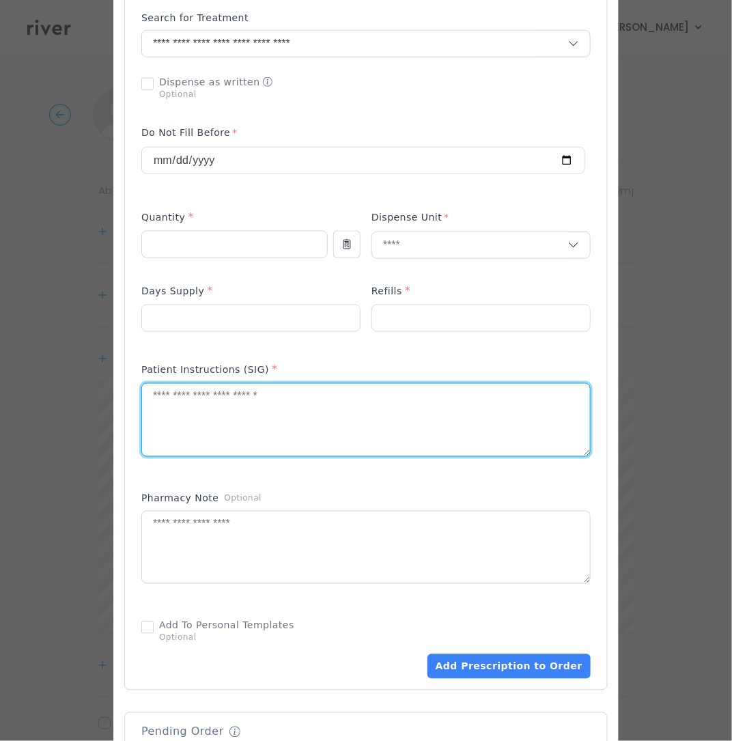
click at [289, 421] on textarea at bounding box center [366, 420] width 448 height 72
paste textarea "**********"
click at [388, 399] on textarea "**********" at bounding box center [366, 420] width 448 height 72
type textarea "**********"
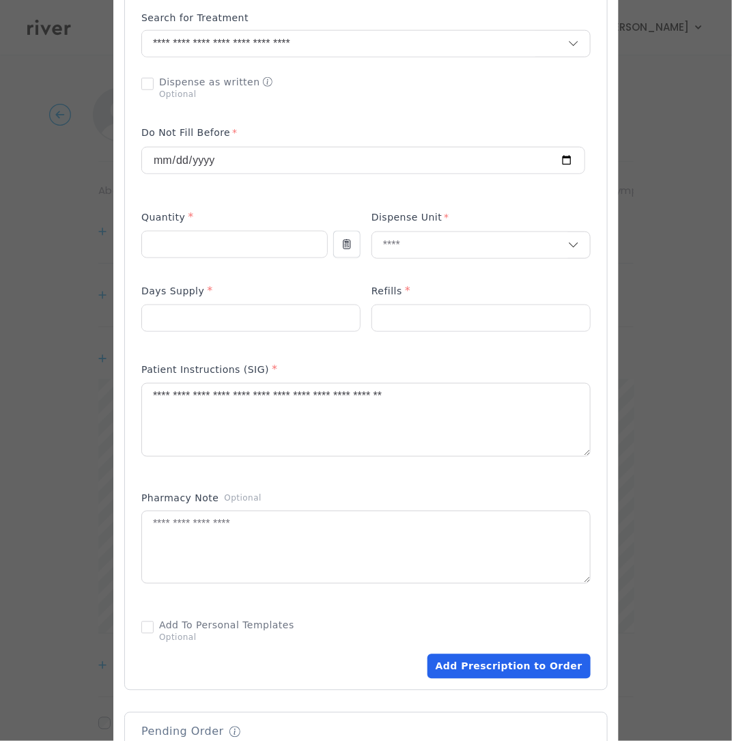
click at [471, 658] on button "Add Prescription to Order" at bounding box center [508, 666] width 163 height 25
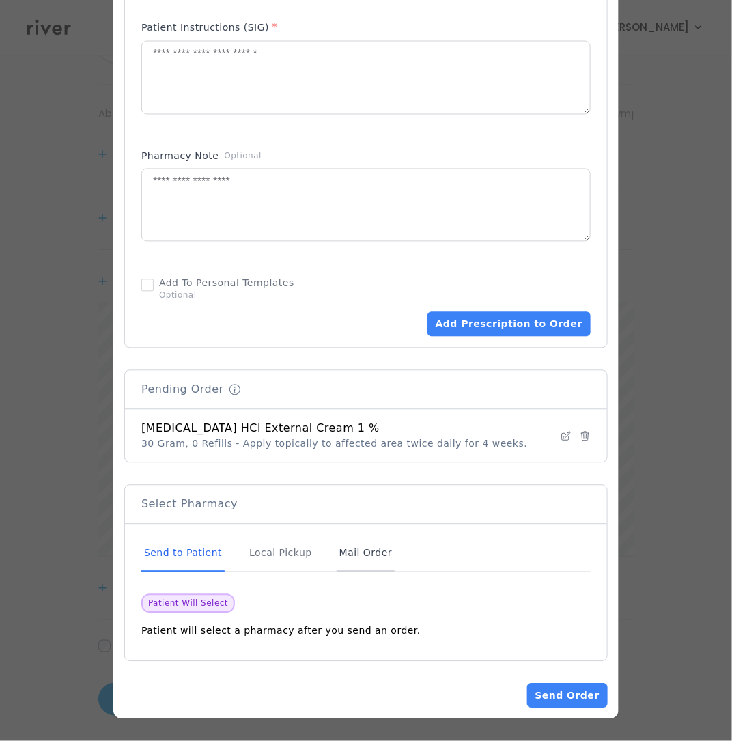
scroll to position [86, 0]
click at [567, 685] on button "Send Order" at bounding box center [567, 695] width 81 height 25
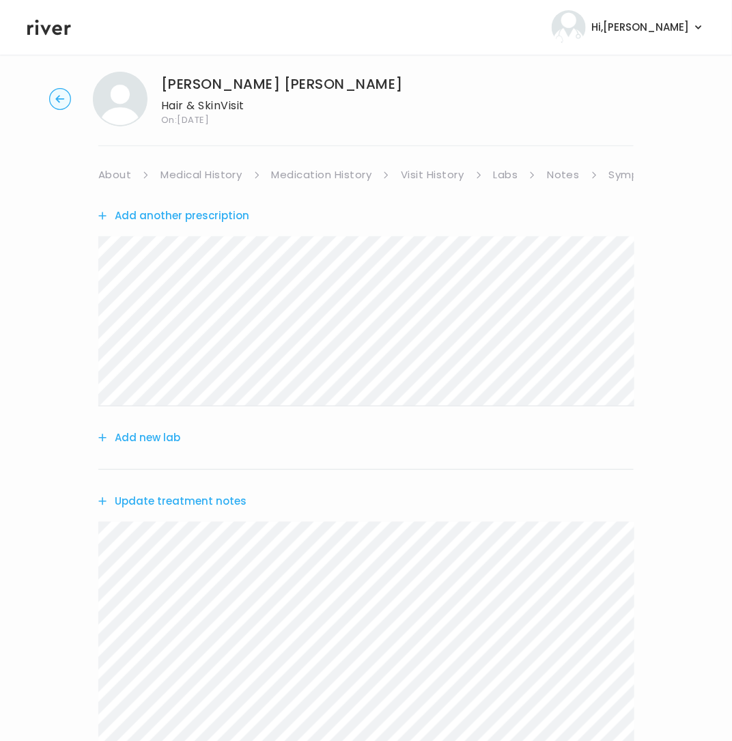
scroll to position [0, 0]
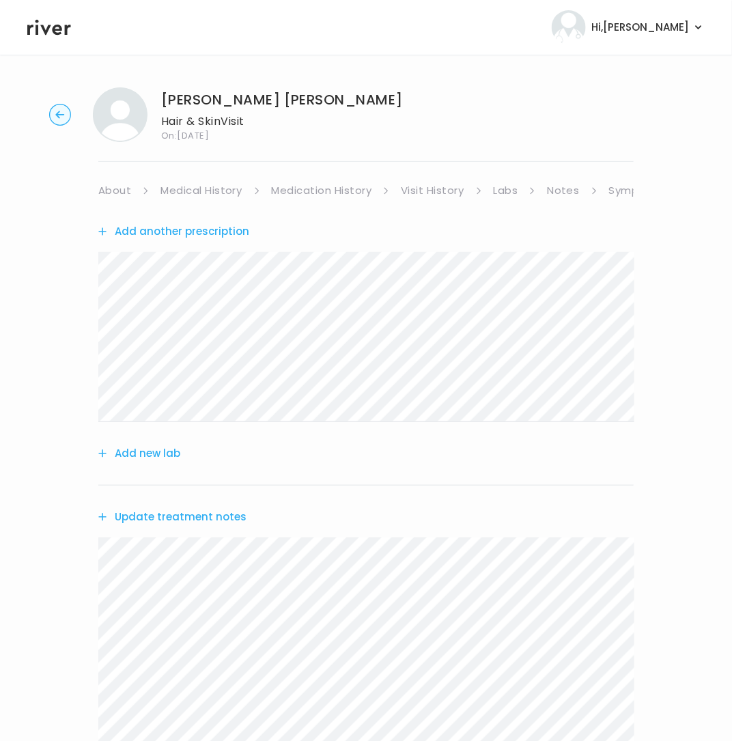
click at [119, 186] on link "About" at bounding box center [114, 190] width 33 height 19
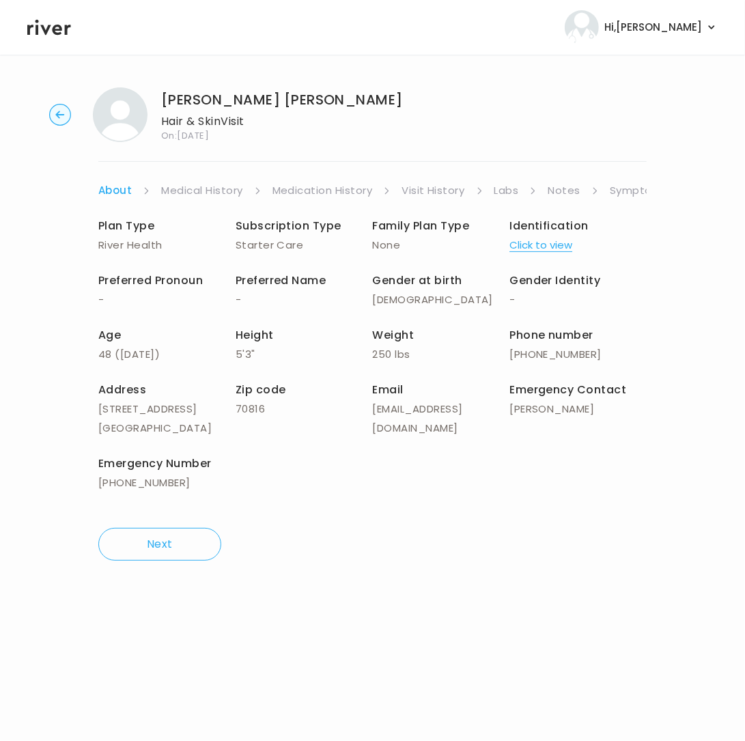
click at [632, 194] on link "Symptoms" at bounding box center [639, 190] width 59 height 19
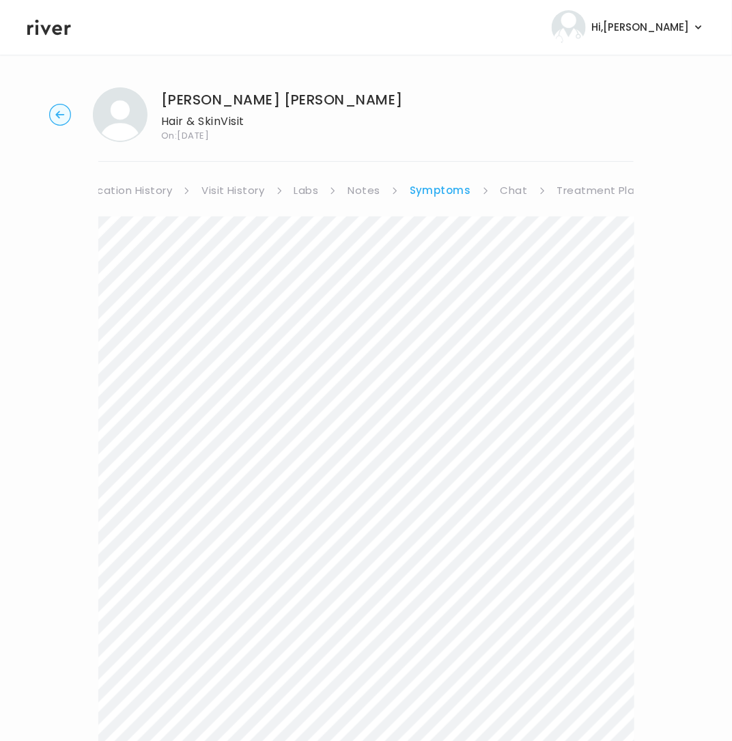
scroll to position [0, 201]
click at [582, 188] on link "Treatment Plan" at bounding box center [597, 190] width 85 height 19
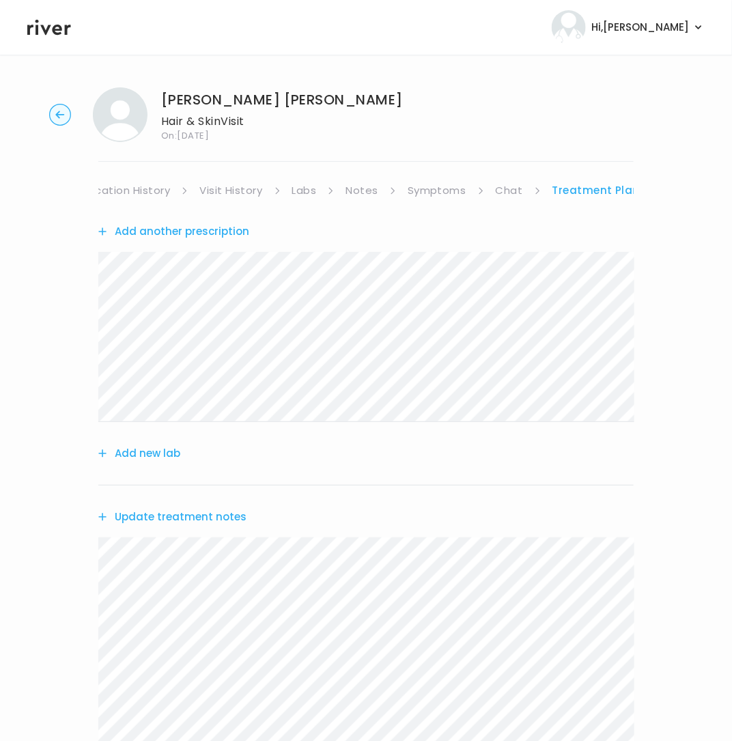
click at [129, 513] on button "Update treatment notes" at bounding box center [172, 516] width 148 height 19
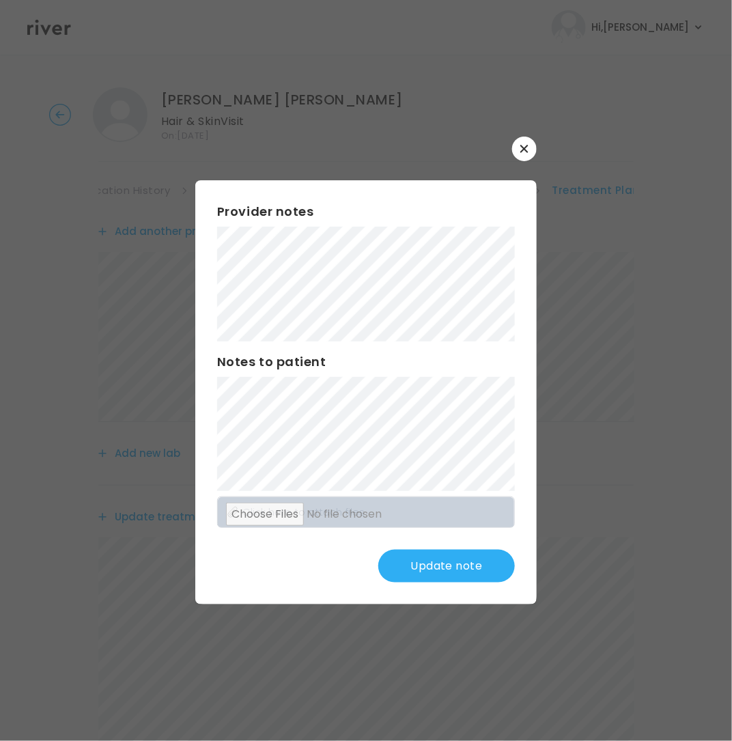
drag, startPoint x: 264, startPoint y: 550, endPoint x: 379, endPoint y: 556, distance: 115.5
click at [276, 550] on div "Update note" at bounding box center [366, 566] width 298 height 33
click at [429, 560] on button "Update note" at bounding box center [446, 566] width 137 height 33
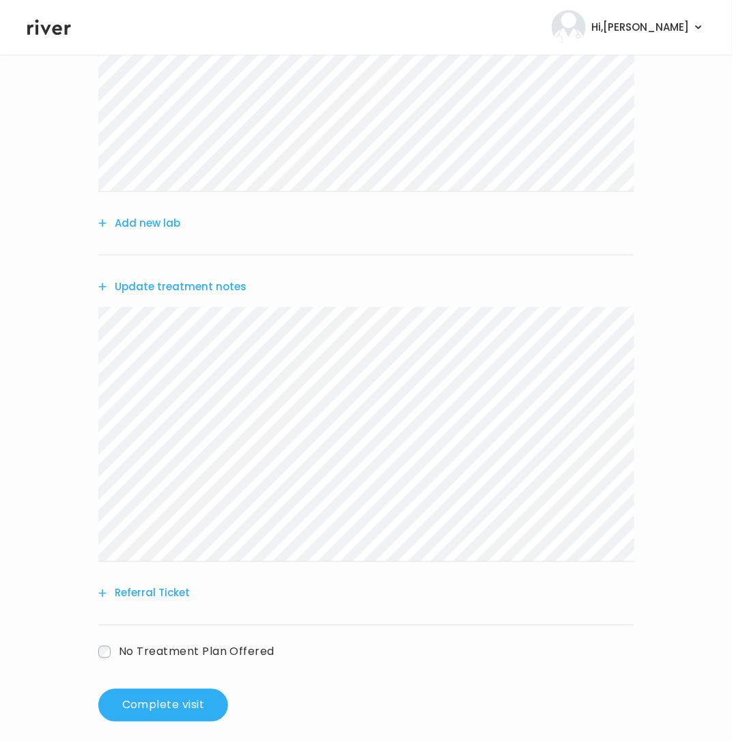
scroll to position [244, 0]
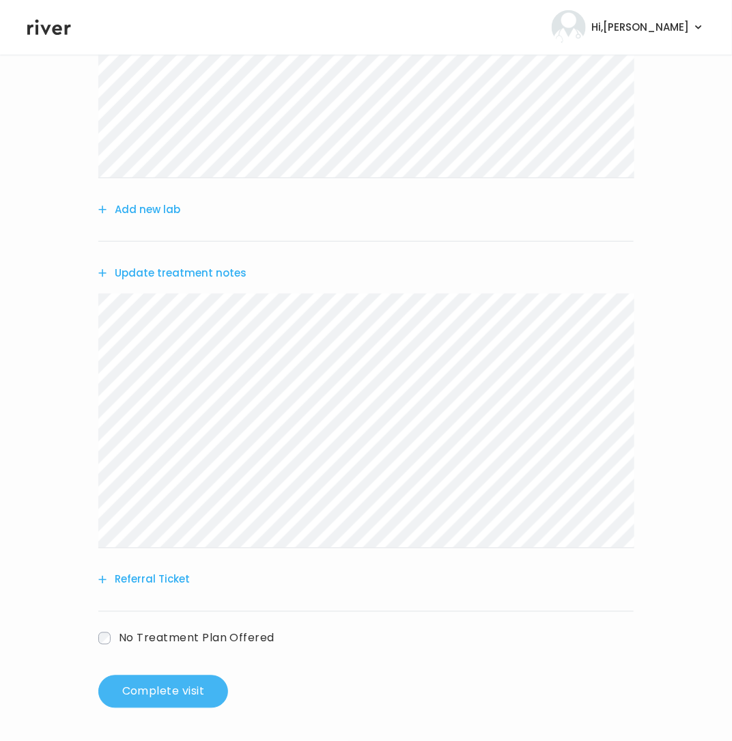
click at [184, 683] on button "Complete visit" at bounding box center [163, 691] width 130 height 33
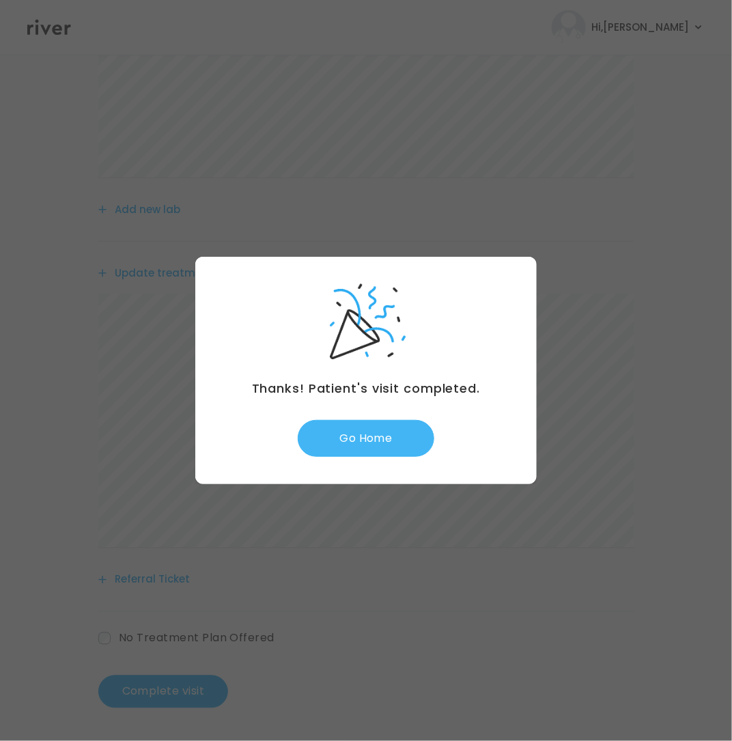
click at [376, 444] on button "Go Home" at bounding box center [366, 438] width 137 height 37
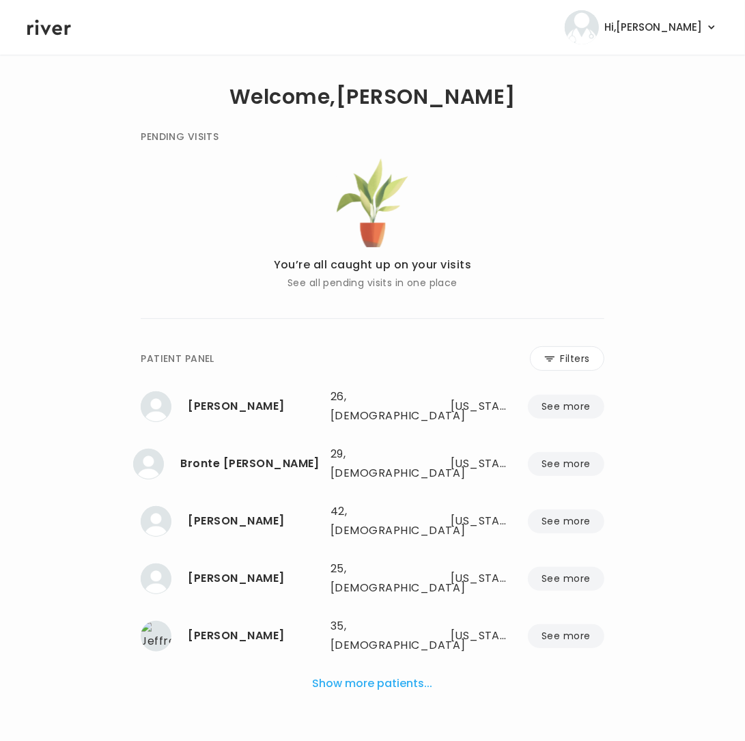
click at [597, 436] on div "[PERSON_NAME] 26, [DEMOGRAPHIC_DATA] See more 26, [DEMOGRAPHIC_DATA] [US_STATE]…" at bounding box center [372, 520] width 463 height 273
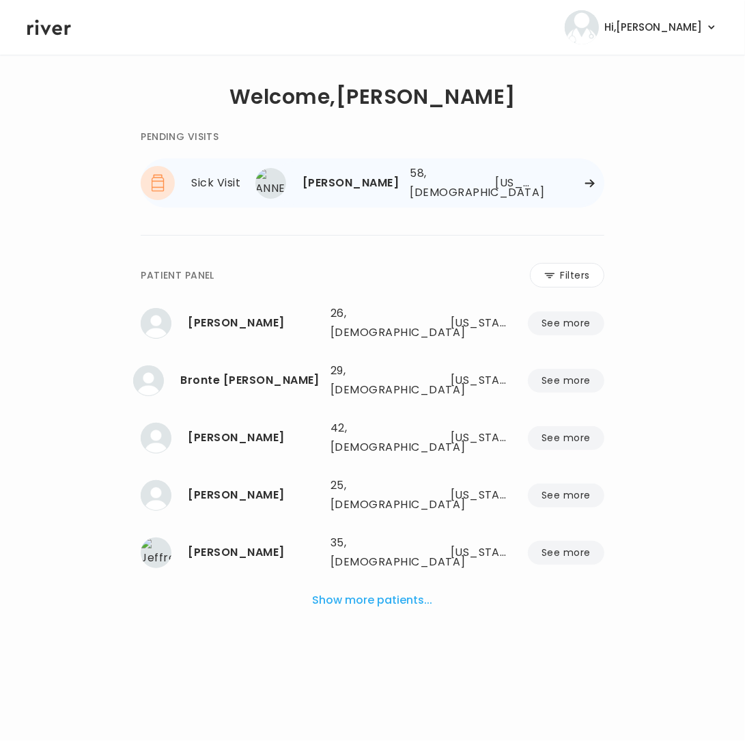
click at [586, 188] on div "[PERSON_NAME] 58, [DEMOGRAPHIC_DATA] See more 58, [DEMOGRAPHIC_DATA] [US_STATE]" at bounding box center [438, 183] width 330 height 44
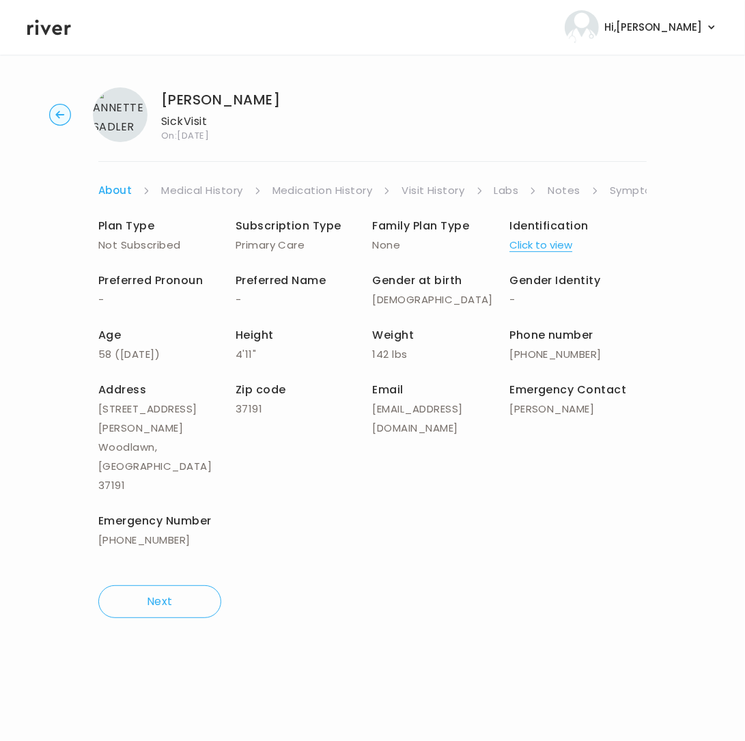
click at [623, 193] on link "Symptoms" at bounding box center [639, 190] width 59 height 19
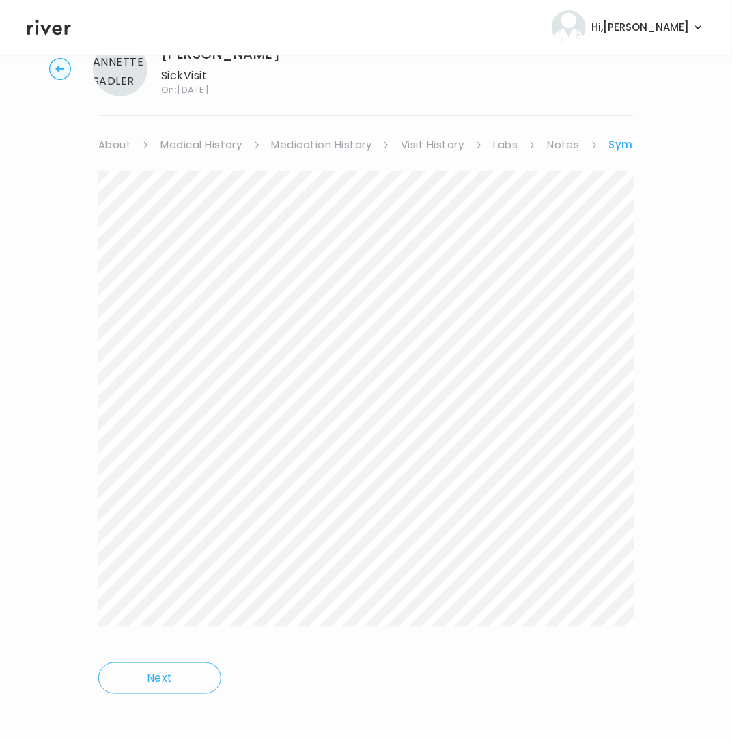
scroll to position [51, 0]
click at [607, 137] on ul "About Medical History Medication History Visit History Labs Notes Symptoms Chat…" at bounding box center [365, 139] width 535 height 19
click at [606, 134] on ul "About Medical History Medication History Visit History Labs Notes Symptoms Chat…" at bounding box center [365, 139] width 535 height 19
click at [627, 140] on link "Symptoms" at bounding box center [639, 139] width 61 height 19
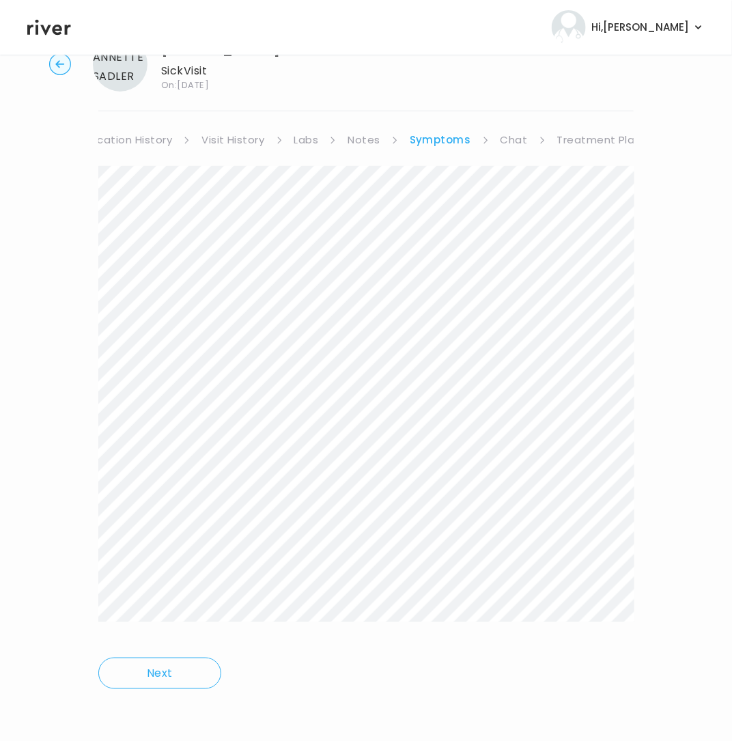
scroll to position [0, 201]
click at [627, 140] on link "Treatment Plan" at bounding box center [597, 139] width 85 height 19
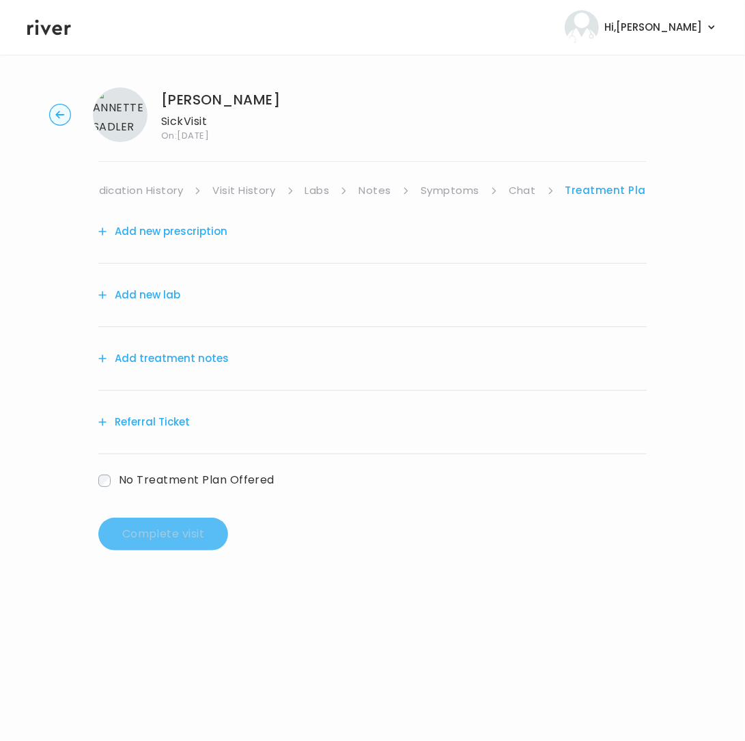
click at [186, 358] on button "Add treatment notes" at bounding box center [163, 358] width 130 height 19
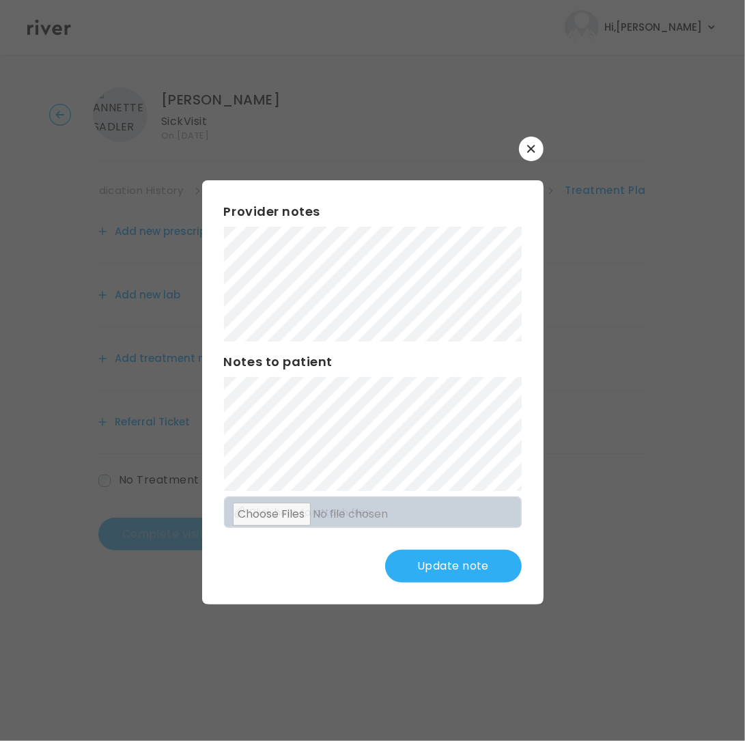
click at [461, 559] on button "Update note" at bounding box center [453, 566] width 137 height 33
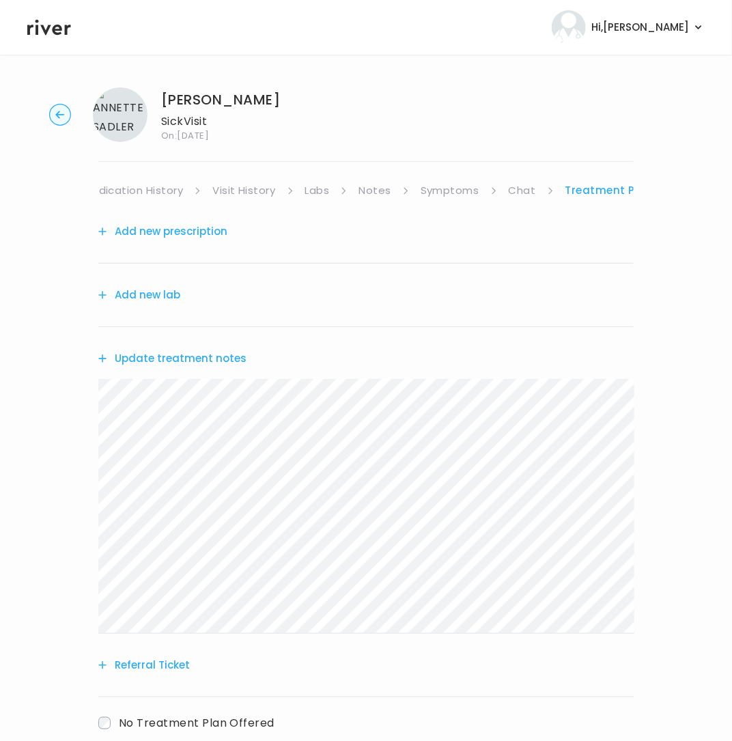
click at [167, 232] on button "Add new prescription" at bounding box center [162, 231] width 129 height 19
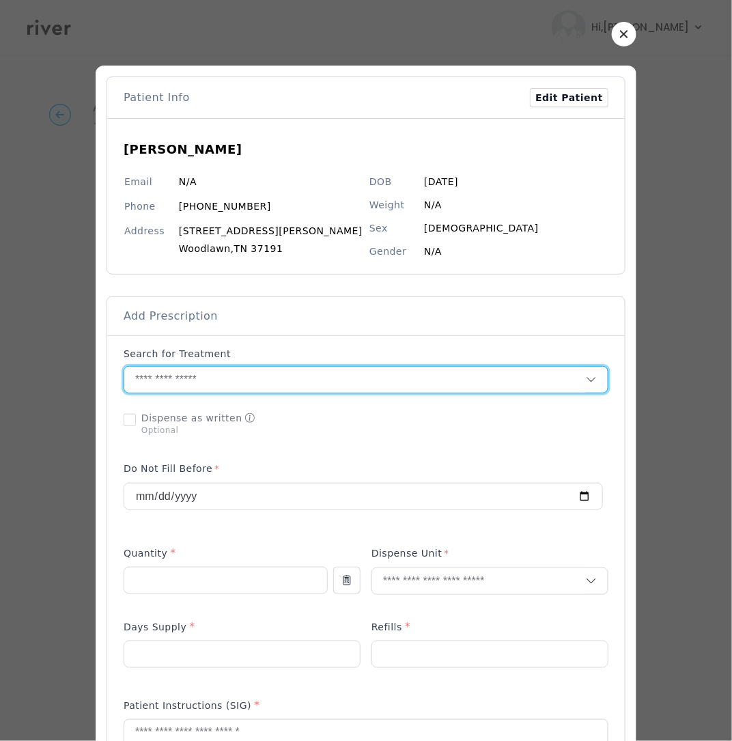
click at [236, 379] on input "text" at bounding box center [354, 380] width 461 height 26
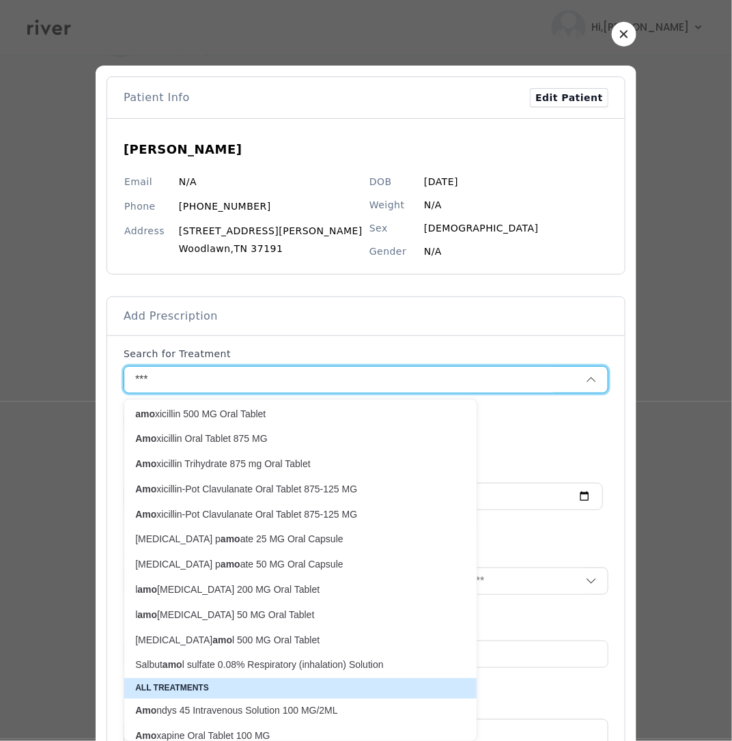
scroll to position [42, 0]
click at [260, 436] on p "Amo xicillin Oral Tablet 875 MG" at bounding box center [292, 439] width 314 height 13
type input "**********"
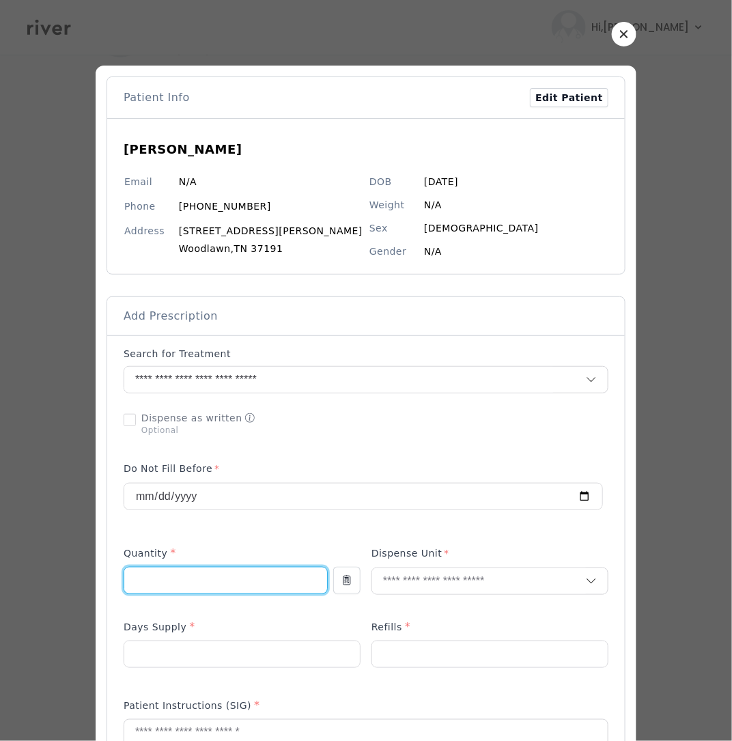
click at [226, 578] on input "number" at bounding box center [225, 580] width 203 height 26
type input "*"
type input "**"
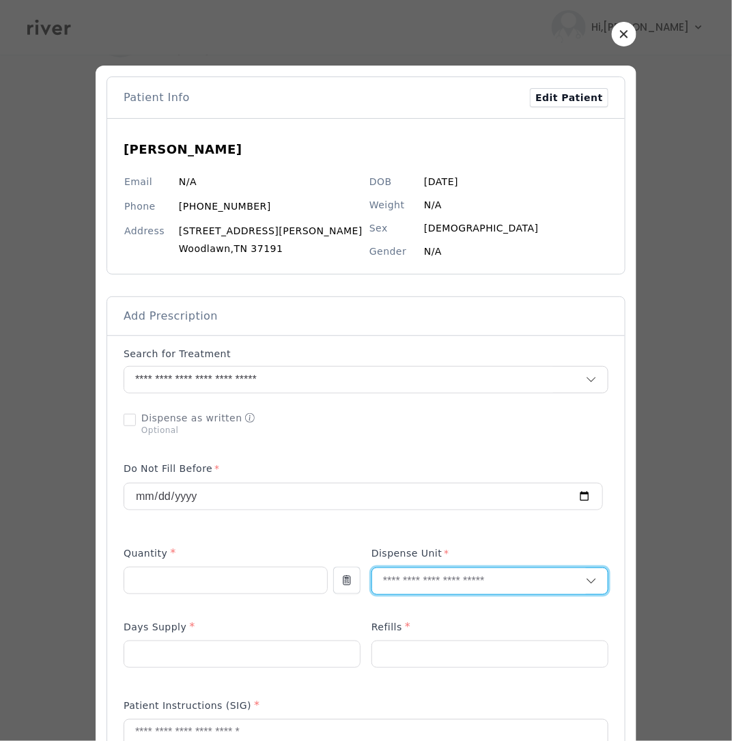
click at [464, 575] on input "text" at bounding box center [479, 581] width 214 height 26
type input "**"
click at [410, 614] on p "Tablet" at bounding box center [463, 612] width 180 height 20
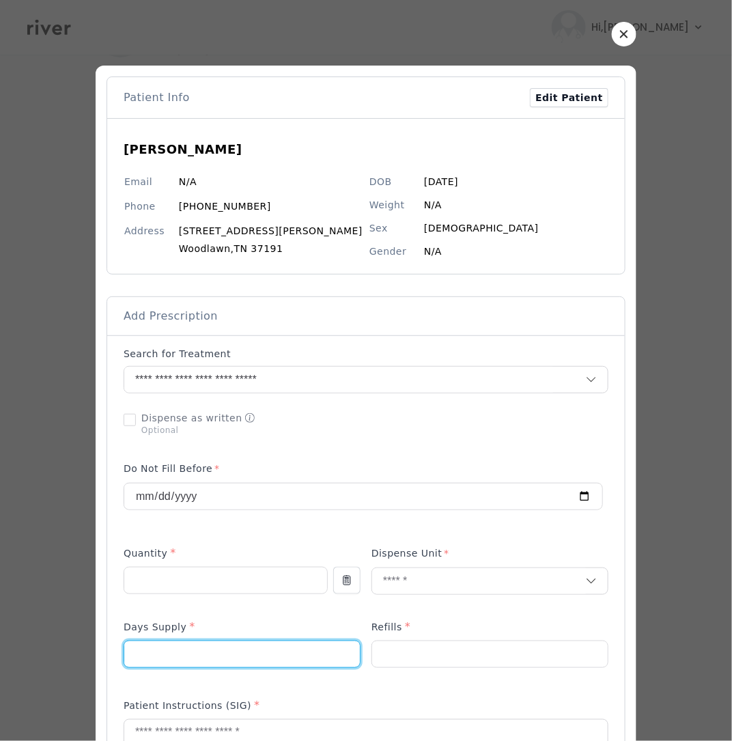
click at [210, 659] on input "number" at bounding box center [242, 654] width 236 height 26
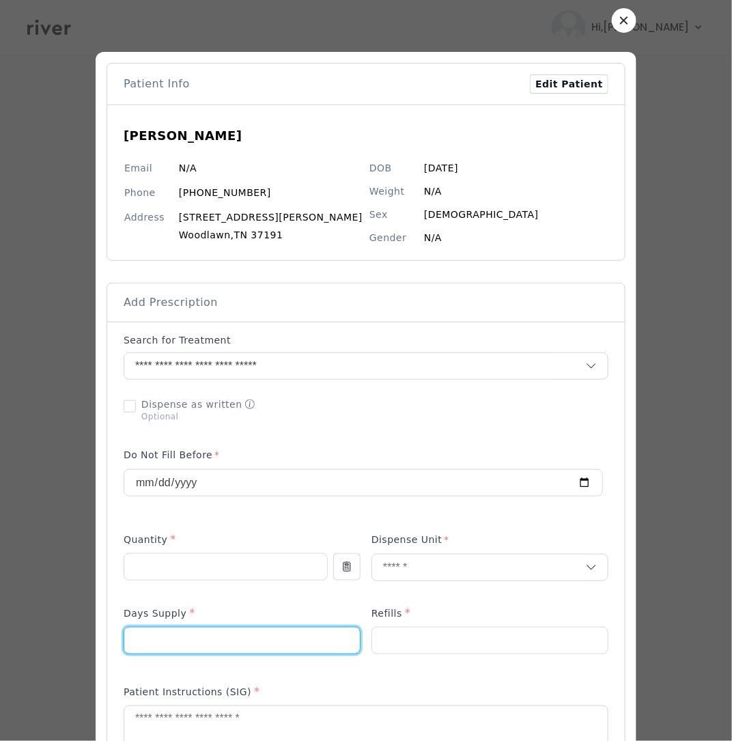
scroll to position [38, 0]
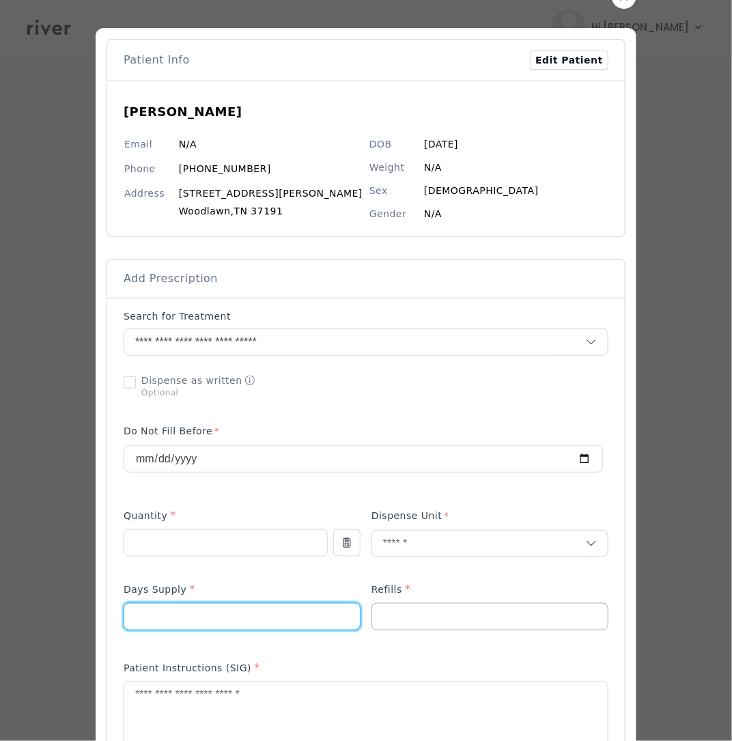
type input "*"
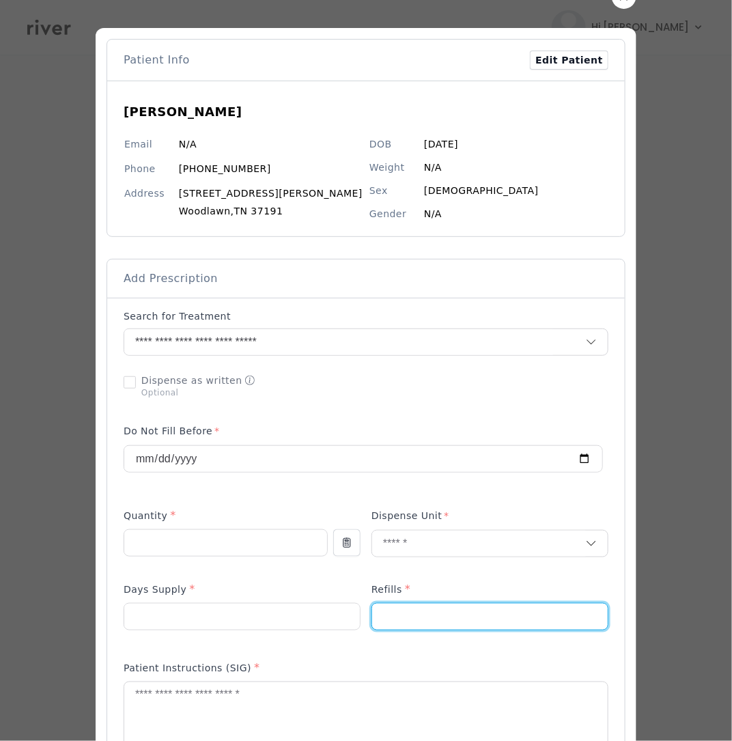
drag, startPoint x: 463, startPoint y: 614, endPoint x: 496, endPoint y: 600, distance: 36.1
click at [463, 614] on input "number" at bounding box center [490, 616] width 236 height 26
type input "*"
click at [372, 705] on textarea at bounding box center [365, 718] width 483 height 72
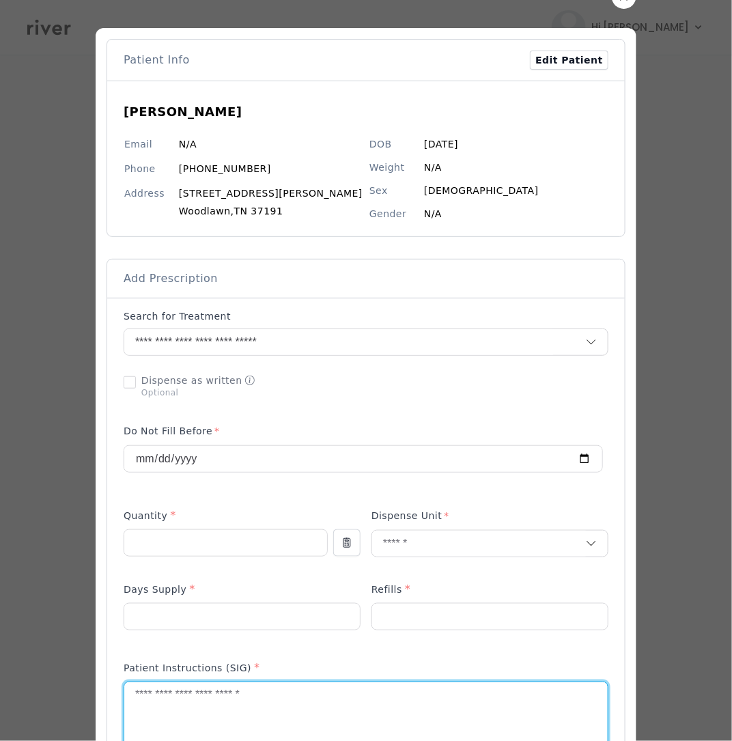
click at [372, 705] on textarea at bounding box center [365, 718] width 483 height 72
click at [147, 699] on textarea "**********" at bounding box center [365, 718] width 483 height 72
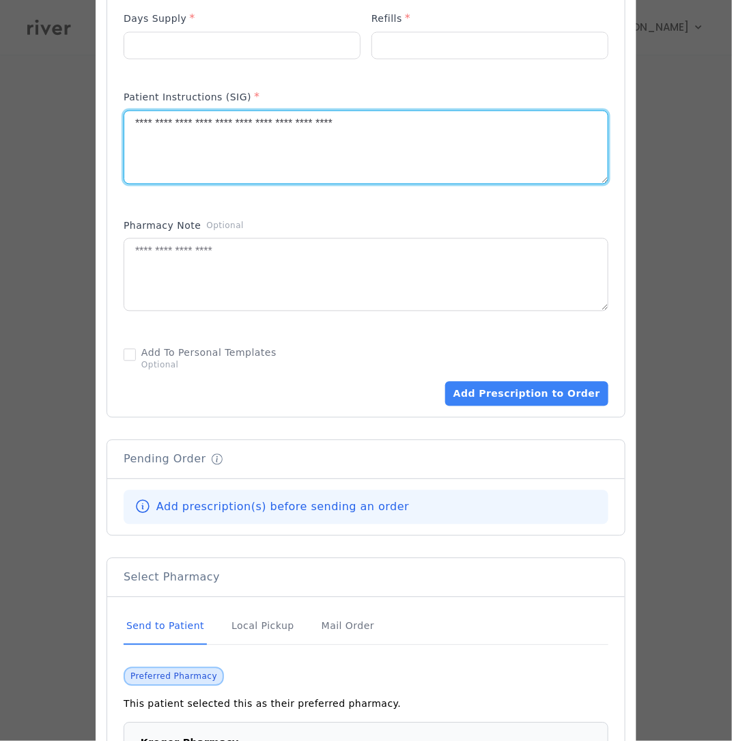
scroll to position [427, 0]
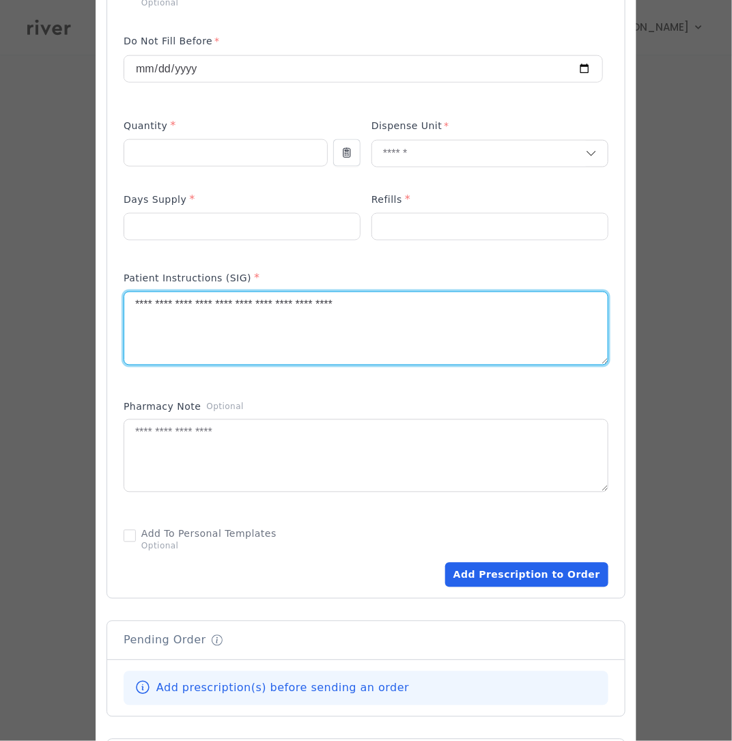
type textarea "**********"
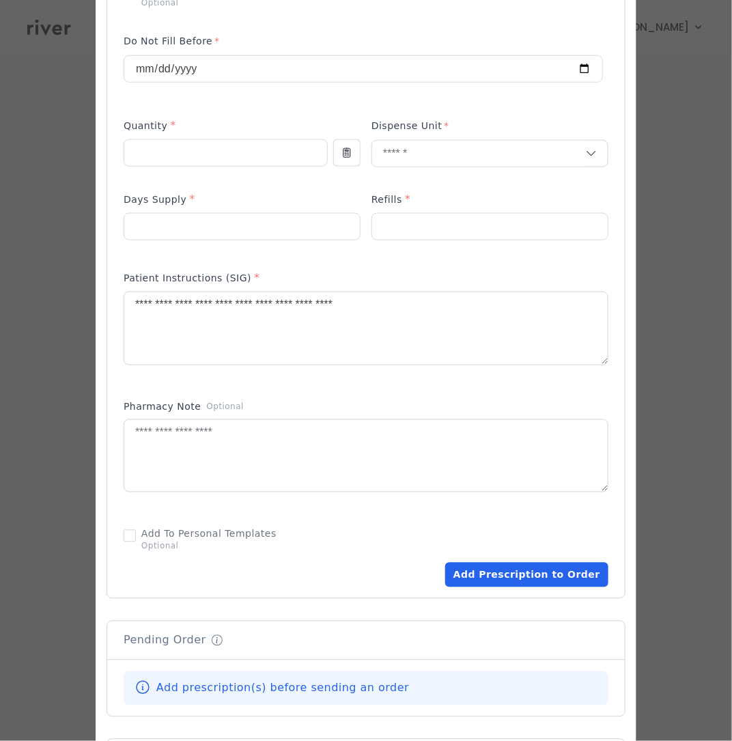
click at [485, 574] on button "Add Prescription to Order" at bounding box center [526, 575] width 163 height 25
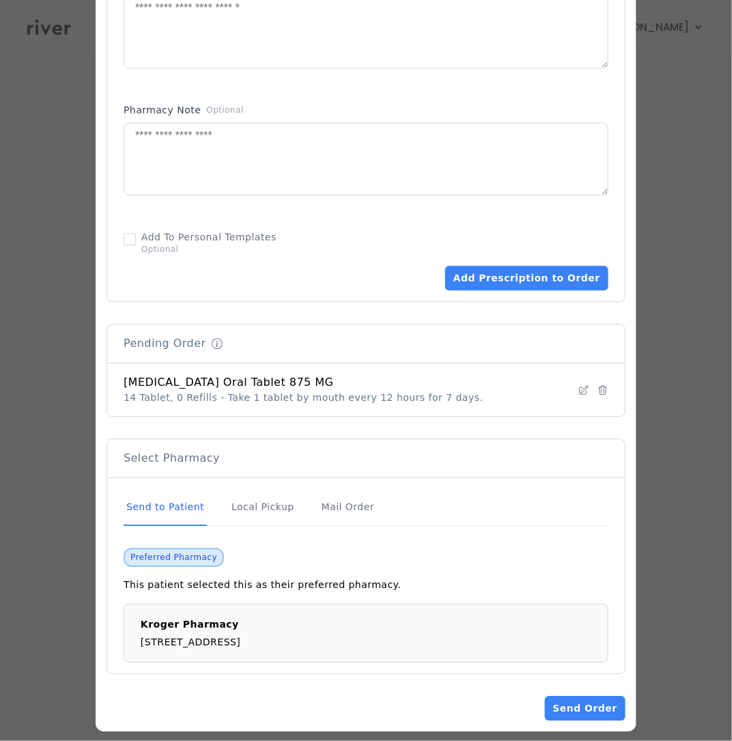
scroll to position [739, 0]
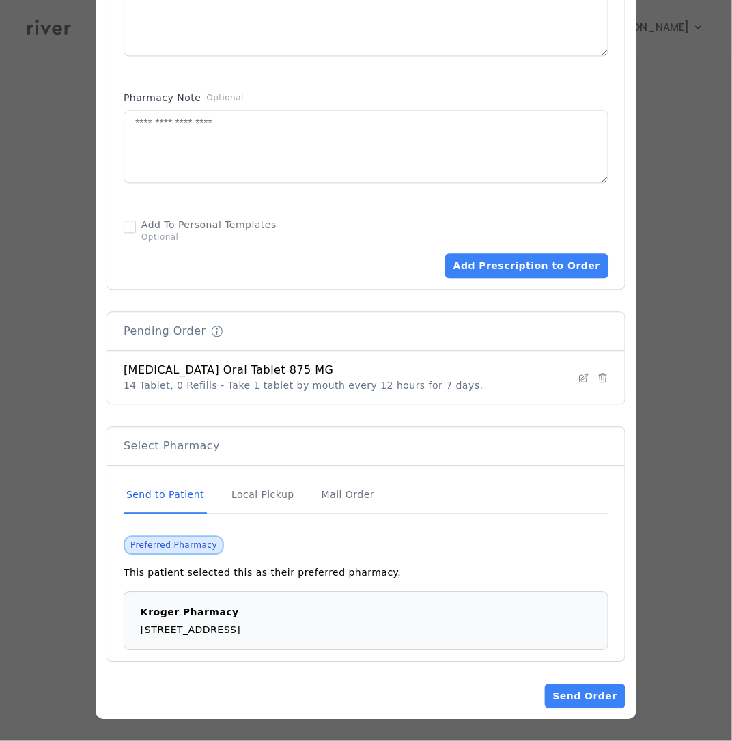
click at [569, 707] on div at bounding box center [366, 24] width 541 height 1390
click at [556, 690] on button "Send Order" at bounding box center [585, 695] width 81 height 25
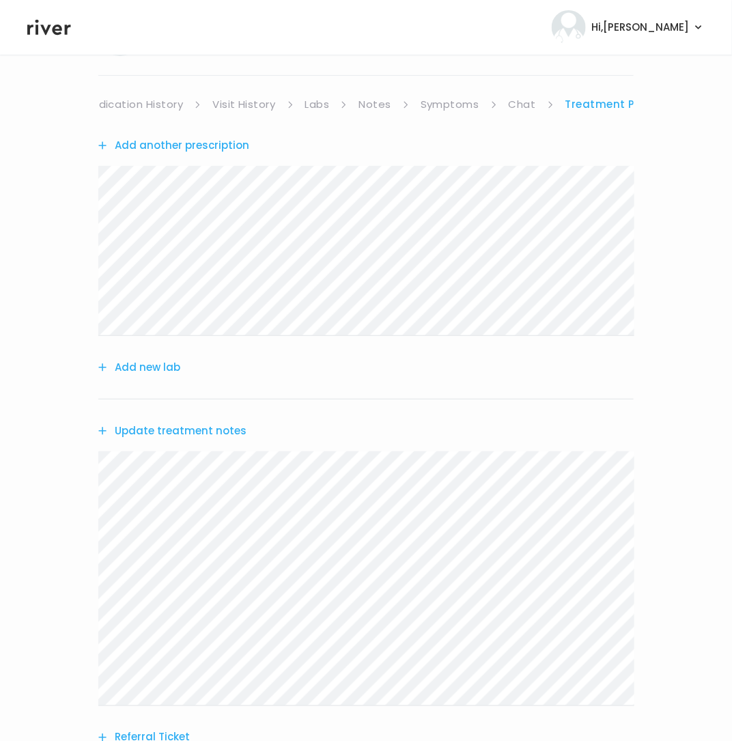
click at [151, 102] on link "Medication History" at bounding box center [133, 104] width 100 height 19
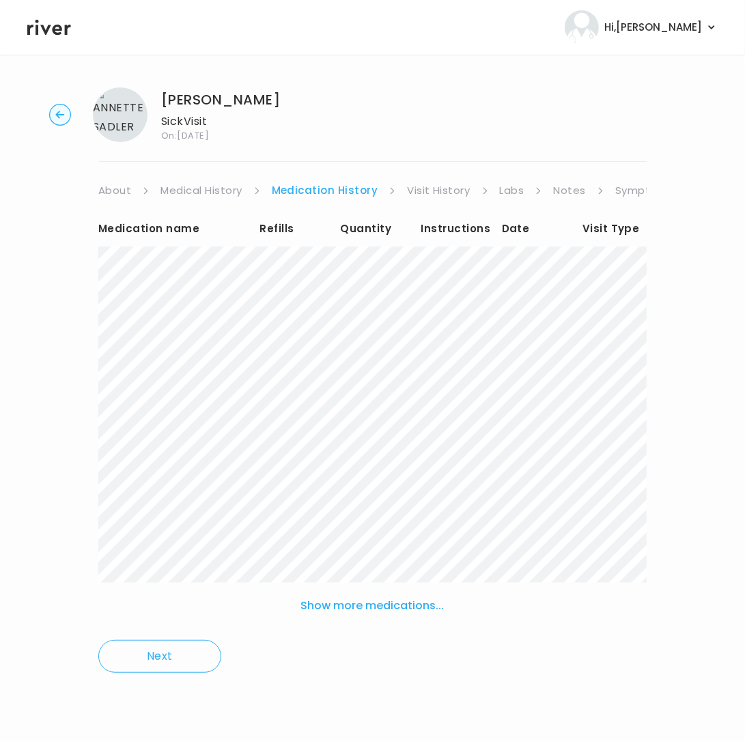
click at [125, 193] on link "About" at bounding box center [114, 190] width 33 height 19
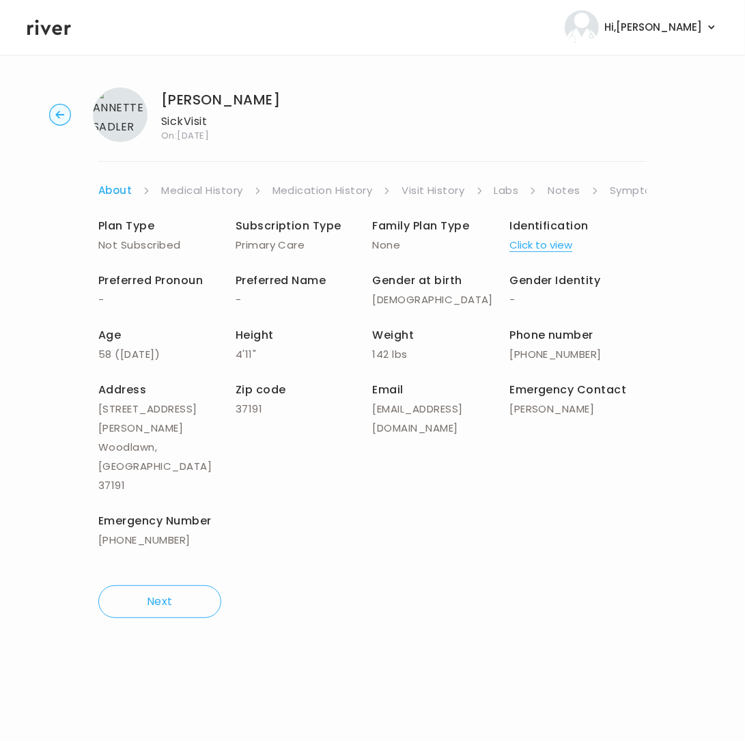
click at [225, 188] on link "Medical History" at bounding box center [201, 190] width 81 height 19
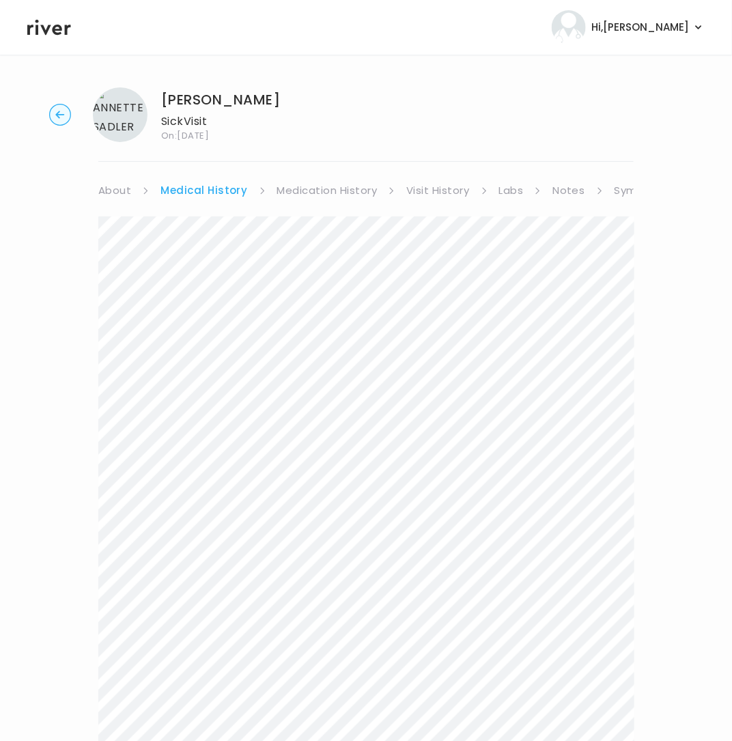
click at [334, 192] on link "Medication History" at bounding box center [327, 190] width 100 height 19
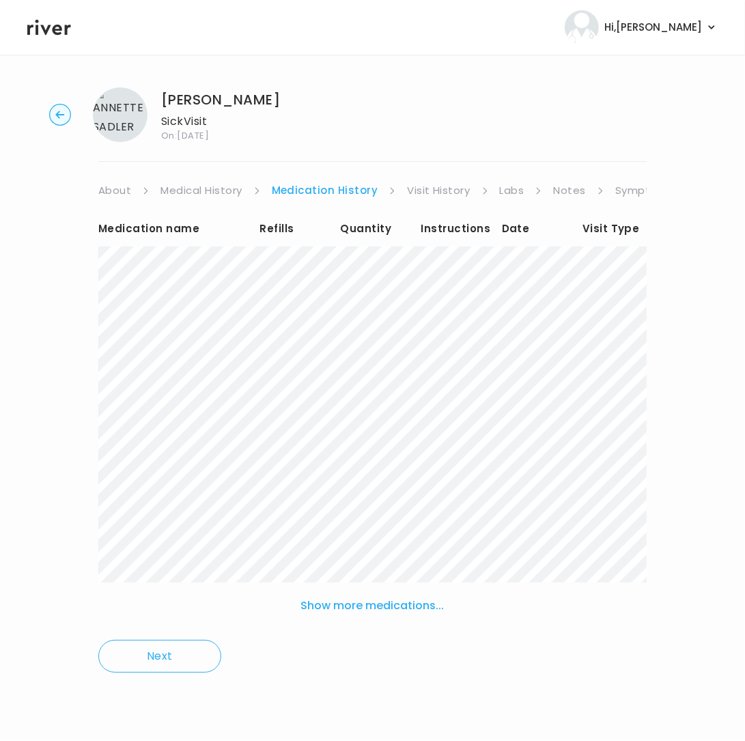
click at [409, 185] on link "Visit History" at bounding box center [438, 190] width 63 height 19
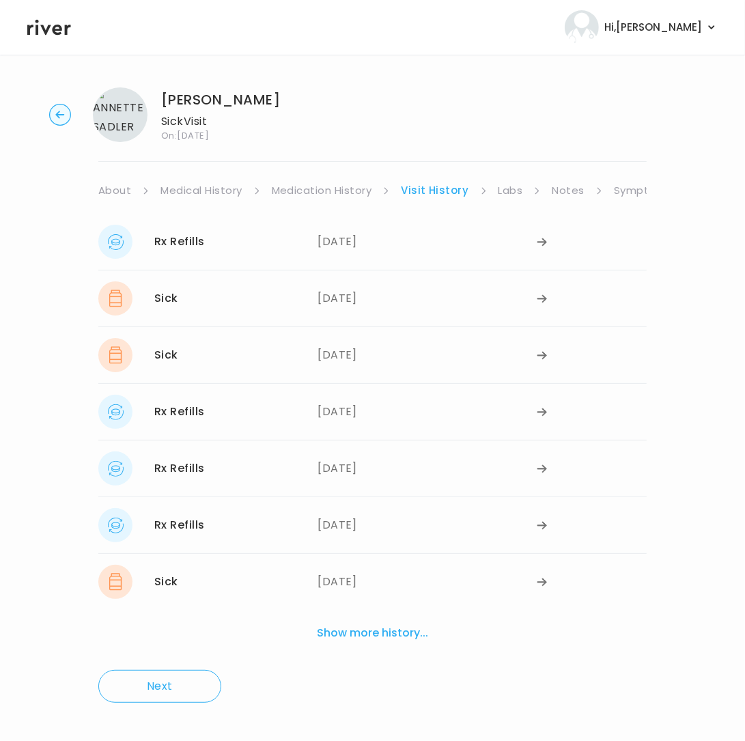
click at [482, 184] on li "Visit History" at bounding box center [444, 190] width 86 height 19
click at [511, 197] on link "Labs" at bounding box center [510, 190] width 25 height 19
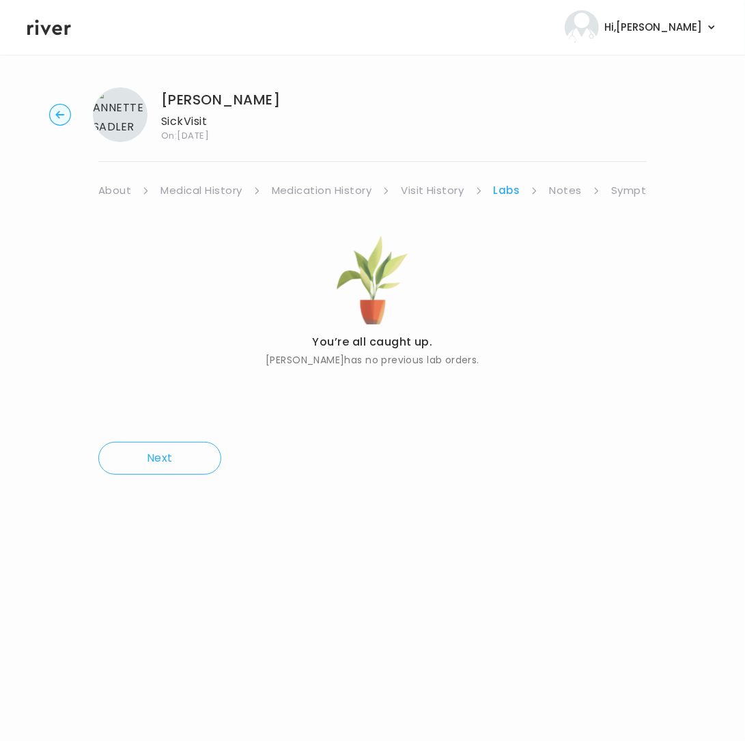
click at [551, 186] on link "Notes" at bounding box center [565, 190] width 32 height 19
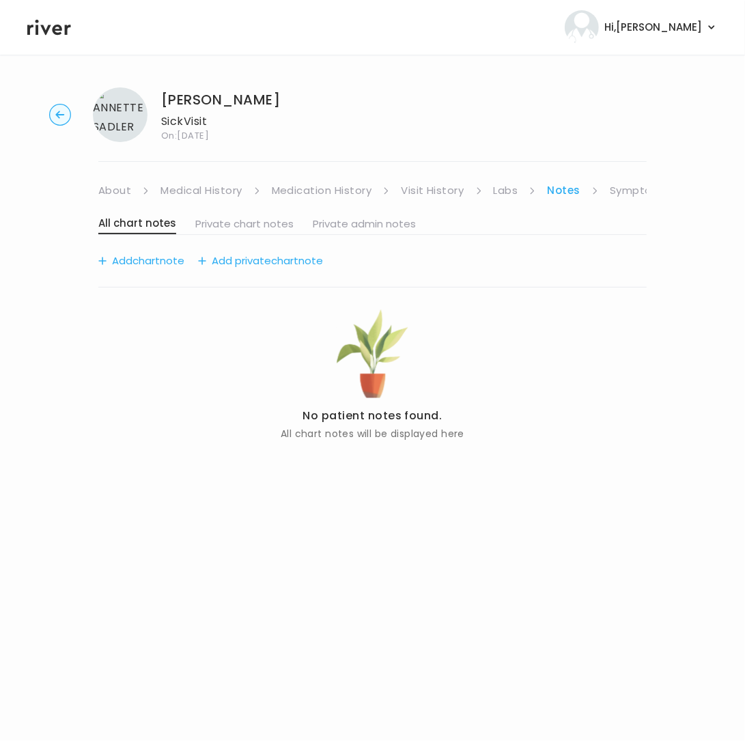
click at [620, 189] on link "Symptoms" at bounding box center [639, 190] width 59 height 19
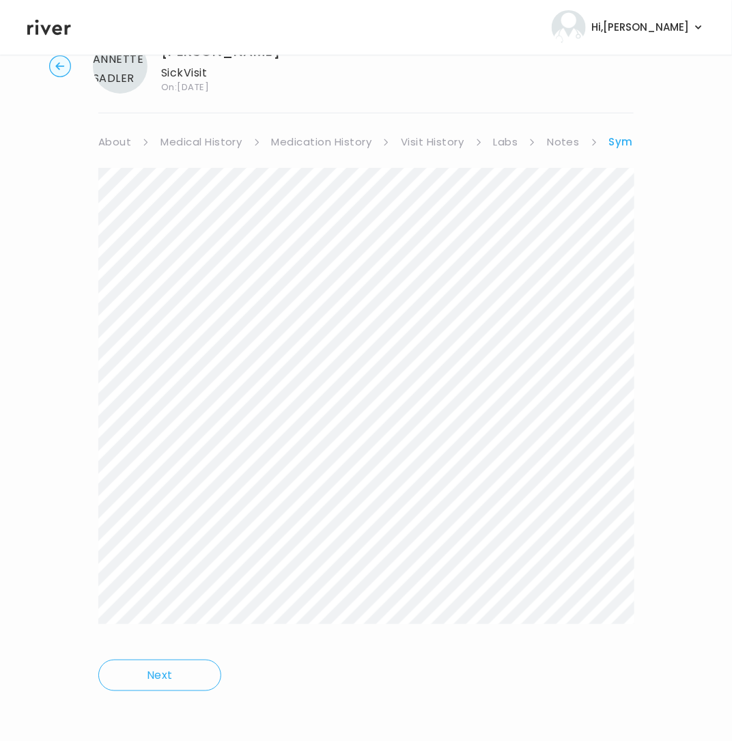
scroll to position [51, 0]
click at [616, 137] on link "Symptoms" at bounding box center [639, 139] width 61 height 19
click at [610, 139] on link "Treatment Plan" at bounding box center [597, 139] width 85 height 19
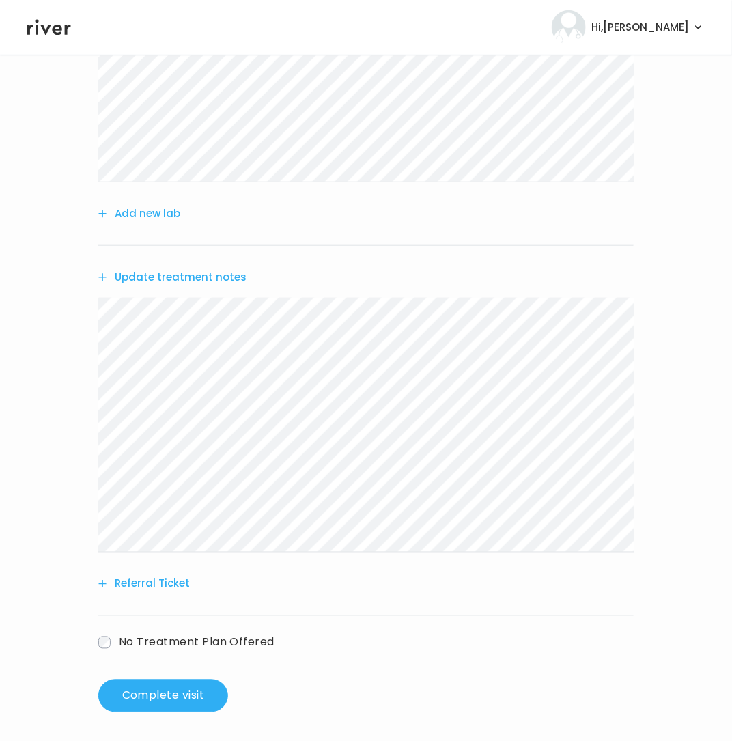
scroll to position [244, 0]
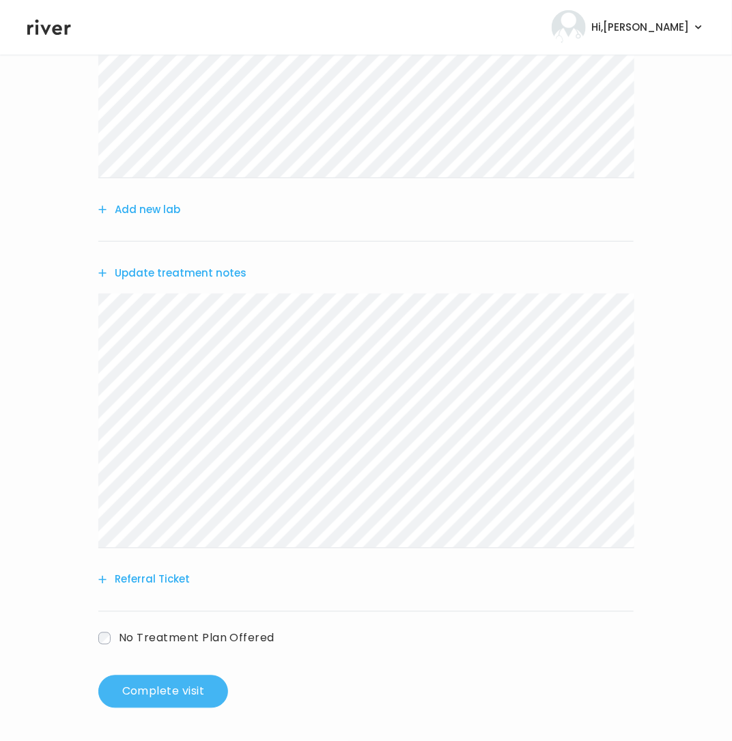
click at [166, 699] on button "Complete visit" at bounding box center [163, 691] width 130 height 33
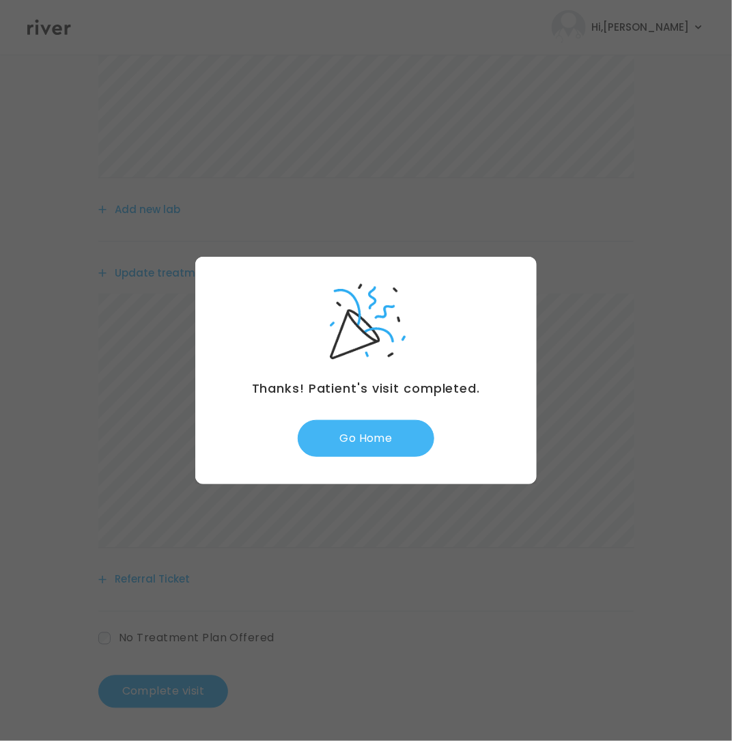
click at [371, 426] on button "Go Home" at bounding box center [366, 438] width 137 height 37
